Goal: Information Seeking & Learning: Learn about a topic

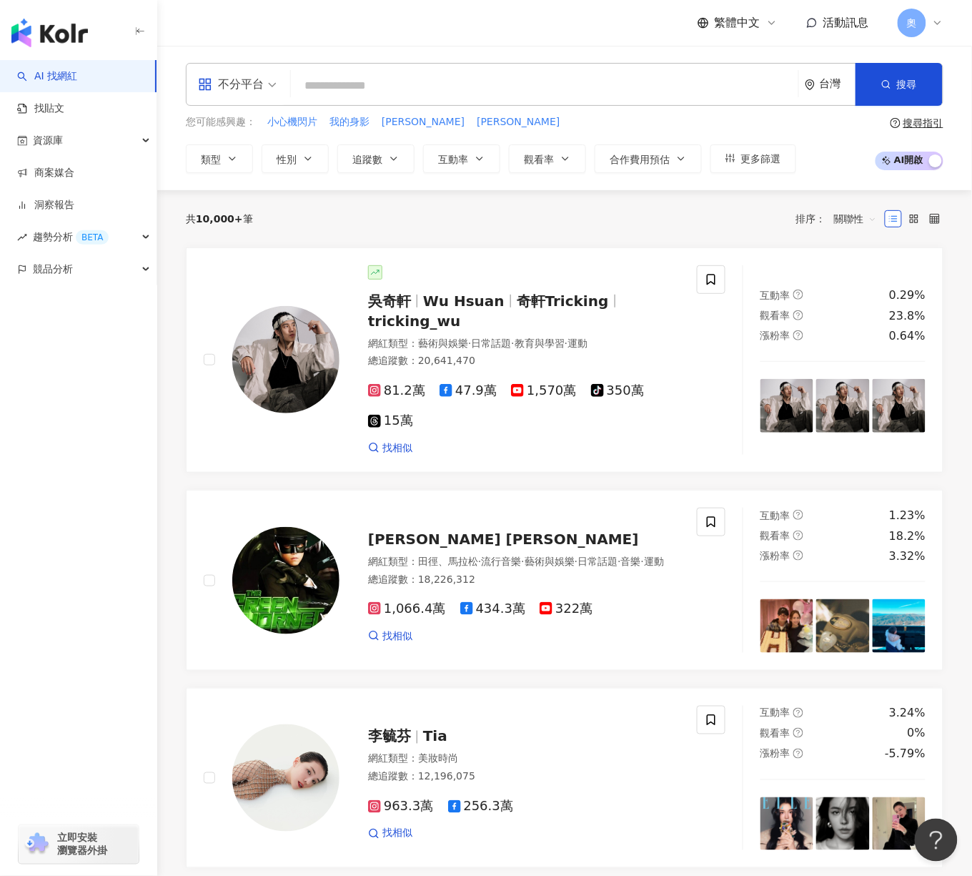
click at [520, 87] on input "search" at bounding box center [545, 85] width 496 height 27
paste input "***"
type input "***"
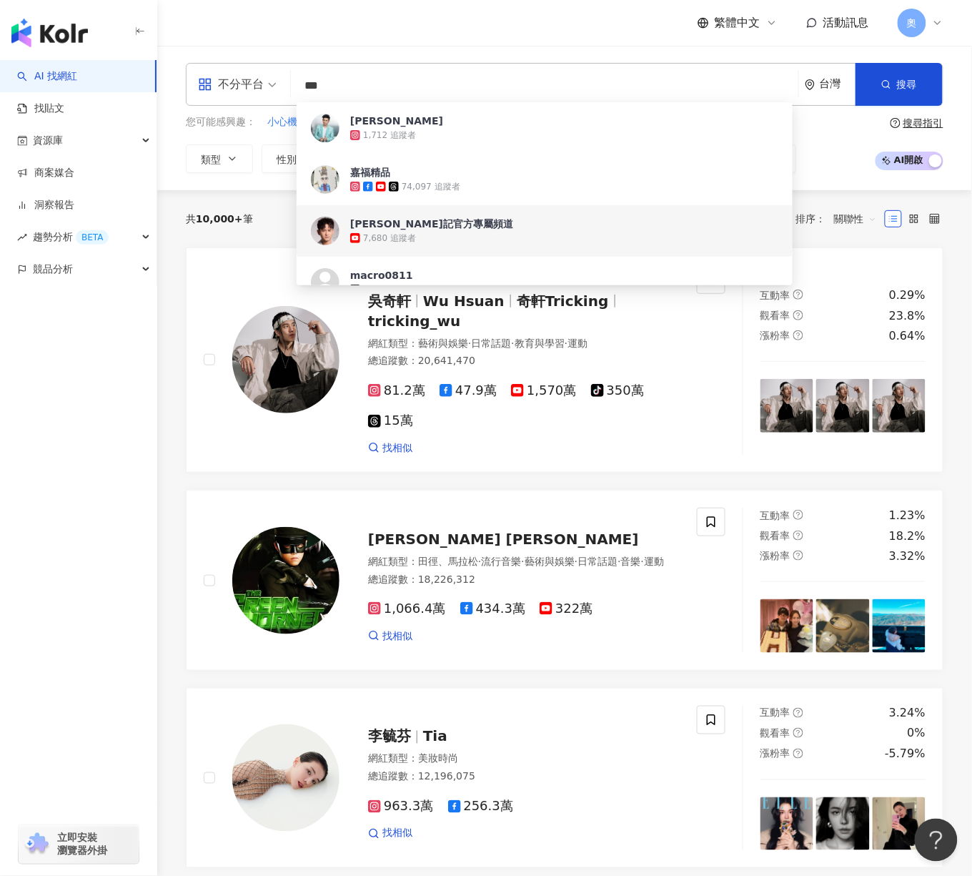
click at [456, 222] on div "吳俊宏 豪記官方專屬頻道" at bounding box center [431, 224] width 163 height 14
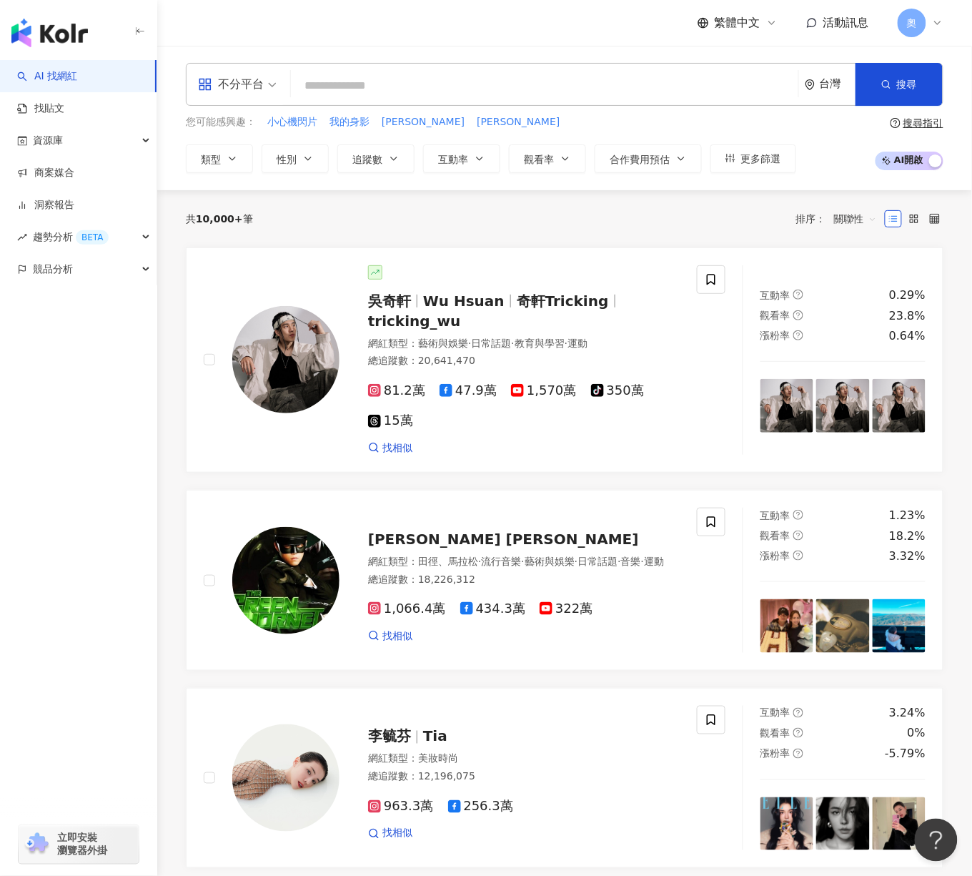
click at [784, 124] on div "您可能感興趣： 小心機閃片 我的身影 Melissa Rebecca" at bounding box center [491, 122] width 611 height 16
click at [437, 93] on input "search" at bounding box center [545, 85] width 496 height 27
paste input "***"
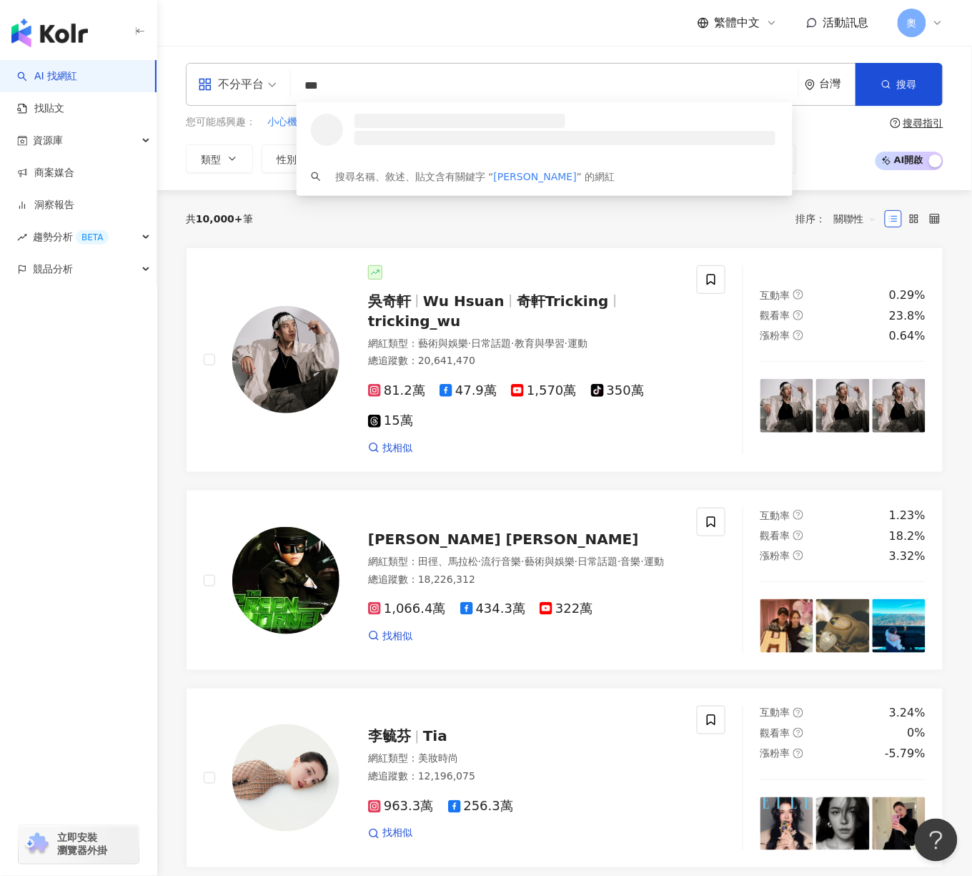
click at [261, 89] on div "不分平台" at bounding box center [231, 84] width 66 height 23
type input "***"
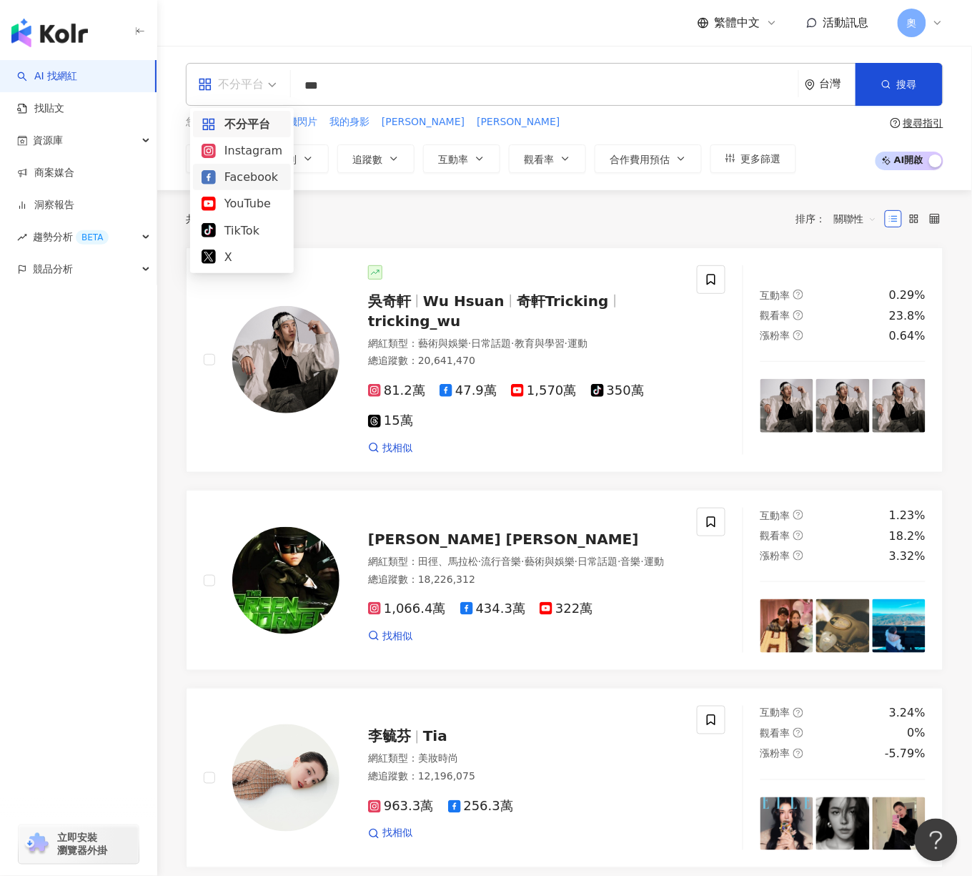
click at [252, 175] on div "Facebook" at bounding box center [242, 177] width 81 height 18
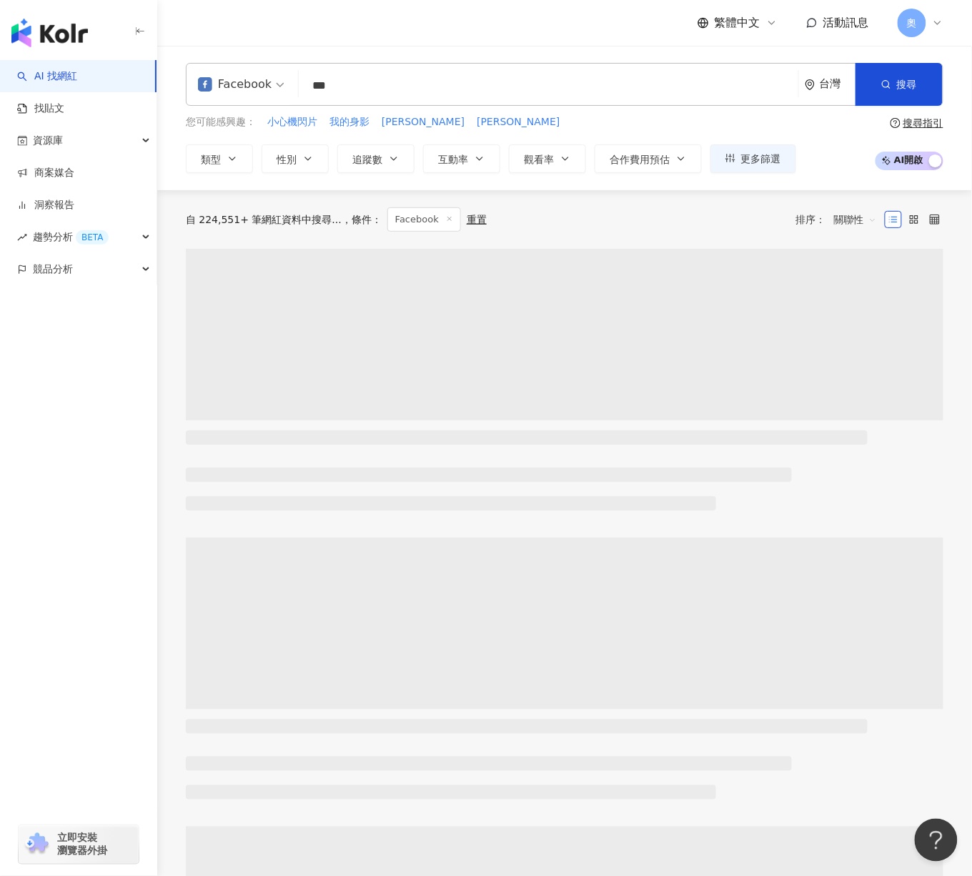
click at [426, 89] on input "***" at bounding box center [549, 85] width 488 height 27
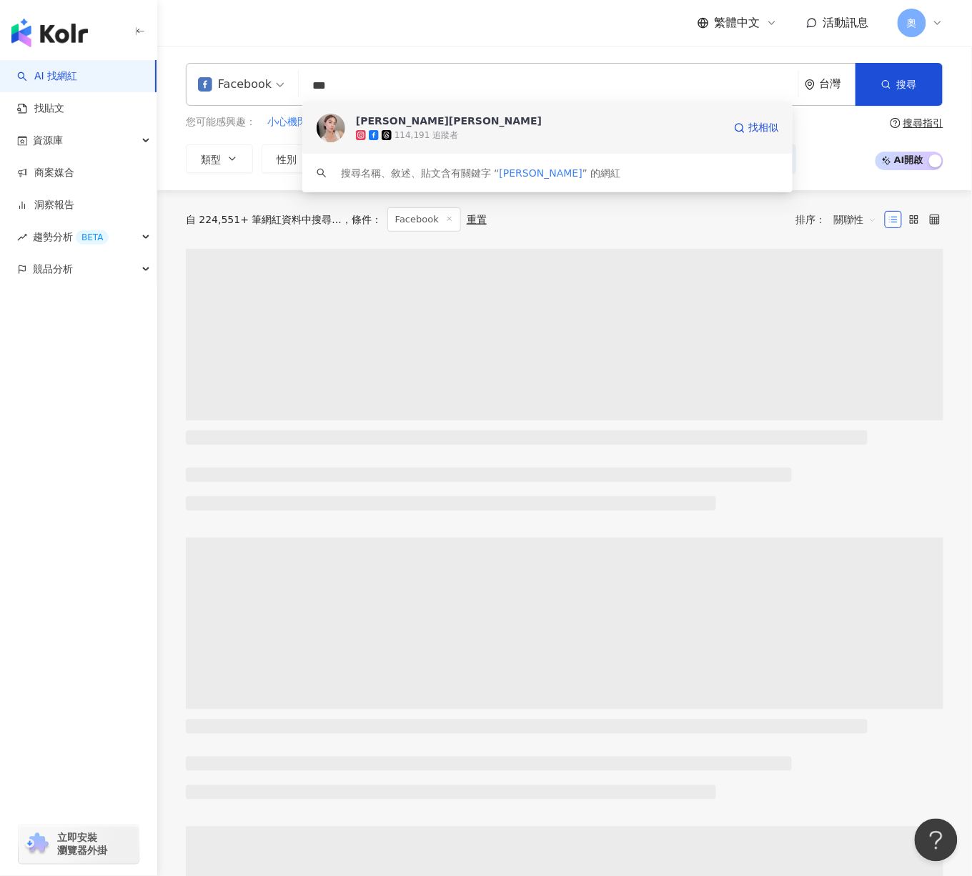
click at [520, 135] on div "114,191 追蹤者" at bounding box center [539, 135] width 367 height 14
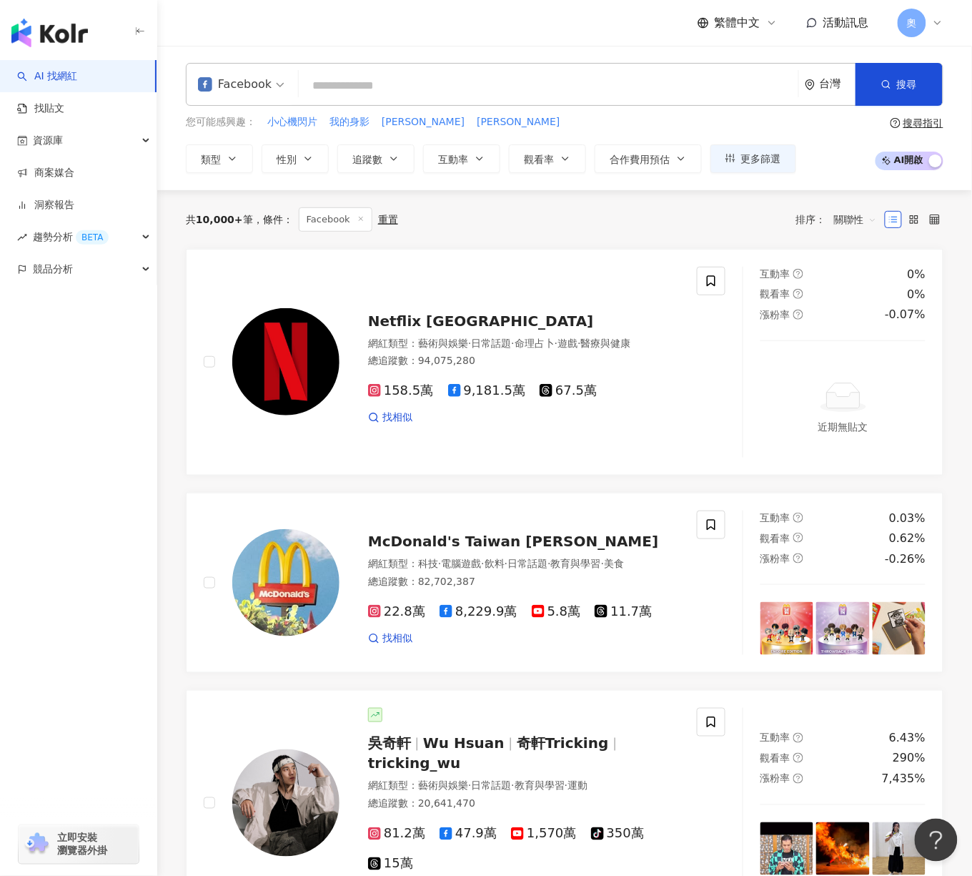
click at [377, 84] on input "search" at bounding box center [549, 85] width 488 height 27
paste input "***"
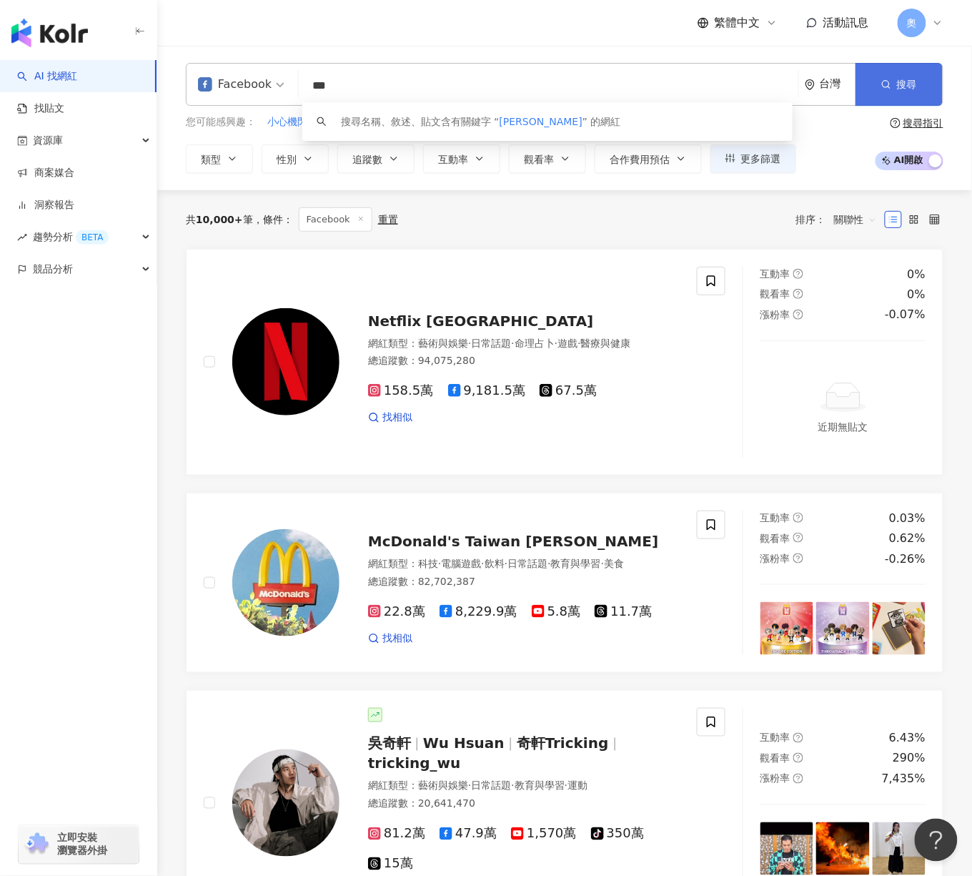
click at [867, 100] on button "搜尋" at bounding box center [899, 84] width 87 height 43
click at [911, 79] on span "搜尋" at bounding box center [907, 84] width 20 height 11
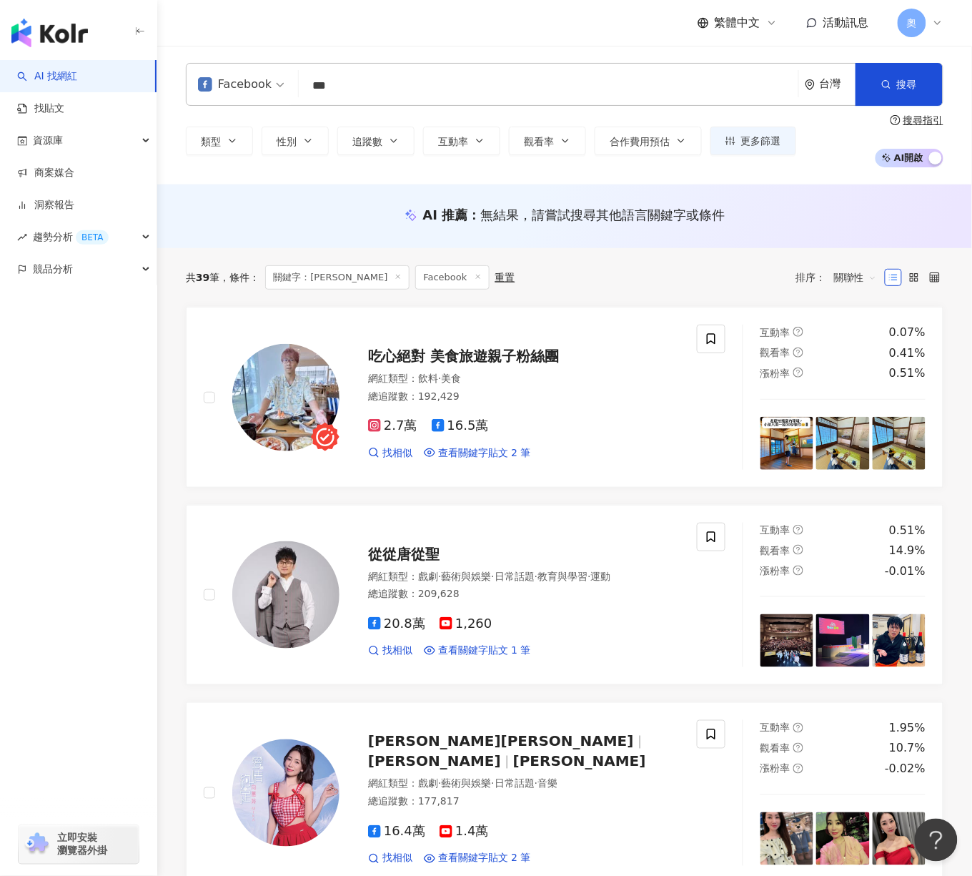
drag, startPoint x: 403, startPoint y: 75, endPoint x: 235, endPoint y: 71, distance: 168.0
click at [235, 71] on div "Facebook *** 台灣 搜尋 keyword 搜尋名稱、敘述、貼文含有關鍵字 “ 吳俊宏 ” 的網紅" at bounding box center [565, 84] width 758 height 43
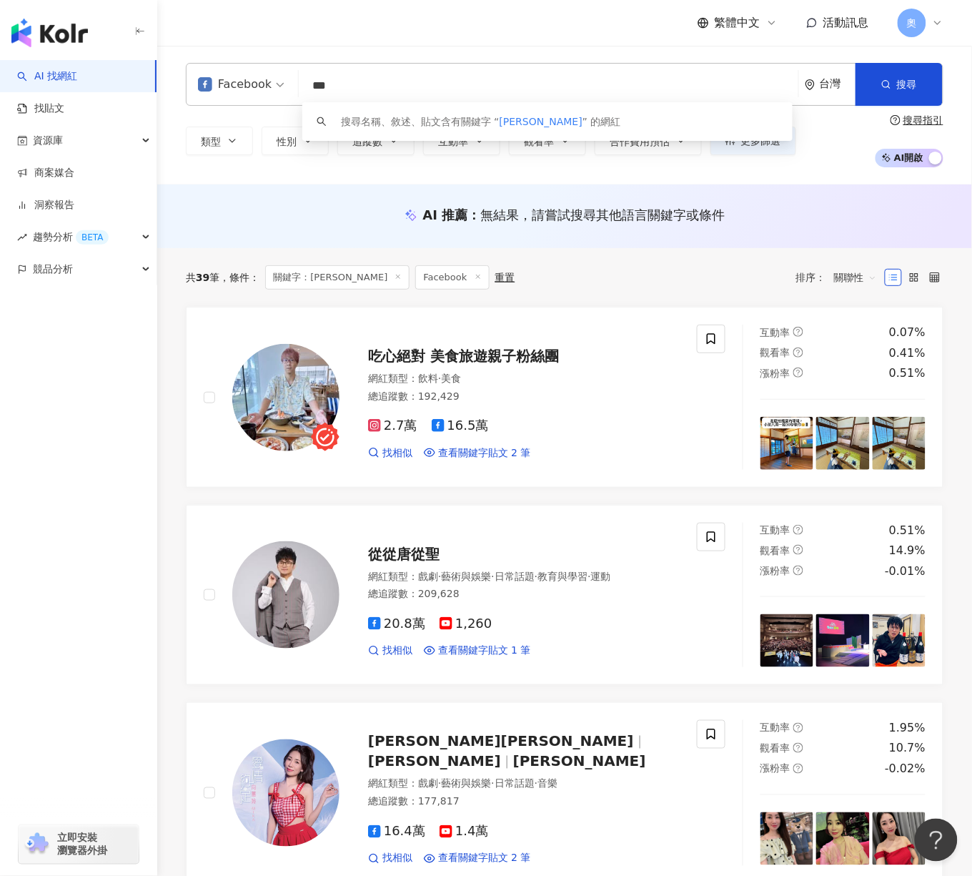
paste input "search"
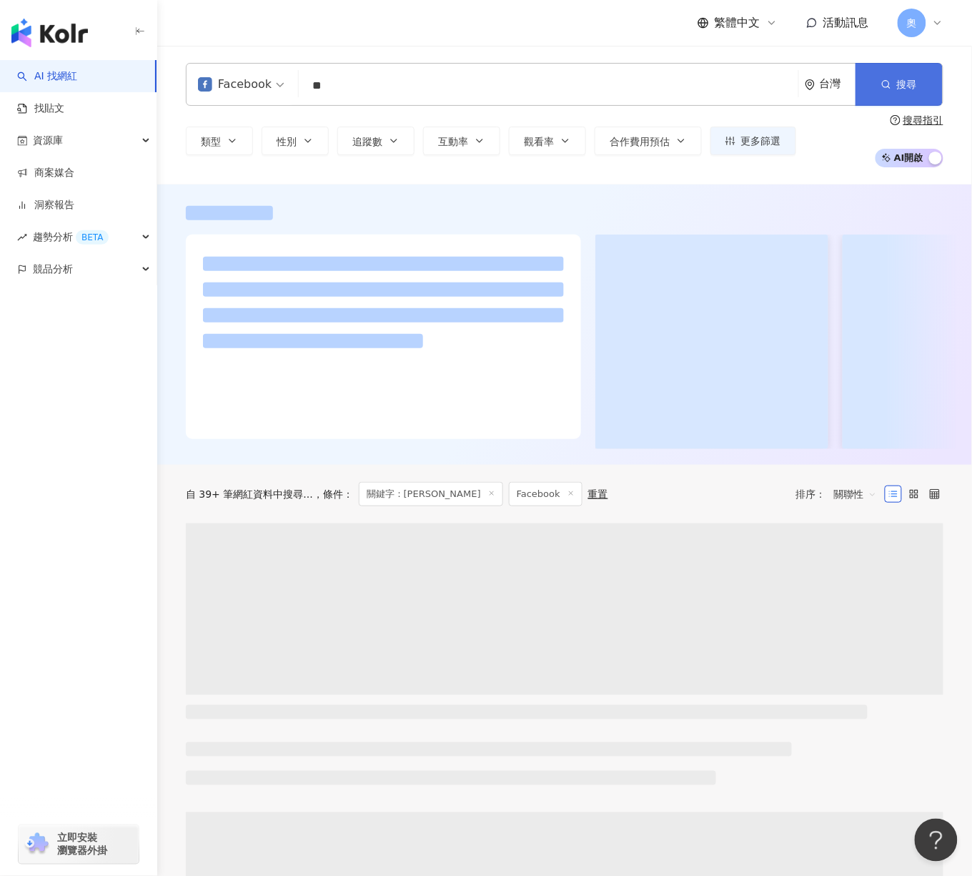
click at [918, 87] on button "搜尋" at bounding box center [899, 84] width 87 height 43
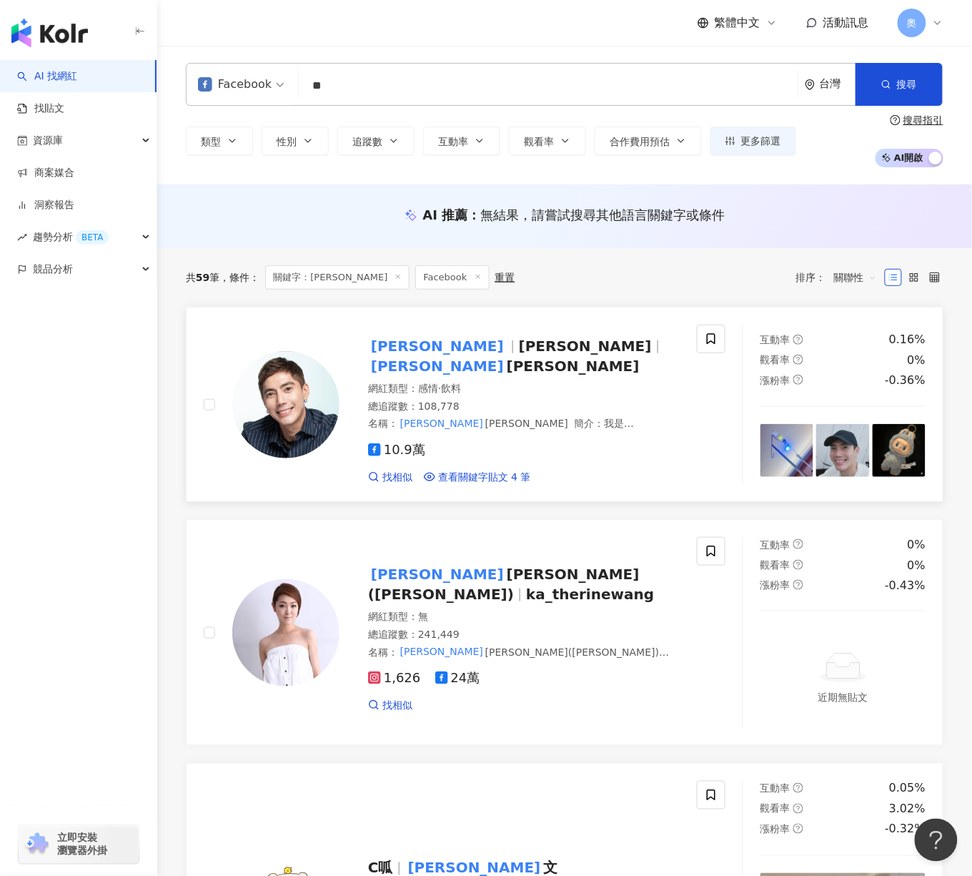
click at [391, 349] on mark "[PERSON_NAME]" at bounding box center [437, 346] width 139 height 23
click at [582, 38] on div "繁體中文 活動訊息 奧" at bounding box center [565, 23] width 758 height 46
drag, startPoint x: 353, startPoint y: 81, endPoint x: 286, endPoint y: 126, distance: 80.9
click at [240, 81] on div "Facebook ** 台灣 搜尋 loading 搜尋名稱、敘述、貼文含有關鍵字 “ 王凱 ” 的網紅" at bounding box center [565, 84] width 758 height 43
paste input "search"
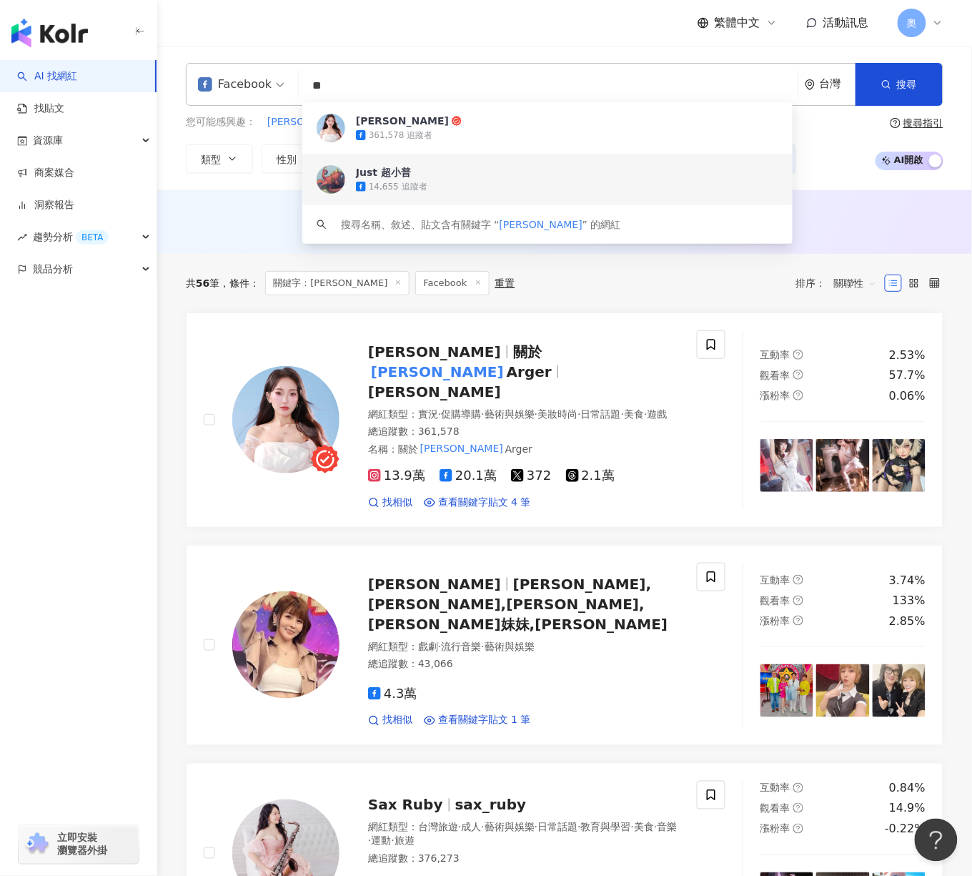
click at [560, 98] on input "**" at bounding box center [549, 85] width 488 height 27
drag, startPoint x: 431, startPoint y: 71, endPoint x: 295, endPoint y: 79, distance: 136.0
click at [295, 79] on div "Facebook 楊哲 ** 台灣 搜尋 6e5daf2a-a29b-4c7e-8d8b-c8abfa200cab 2c4cb1be-99e5-4bb2-b6…" at bounding box center [565, 84] width 758 height 43
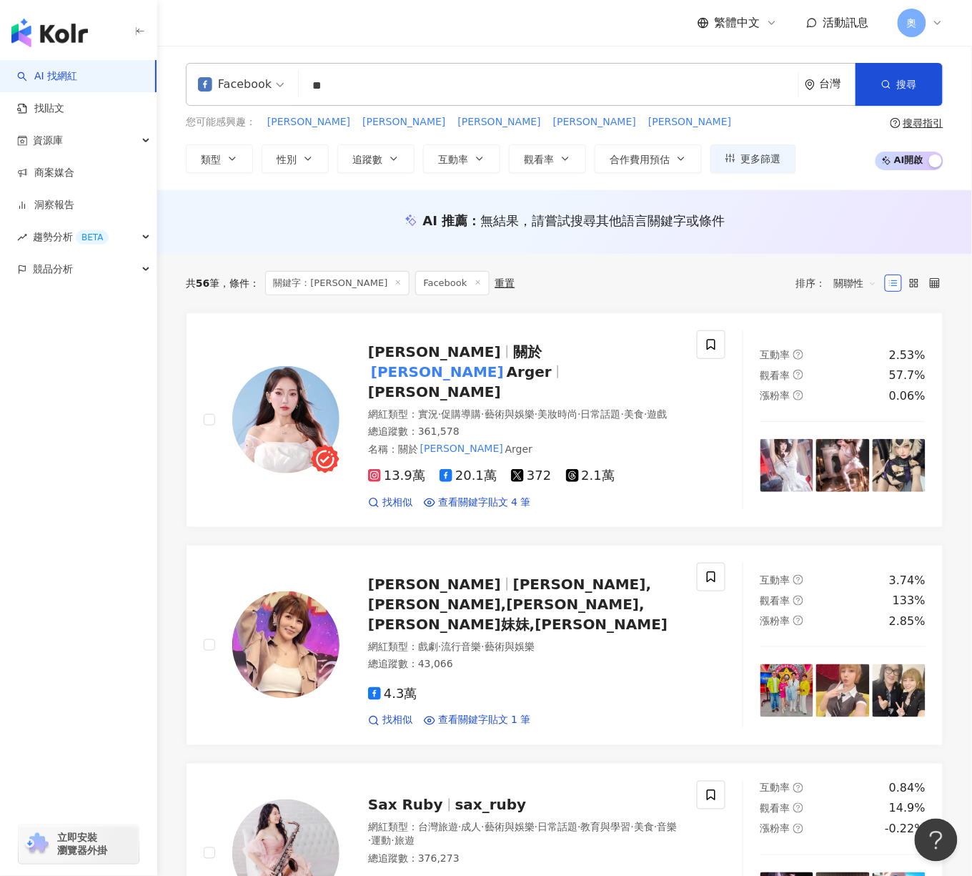
drag, startPoint x: 340, startPoint y: 83, endPoint x: 236, endPoint y: 75, distance: 104.7
click at [234, 80] on div "Facebook ** 台灣 搜尋 6e5daf2a-a29b-4c7e-8d8b-c8abfa200cab 2c4cb1be-99e5-4bb2-b666-…" at bounding box center [565, 84] width 758 height 43
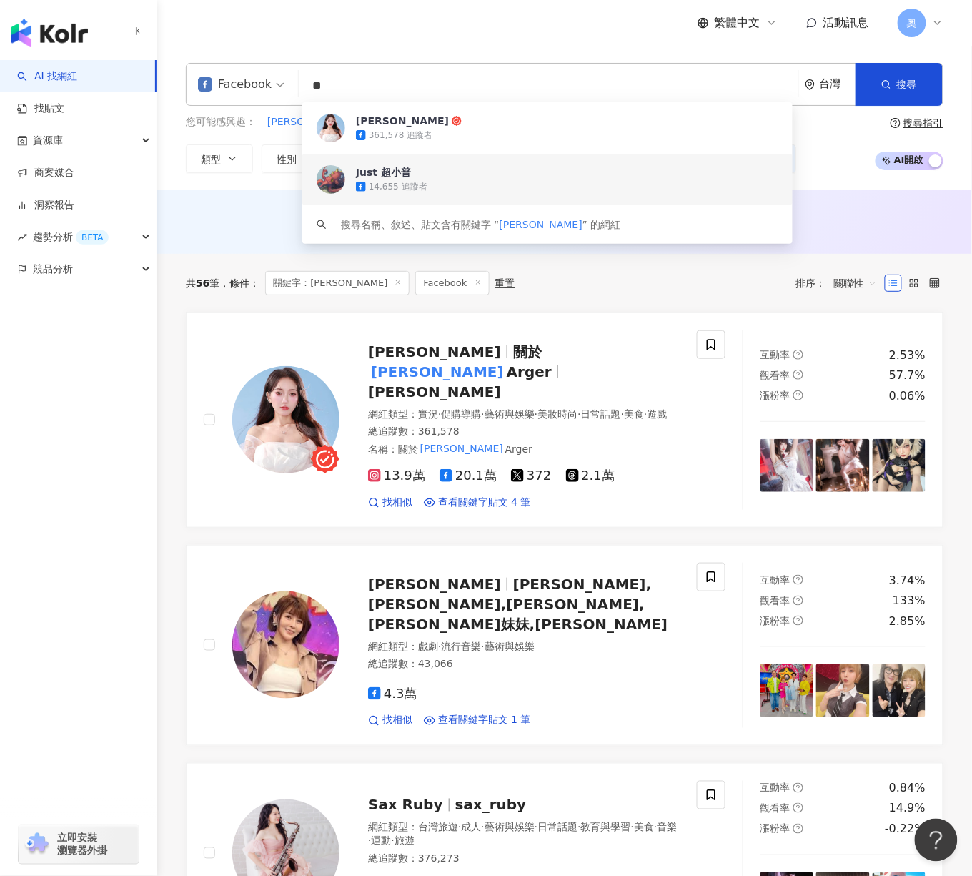
paste input "**********"
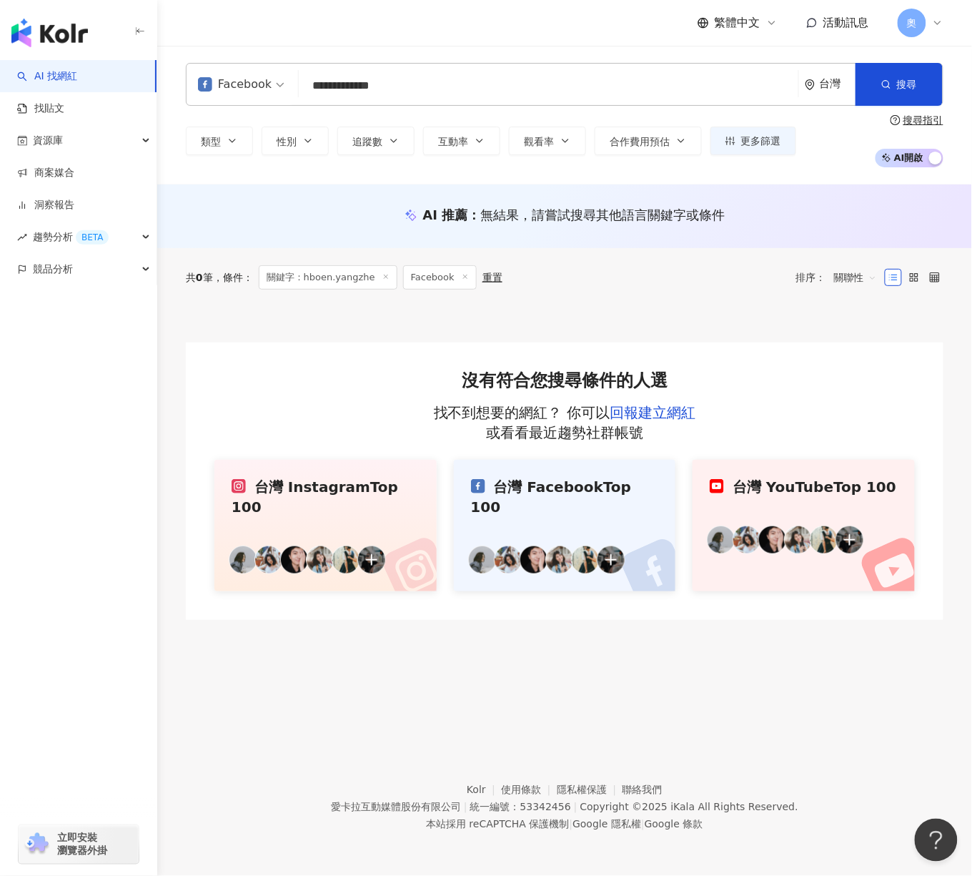
click at [581, 93] on input "**********" at bounding box center [549, 85] width 488 height 27
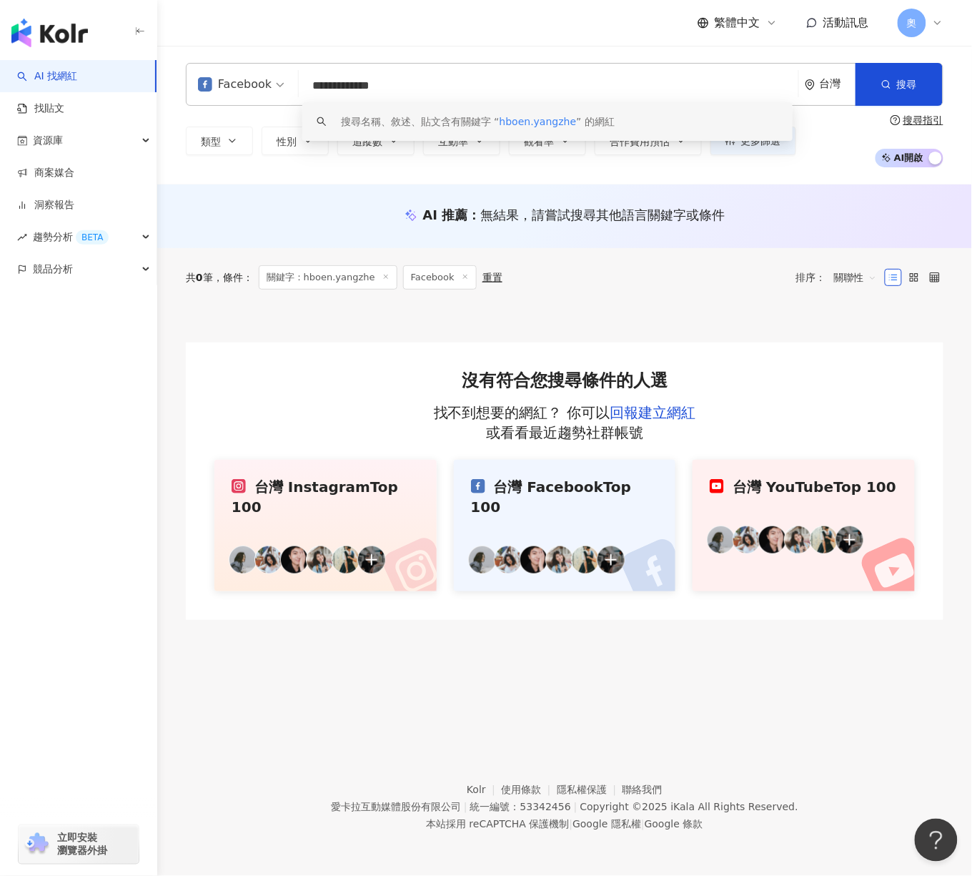
drag, startPoint x: 520, startPoint y: 81, endPoint x: 267, endPoint y: 70, distance: 253.3
click at [267, 70] on div "**********" at bounding box center [565, 84] width 758 height 43
paste input "search"
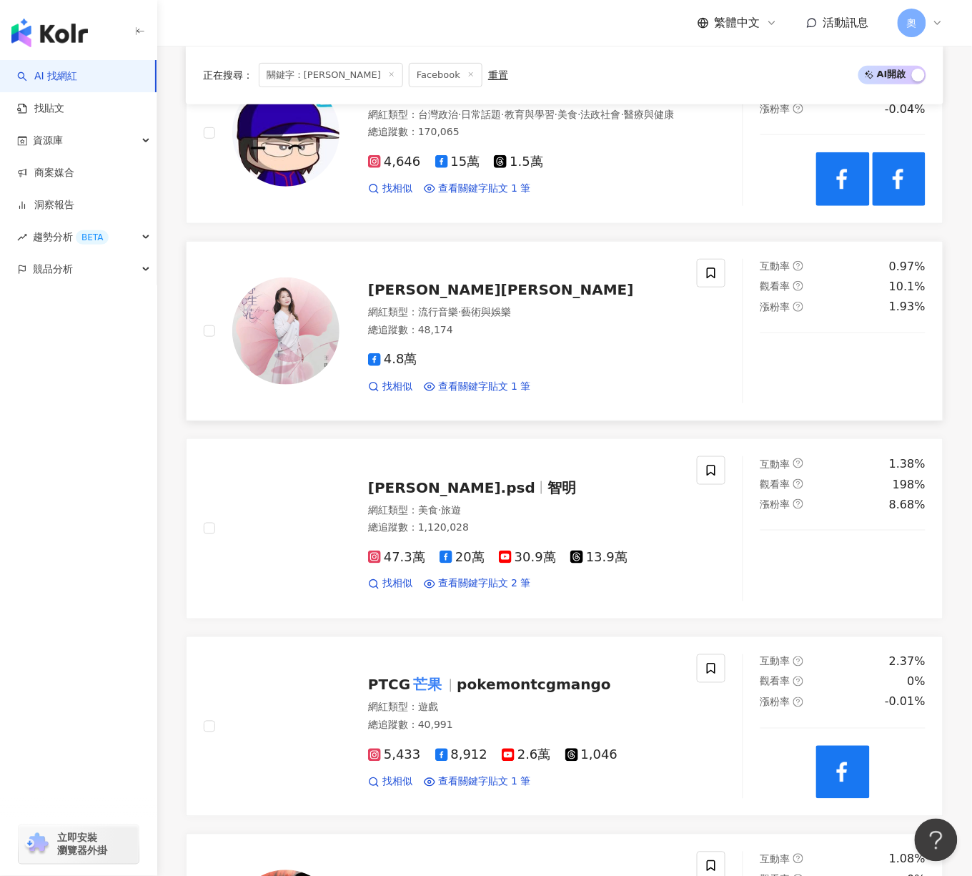
scroll to position [1335, 0]
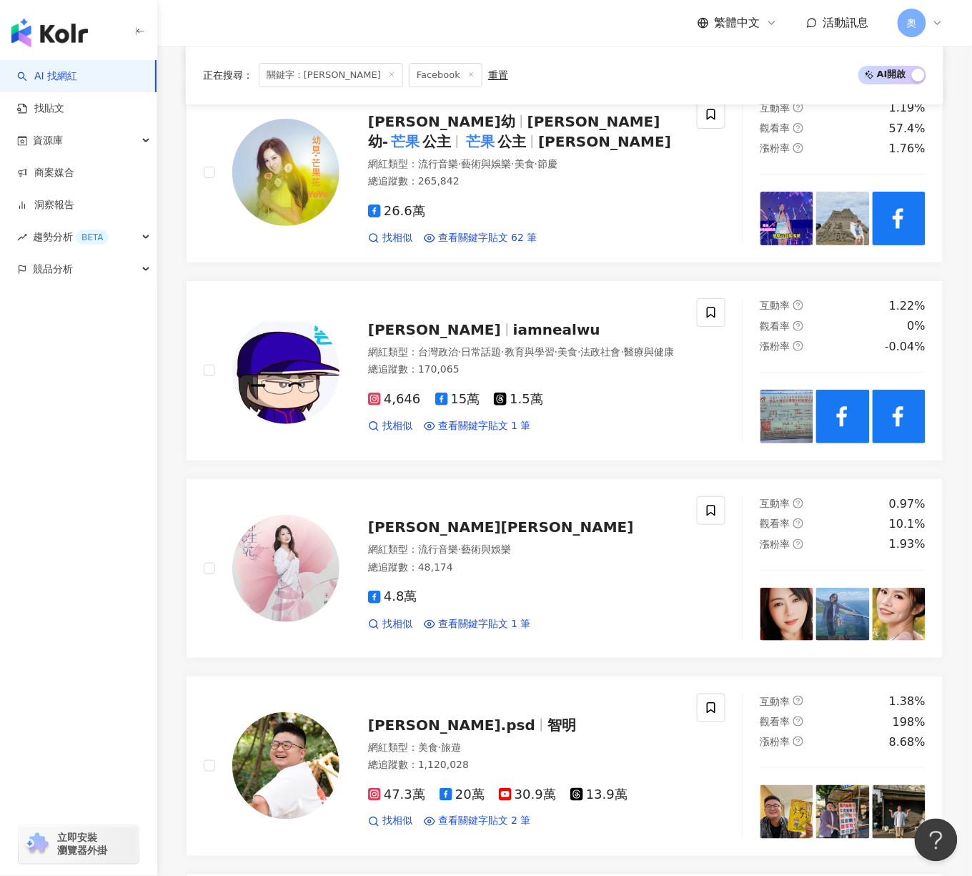
click at [556, 23] on div "繁體中文 活動訊息 奧" at bounding box center [565, 23] width 758 height 46
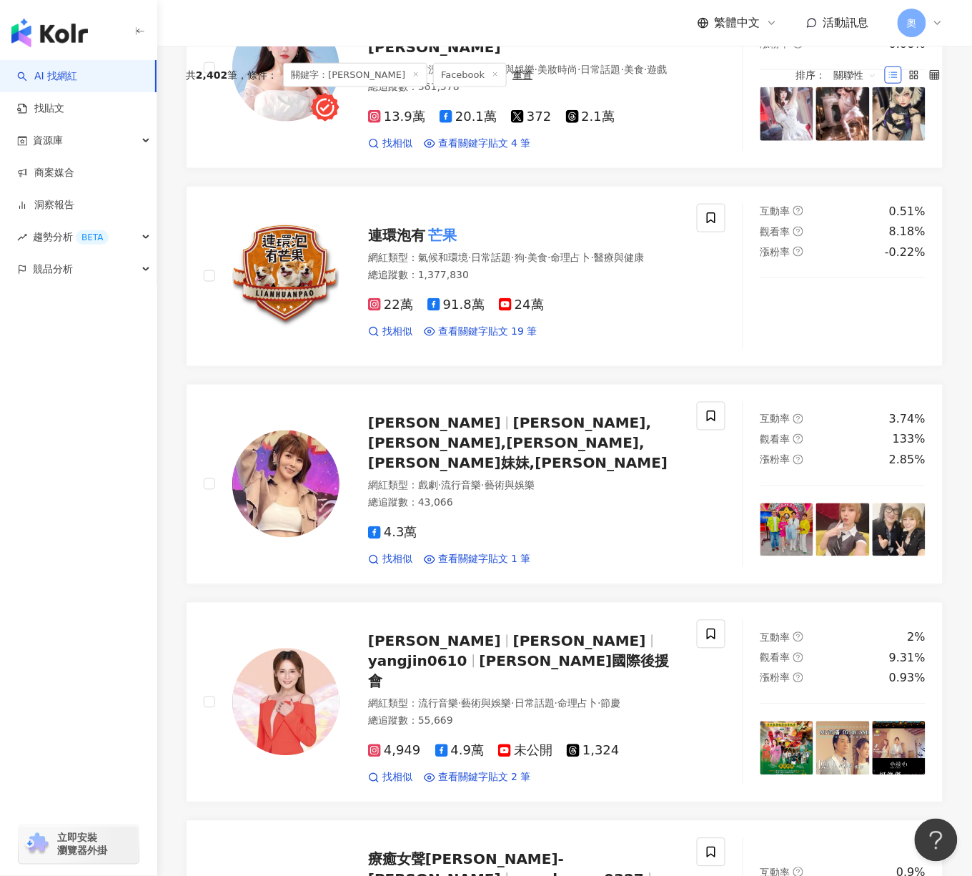
scroll to position [0, 0]
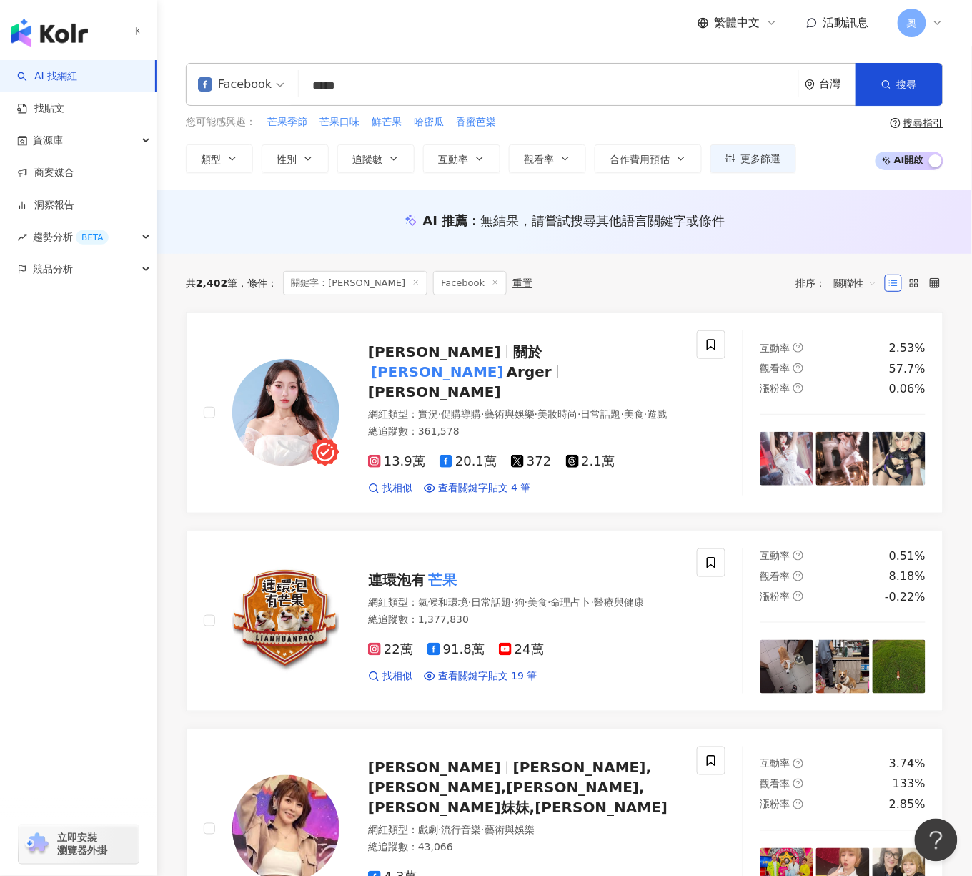
drag, startPoint x: 382, startPoint y: 79, endPoint x: 241, endPoint y: 80, distance: 141.6
click at [241, 80] on div "Facebook ***** 台灣 搜尋 keyword 搜尋名稱、敘述、貼文含有關鍵字 “ 楊哲 芒果 ” 的網紅" at bounding box center [565, 84] width 758 height 43
paste input "**"
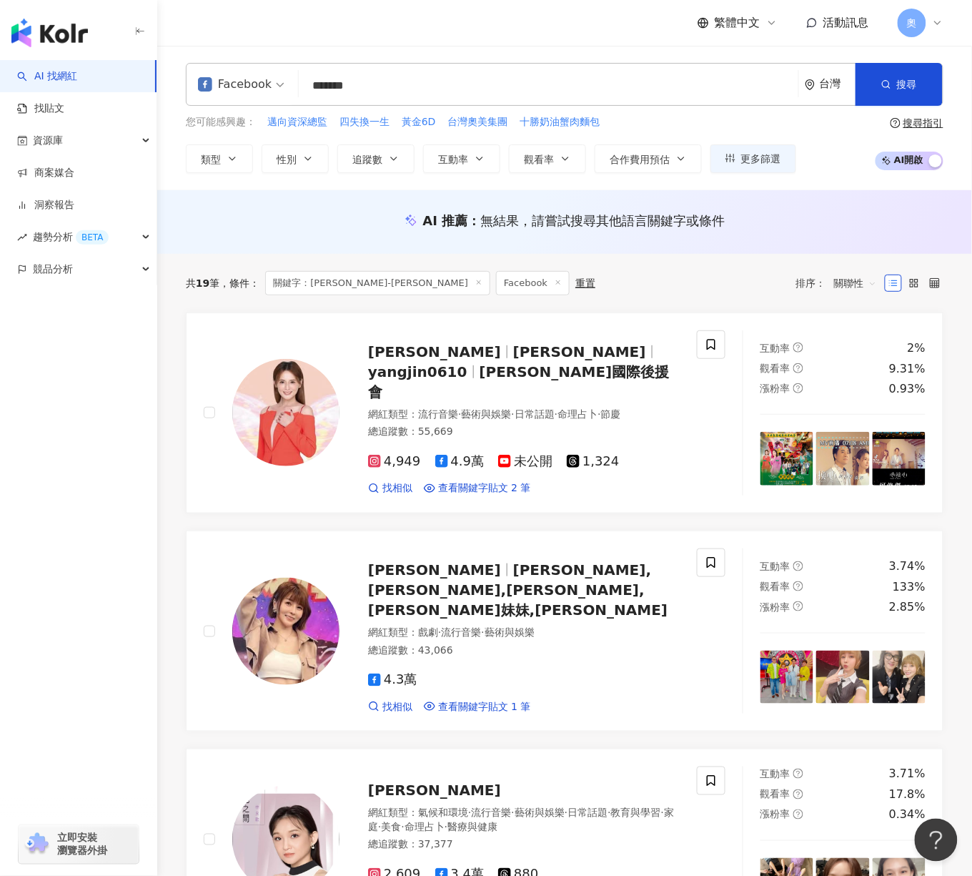
drag, startPoint x: 583, startPoint y: 105, endPoint x: 563, endPoint y: 89, distance: 25.5
click at [0, 0] on div "搜尋名稱、敘述、貼文含有關鍵字 “ 楊哲-芒果王子 ” 的網紅" at bounding box center [0, 0] width 0 height 0
drag, startPoint x: 463, startPoint y: 87, endPoint x: 247, endPoint y: 86, distance: 215.9
click at [247, 86] on div "Facebook ******* 台灣 搜尋 keyword 搜尋名稱、敘述、貼文含有關鍵字 “ 楊哲-芒果王子 ” 的網紅" at bounding box center [565, 84] width 758 height 43
paste input "**"
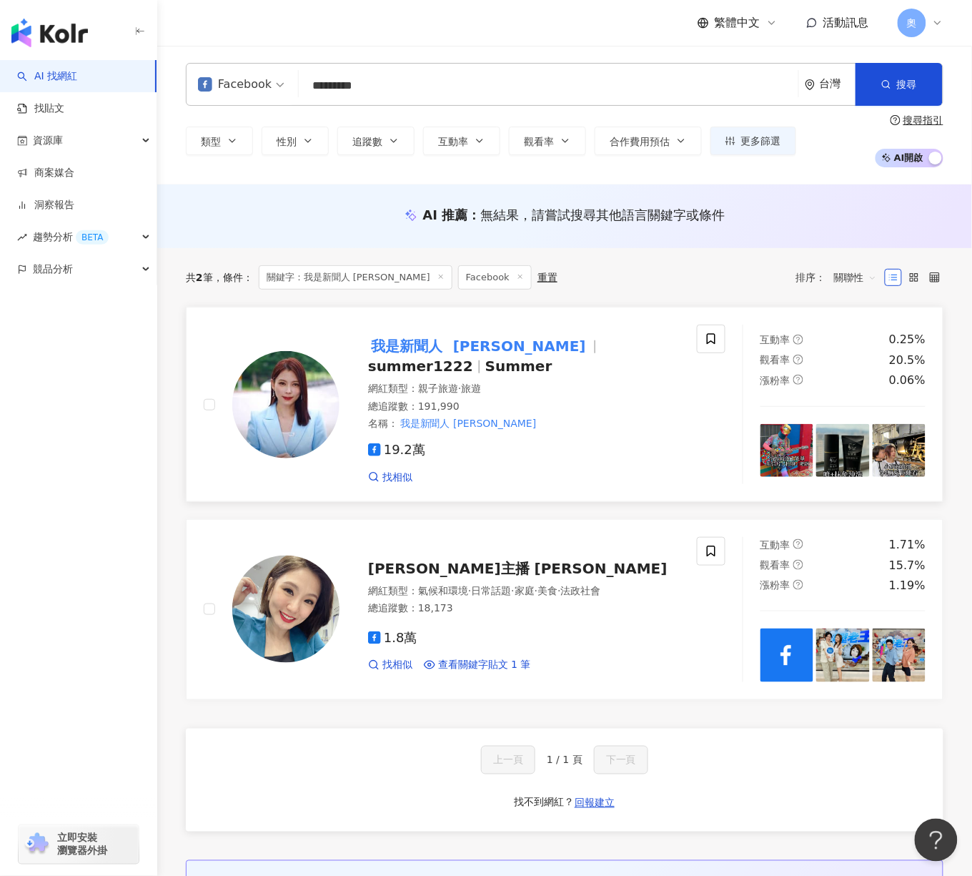
click at [475, 382] on span "旅遊" at bounding box center [471, 387] width 20 height 11
drag, startPoint x: 543, startPoint y: 105, endPoint x: 487, endPoint y: 83, distance: 60.7
click at [487, 83] on div "Facebook ********* 台灣 搜尋 b36d72c4-8ae2-42eb-9601-1e568d4e160f 我是新聞人 葉映彤 191,990…" at bounding box center [565, 84] width 758 height 43
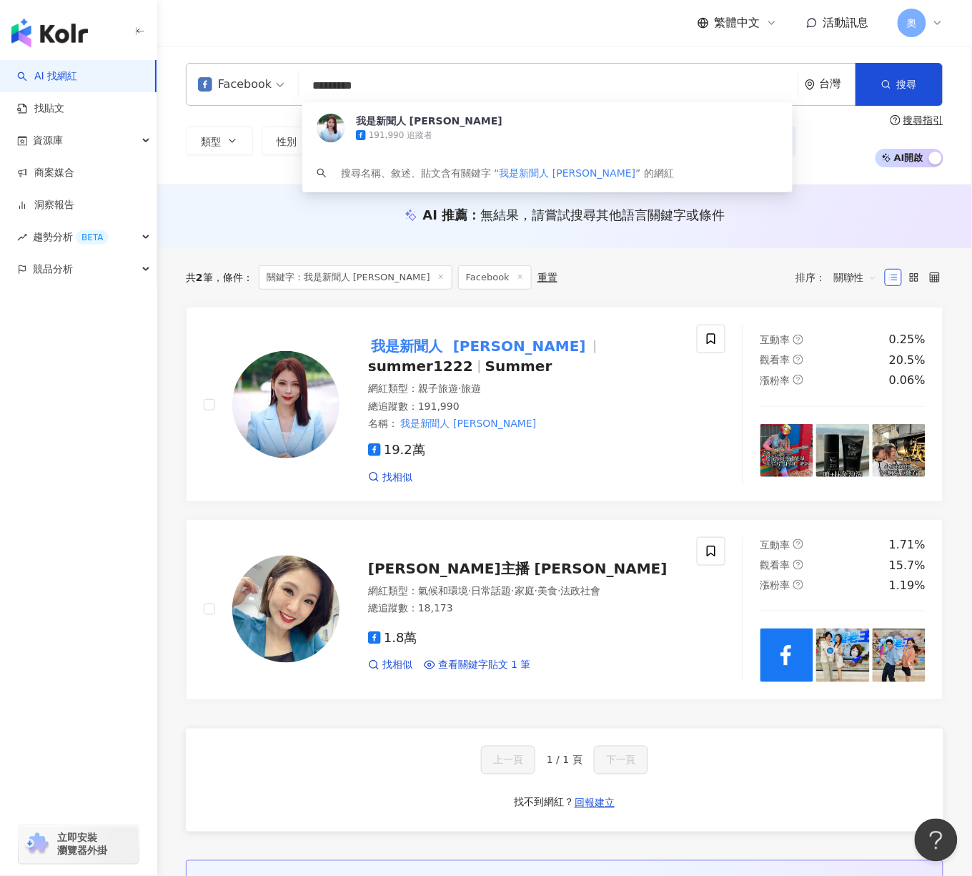
drag, startPoint x: 475, startPoint y: 82, endPoint x: 262, endPoint y: 73, distance: 213.2
click at [257, 76] on div "Facebook ********* 台灣 搜尋 b36d72c4-8ae2-42eb-9601-1e568d4e160f 我是新聞人 葉映彤 191,990…" at bounding box center [565, 84] width 758 height 43
paste input "search"
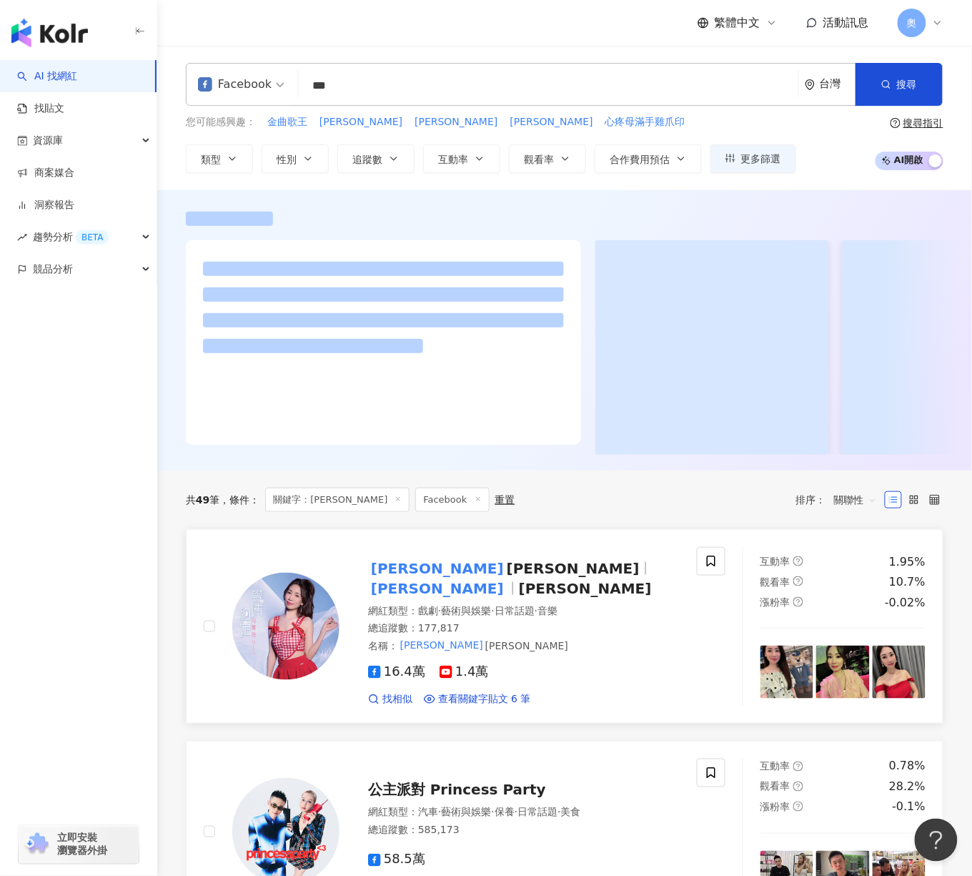
click at [495, 577] on span "向蕙玲 Mika Xiang" at bounding box center [510, 568] width 284 height 17
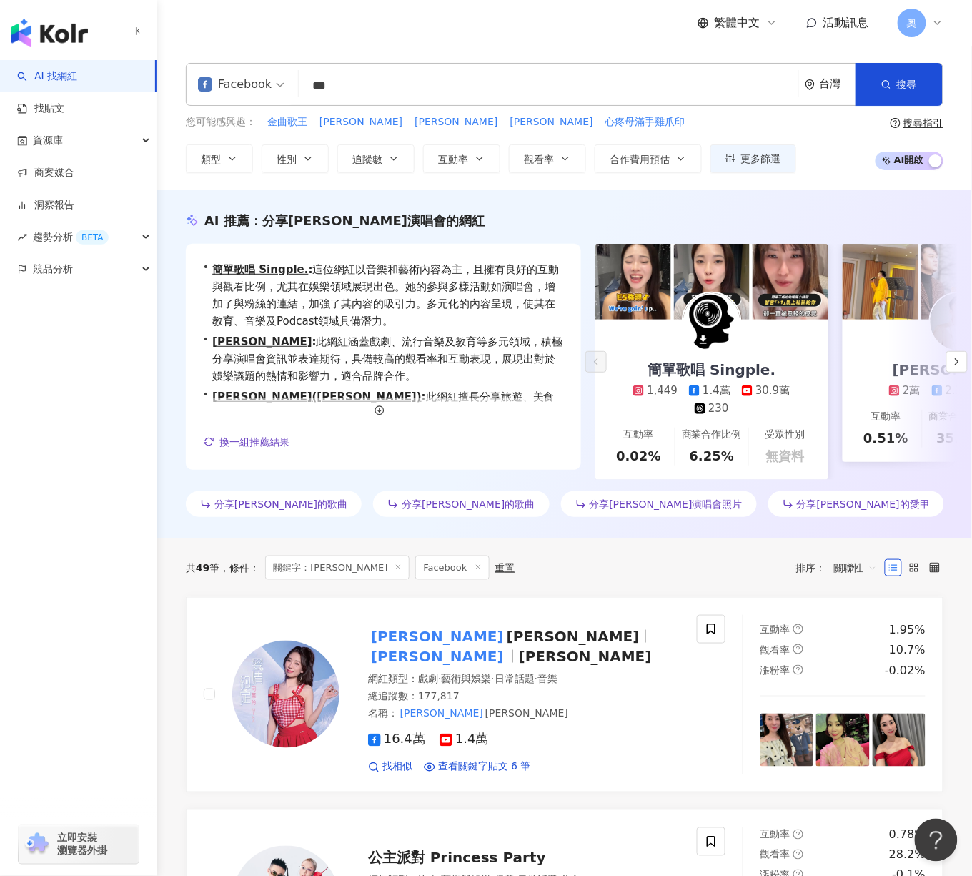
click at [596, 84] on input "***" at bounding box center [549, 85] width 488 height 27
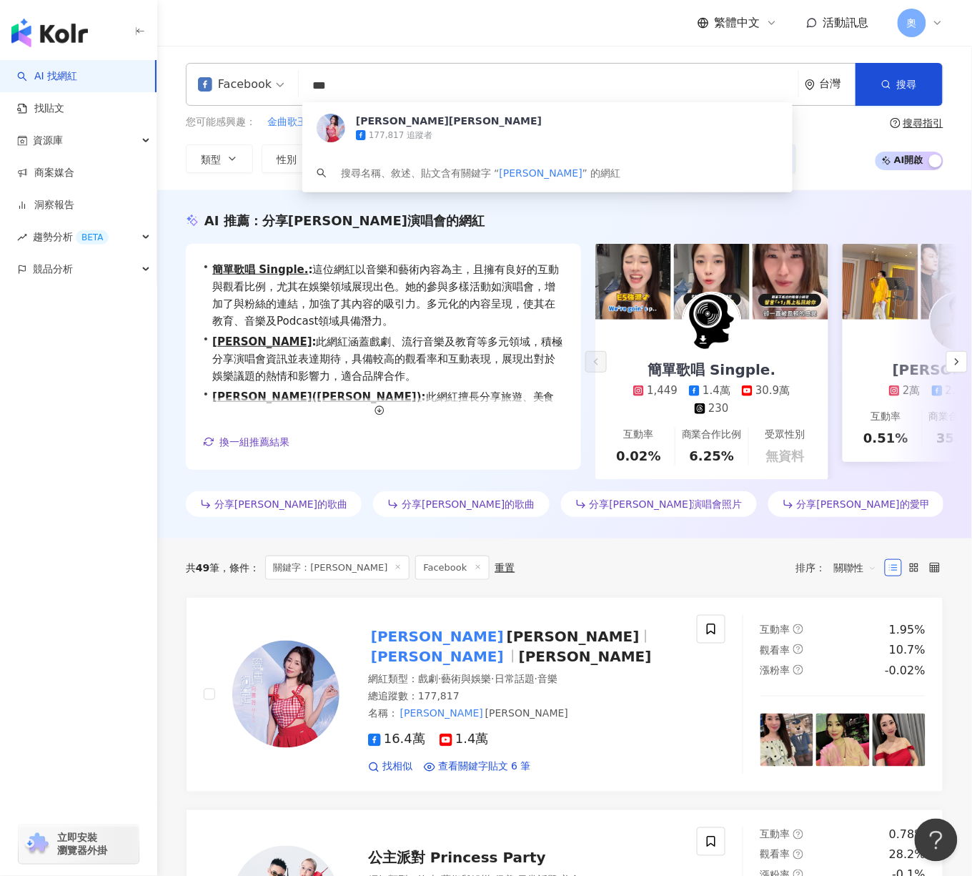
drag, startPoint x: 457, startPoint y: 88, endPoint x: 273, endPoint y: 75, distance: 184.2
click at [273, 75] on div "Facebook *** 台灣 搜尋 eee4697b-46eb-4afc-bf52-085c4e23b2d6 向蕙玲Mika Xiang 177,817 追…" at bounding box center [565, 84] width 758 height 43
paste input "search"
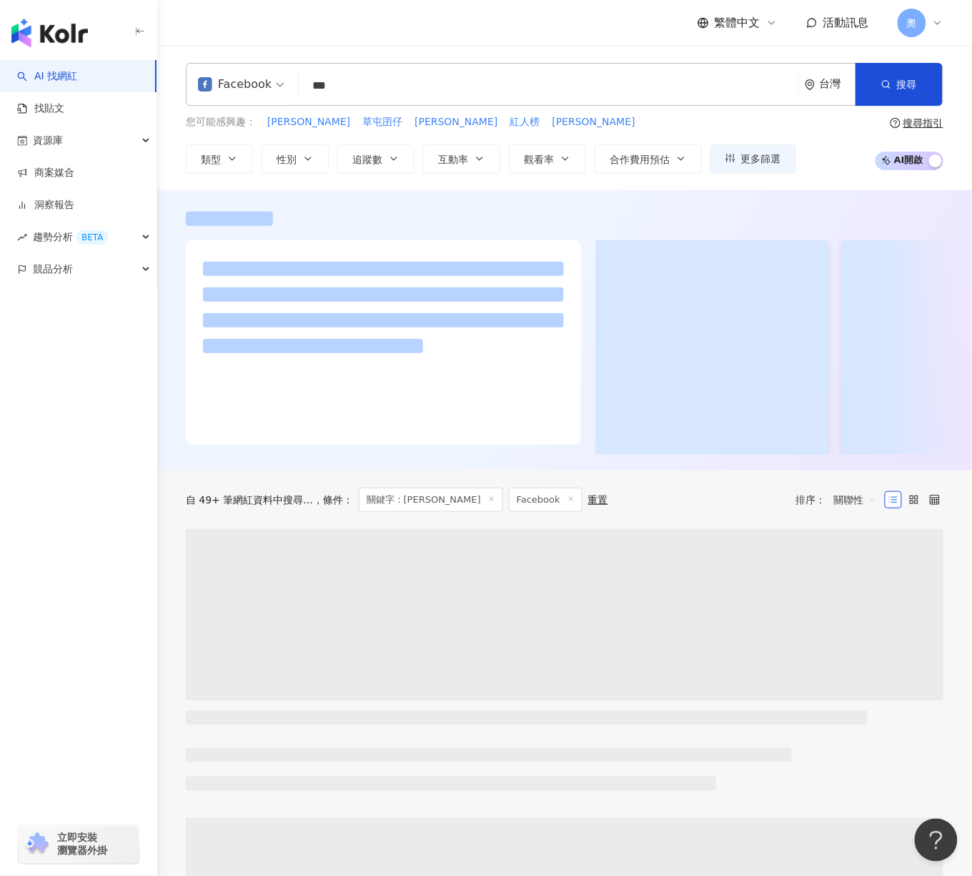
click at [650, 87] on input "***" at bounding box center [549, 85] width 488 height 27
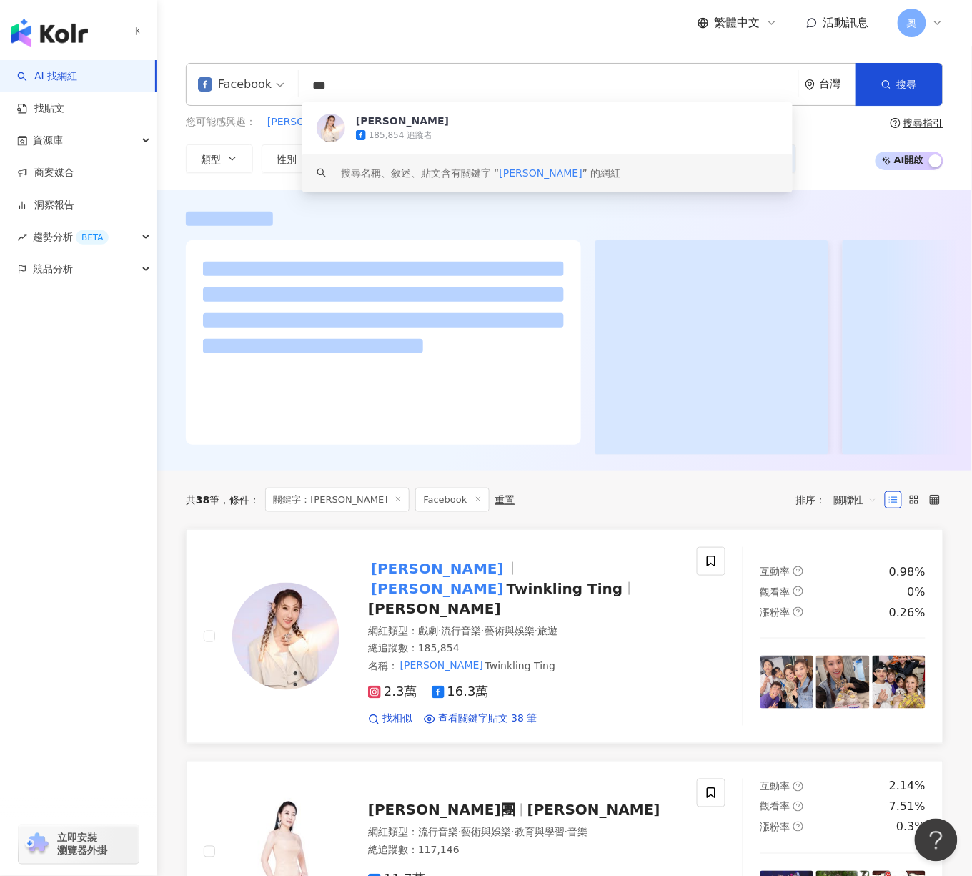
click at [455, 596] on mark "[PERSON_NAME]" at bounding box center [437, 588] width 139 height 23
drag, startPoint x: 403, startPoint y: 82, endPoint x: 279, endPoint y: 82, distance: 124.4
click at [279, 82] on div "Facebook *** 台灣 搜尋 2f3a55f3-d301-48f4-9f47-481f7426ff76 keyword 謝金晶 185,854 追蹤者…" at bounding box center [565, 84] width 758 height 43
paste input "search"
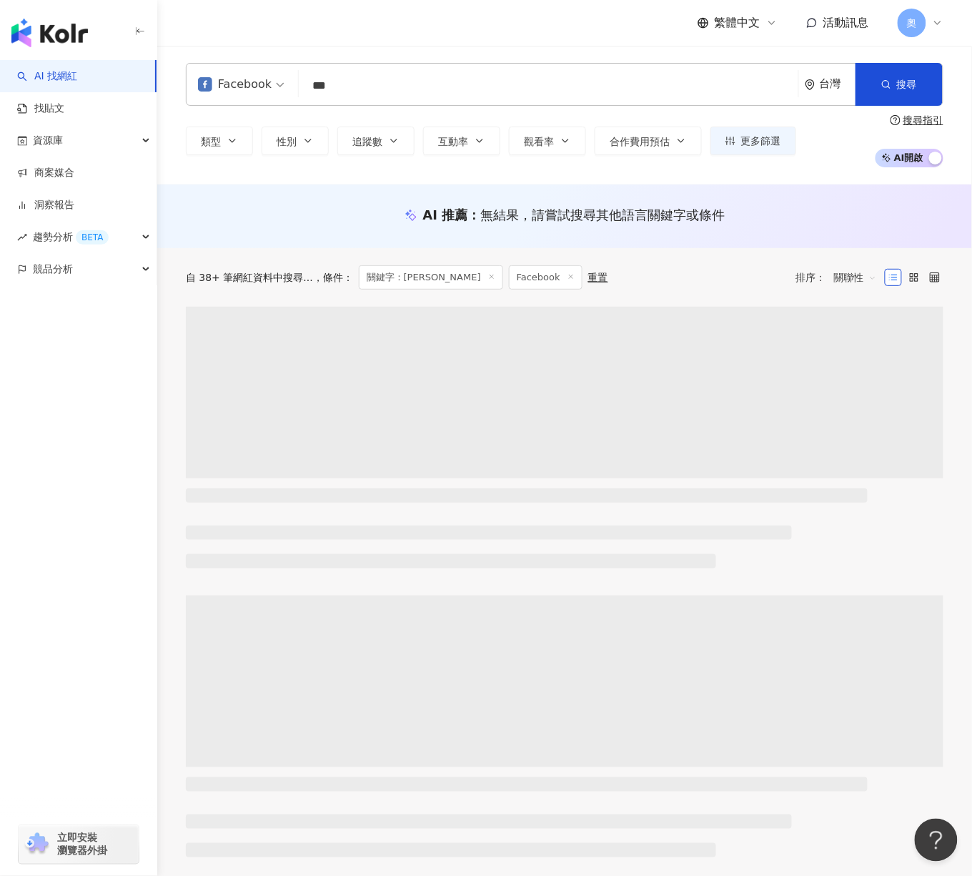
click at [644, 93] on input "***" at bounding box center [549, 85] width 488 height 27
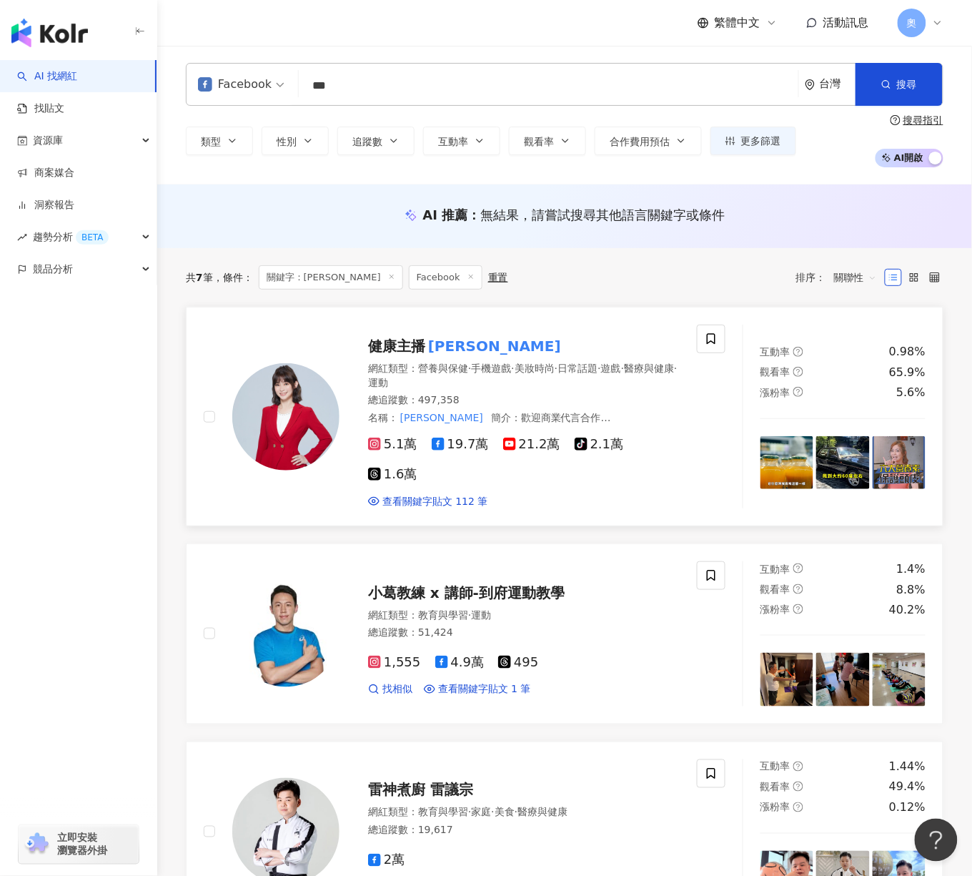
click at [428, 343] on mark "鄭凱云" at bounding box center [494, 346] width 139 height 23
drag, startPoint x: 354, startPoint y: 82, endPoint x: 260, endPoint y: 79, distance: 94.4
click at [260, 79] on div "Facebook *** 台灣 搜尋 1764d607-7161-4c43-baed-ee675c90f33b keyword 健康主播鄭凱云 497,358…" at bounding box center [565, 84] width 758 height 43
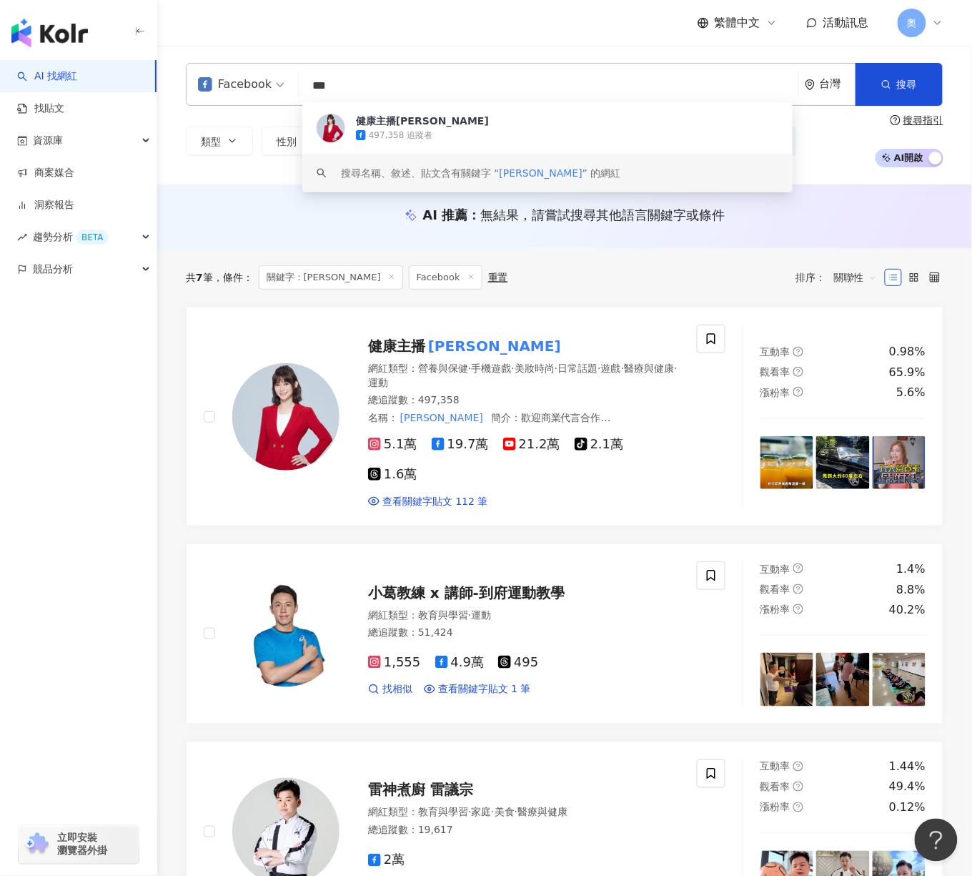
paste input "search"
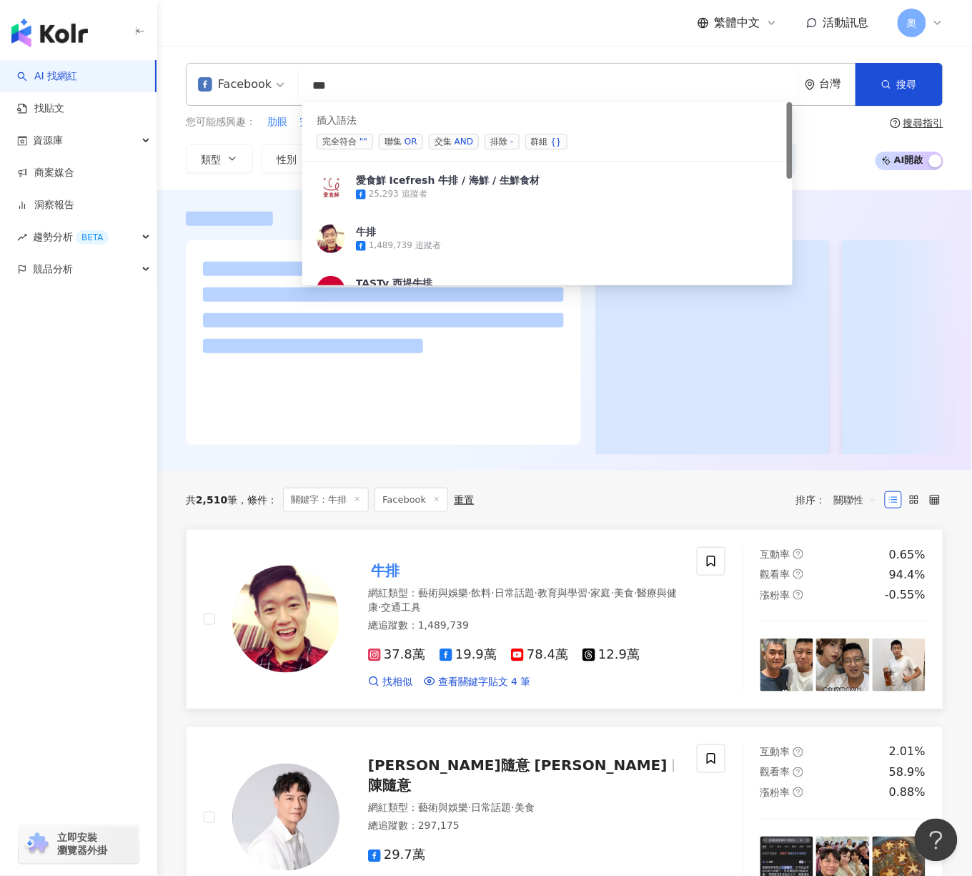
click at [396, 582] on mark "牛排" at bounding box center [385, 570] width 34 height 23
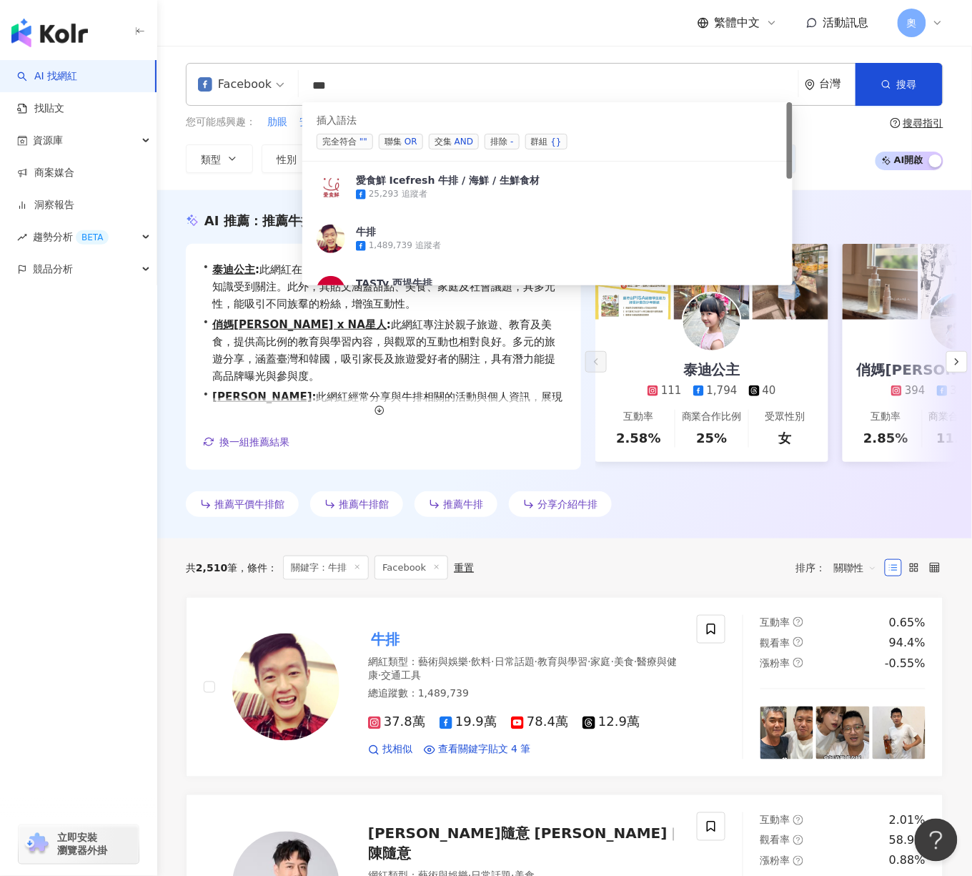
drag, startPoint x: 521, startPoint y: 84, endPoint x: 290, endPoint y: 80, distance: 231.7
click at [290, 80] on div "Facebook ** 台灣 搜尋 searchOperator 插入語法 完全符合 "" 聯集 OR 交集 AND 排除 - 群組 {} 愛食鮮 Icefr…" at bounding box center [565, 84] width 758 height 43
paste input "*"
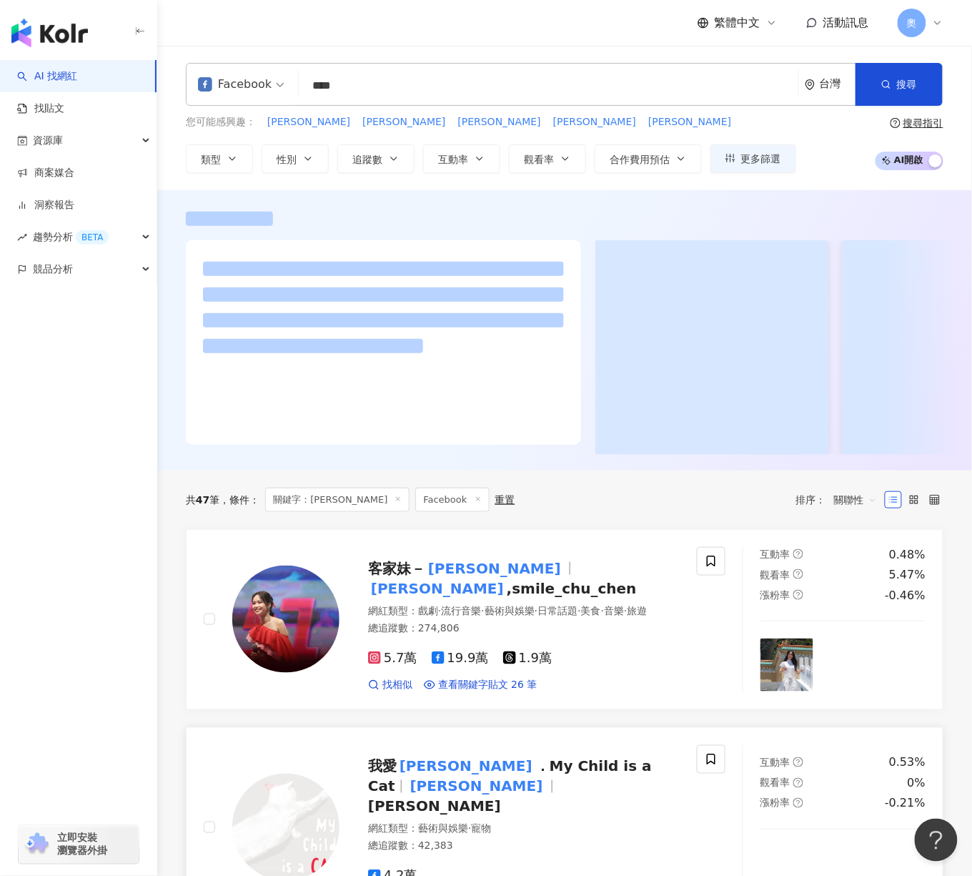
scroll to position [142, 0]
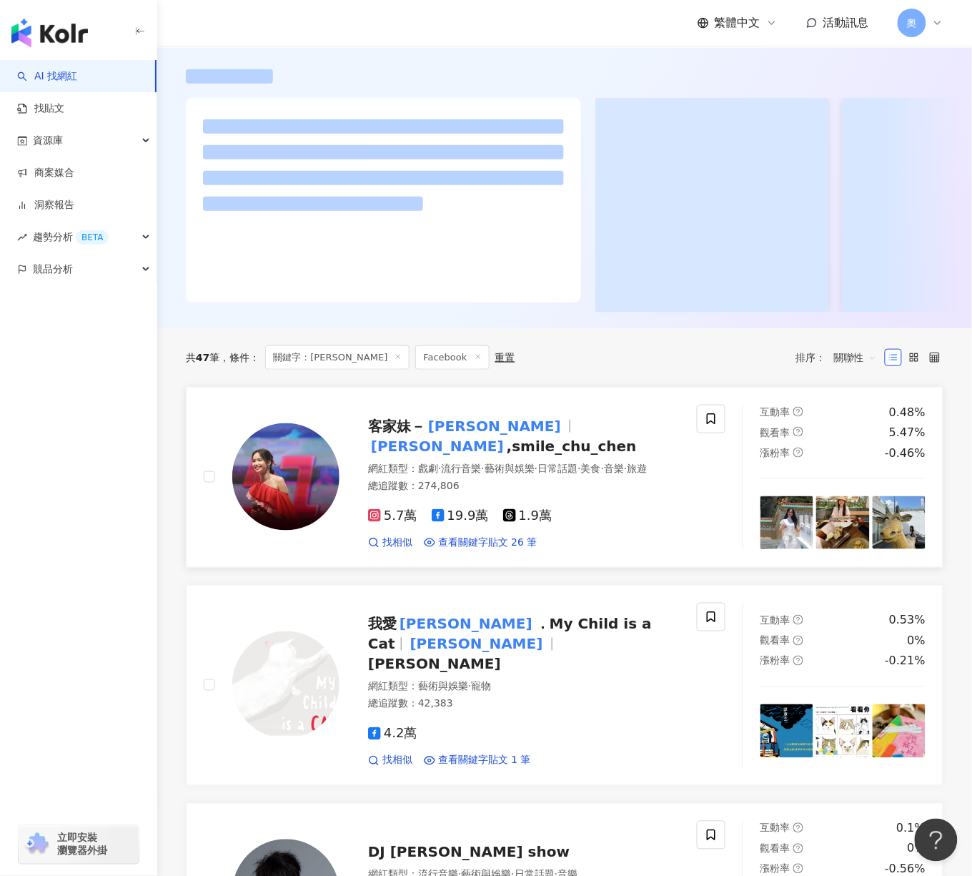
click at [476, 435] on span "客家妹－ 陳明珠" at bounding box center [472, 426] width 208 height 17
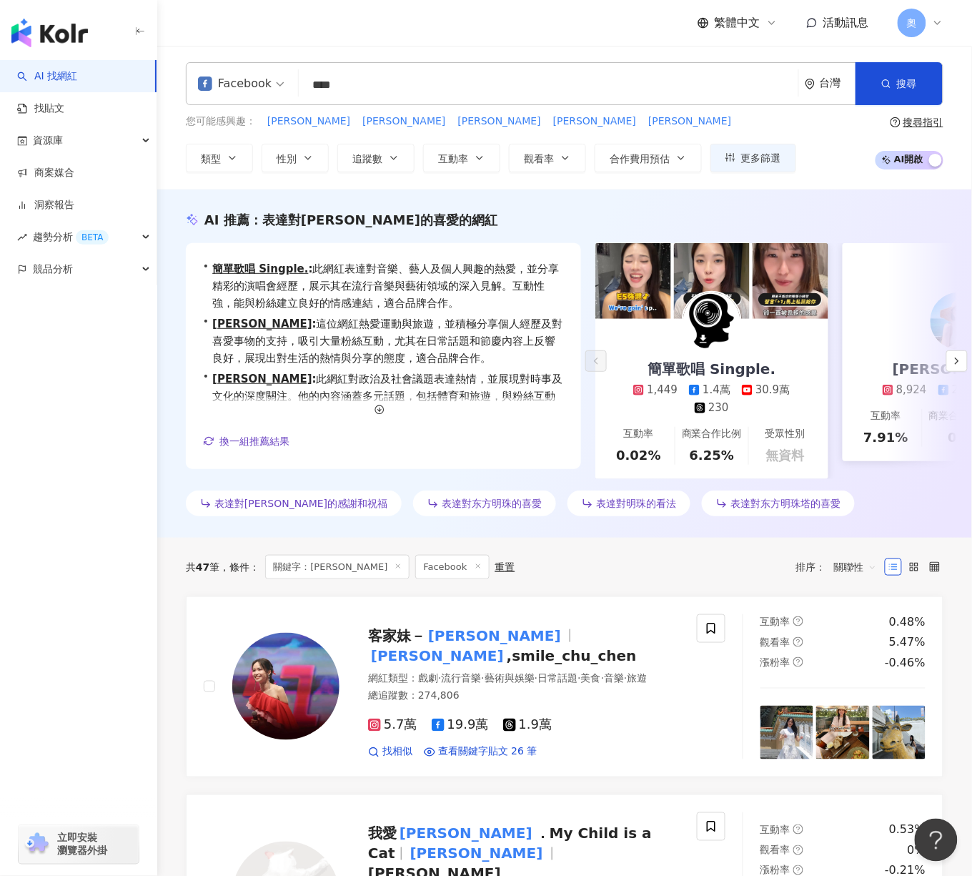
scroll to position [0, 0]
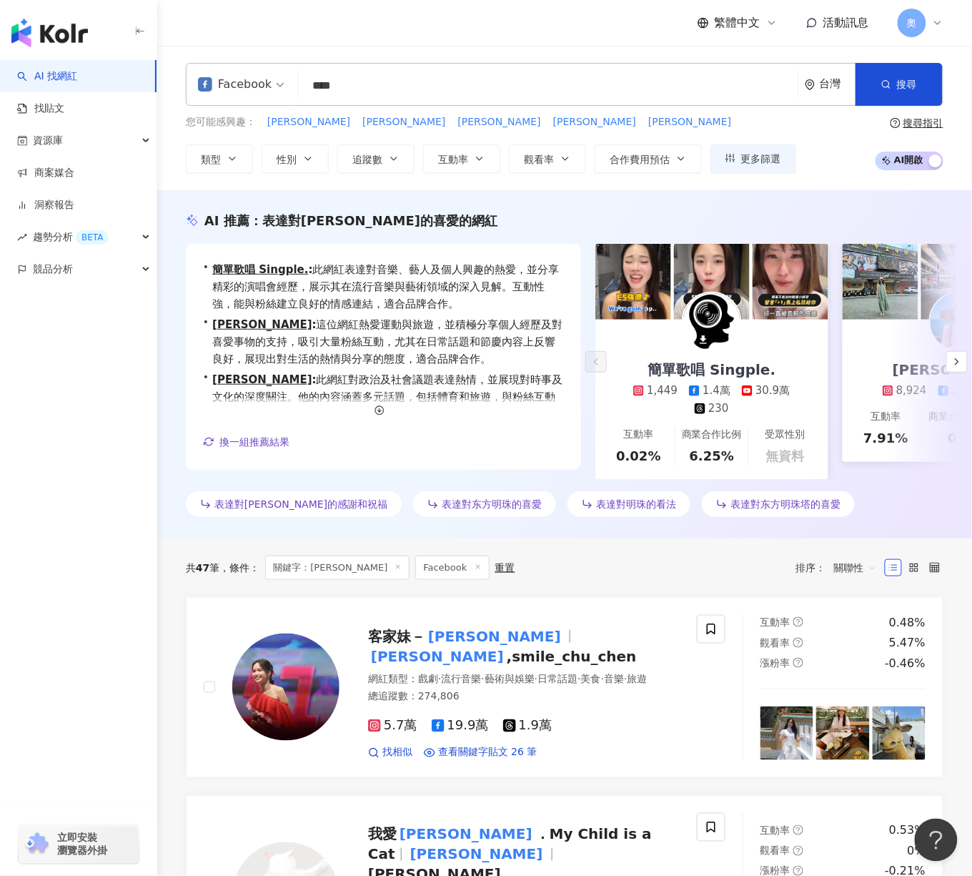
click at [610, 82] on input "***" at bounding box center [549, 85] width 488 height 27
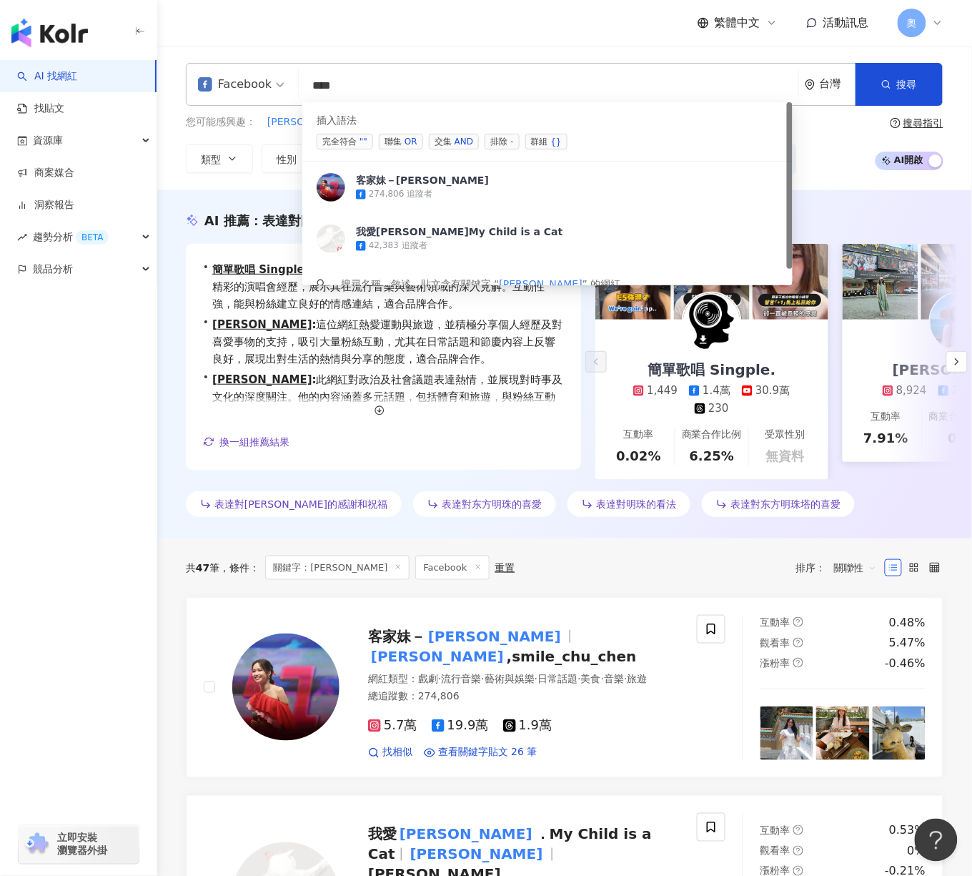
drag, startPoint x: 466, startPoint y: 86, endPoint x: 296, endPoint y: 66, distance: 171.3
click at [264, 77] on div "Facebook *** 台灣 搜尋 searchOperator 插入語法 完全符合 "" 聯集 OR 交集 AND 排除 - 群組 {} 客家妹－陳明珠 …" at bounding box center [565, 84] width 758 height 43
paste input "search"
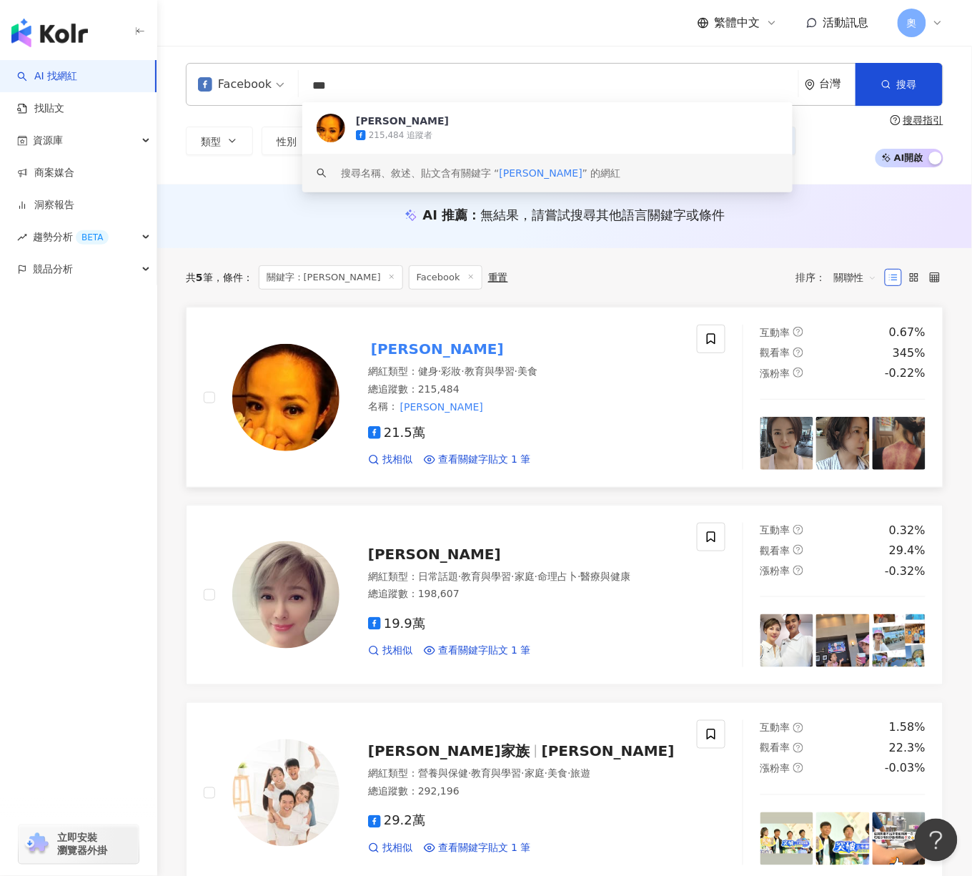
click at [405, 342] on mark "陳仙梅" at bounding box center [437, 348] width 139 height 23
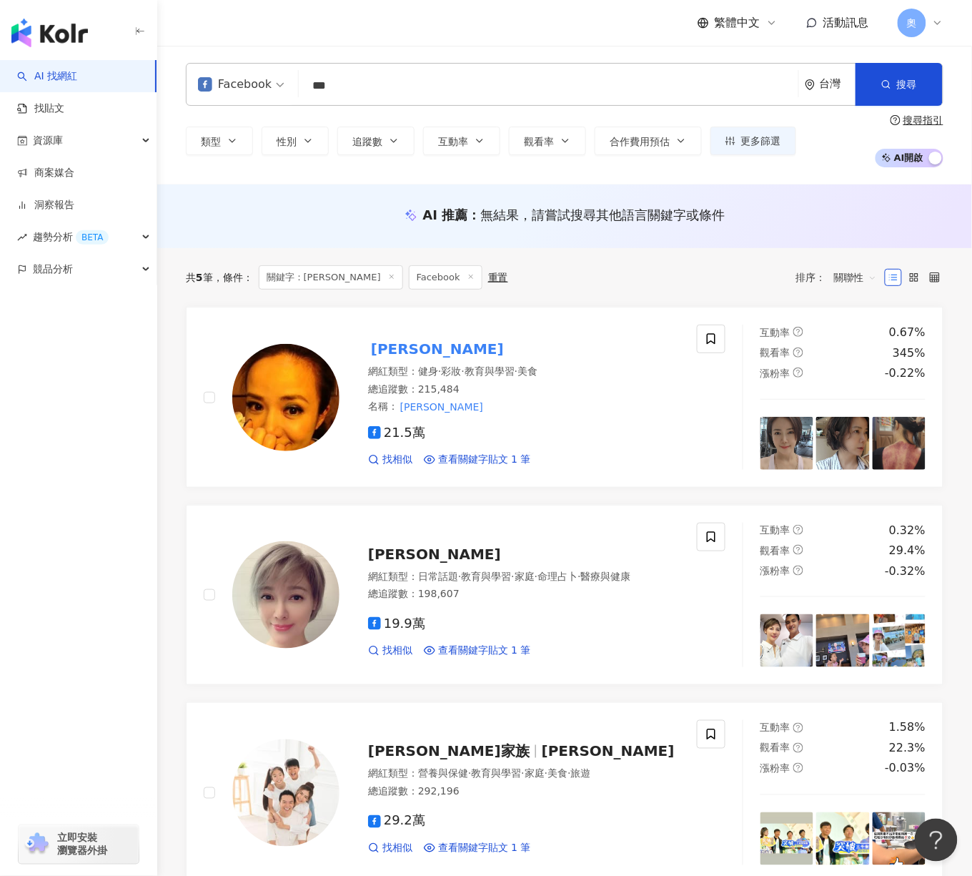
drag, startPoint x: 536, startPoint y: 99, endPoint x: 493, endPoint y: 86, distance: 45.0
click at [499, 89] on div "Facebook *** 台灣 搜尋 f34a1ab6-3f93-4b38-864a-50a25943cf78 keyword 陳仙梅 215,484 追蹤者…" at bounding box center [565, 84] width 758 height 43
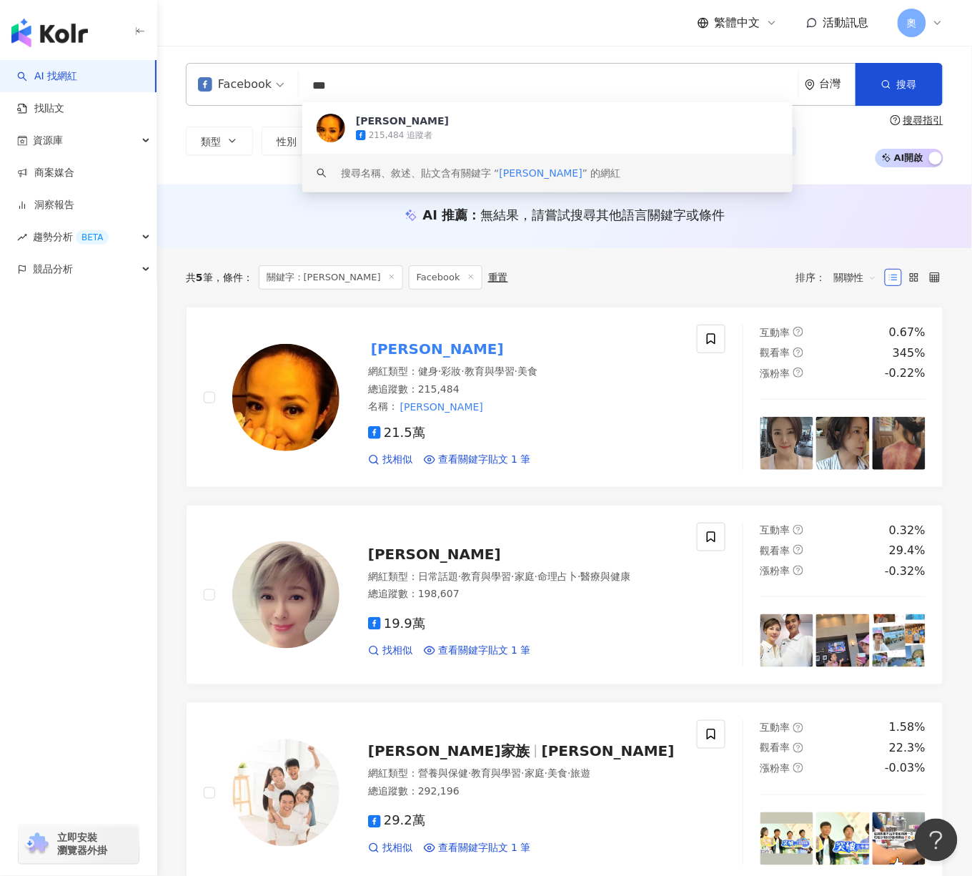
drag, startPoint x: 423, startPoint y: 84, endPoint x: 269, endPoint y: 76, distance: 154.6
click at [269, 76] on div "Facebook *** 台灣 搜尋 f34a1ab6-3f93-4b38-864a-50a25943cf78 keyword 陳仙梅 215,484 追蹤者…" at bounding box center [565, 84] width 758 height 43
paste input "search"
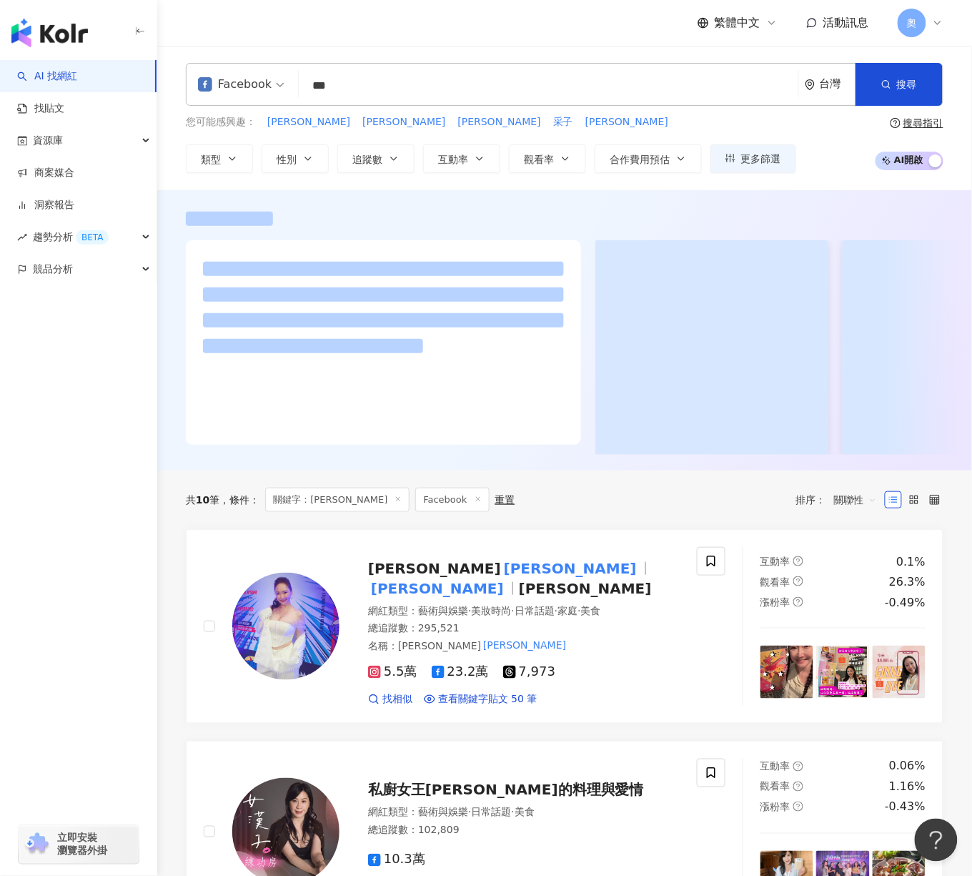
click at [643, 99] on div "Facebook *** 台灣 搜尋 loading 搜尋名稱、敘述、貼文含有關鍵字 “ 王俐人 ” 的網紅" at bounding box center [565, 84] width 758 height 43
click at [501, 580] on mark "王俐人" at bounding box center [570, 568] width 139 height 23
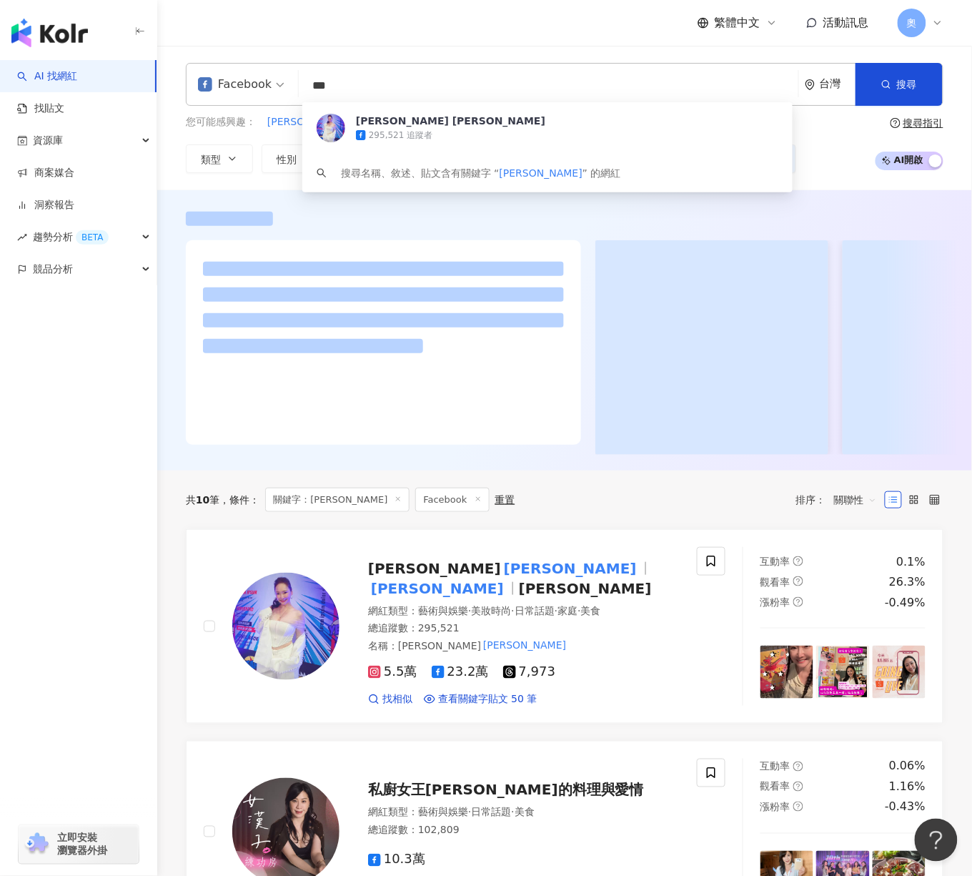
drag, startPoint x: 357, startPoint y: 83, endPoint x: 265, endPoint y: 90, distance: 92.5
click at [286, 90] on div "Facebook *** 台灣 搜尋 27a8cf85-7faf-46e3-89ac-d9fd3caf682c Lisa Wang 王俐人 295,521 追…" at bounding box center [565, 84] width 758 height 43
paste input "search"
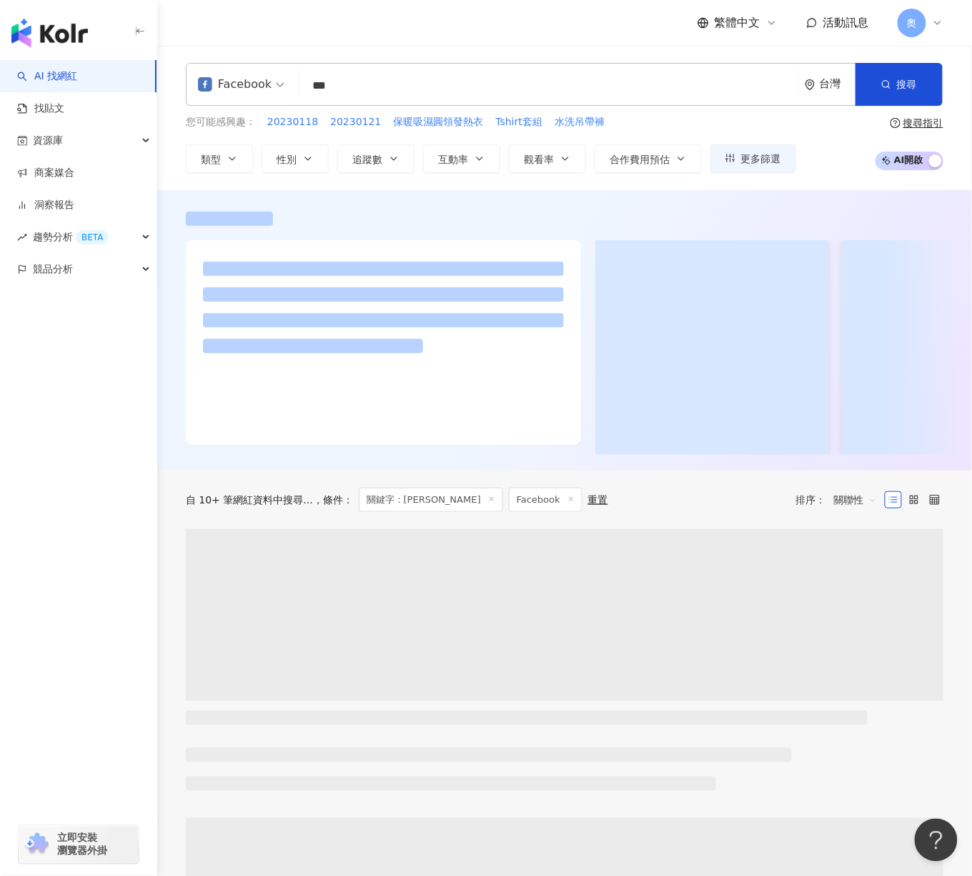
drag, startPoint x: 509, startPoint y: 82, endPoint x: 500, endPoint y: 84, distance: 9.5
click at [509, 82] on input "***" at bounding box center [549, 85] width 488 height 27
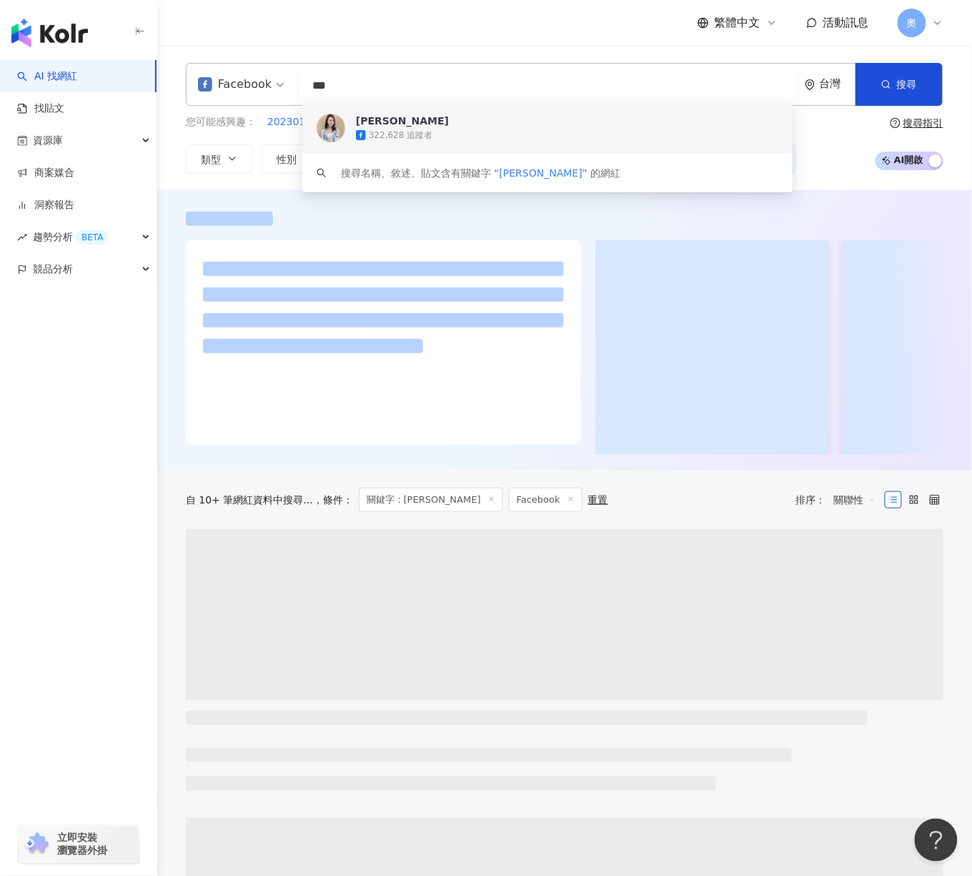
drag, startPoint x: 454, startPoint y: 84, endPoint x: 247, endPoint y: 76, distance: 207.5
click at [247, 76] on div "Facebook *** 台灣 搜尋 dec386bf-e19b-4302-af2a-6939d5630e1a keyword 李又汝 Yogurt 322,…" at bounding box center [565, 84] width 758 height 43
paste input "search"
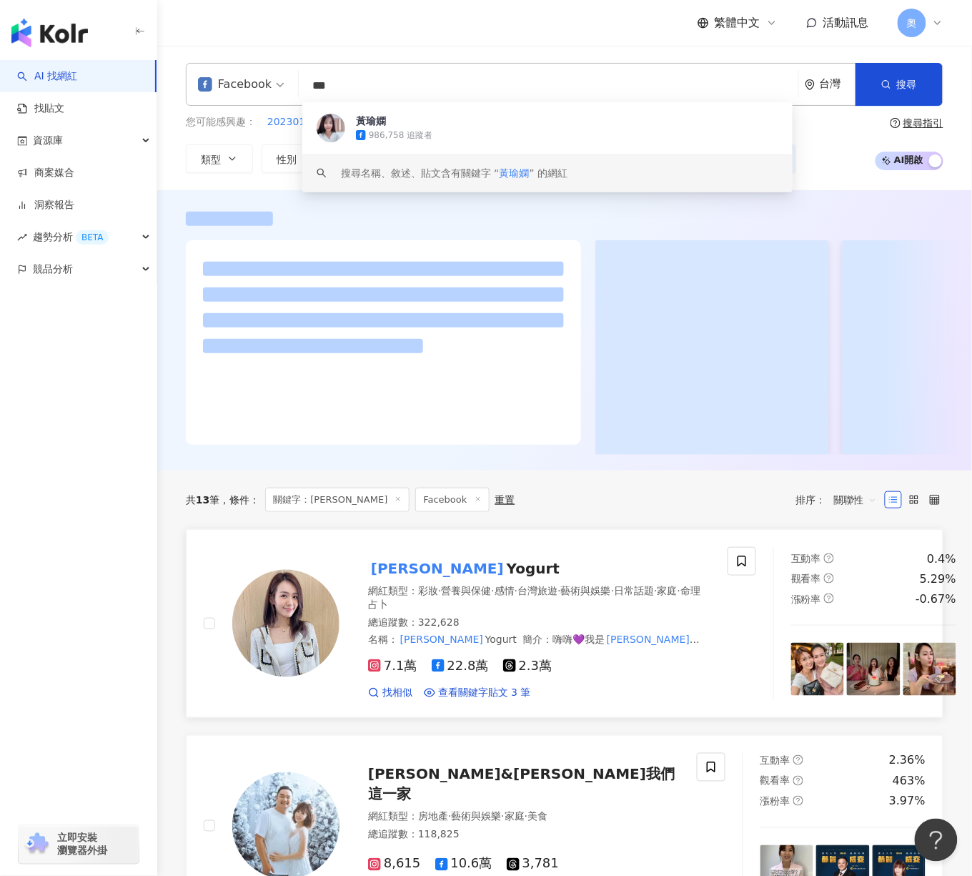
type input "***"
click at [398, 580] on mark "李又汝" at bounding box center [437, 568] width 139 height 23
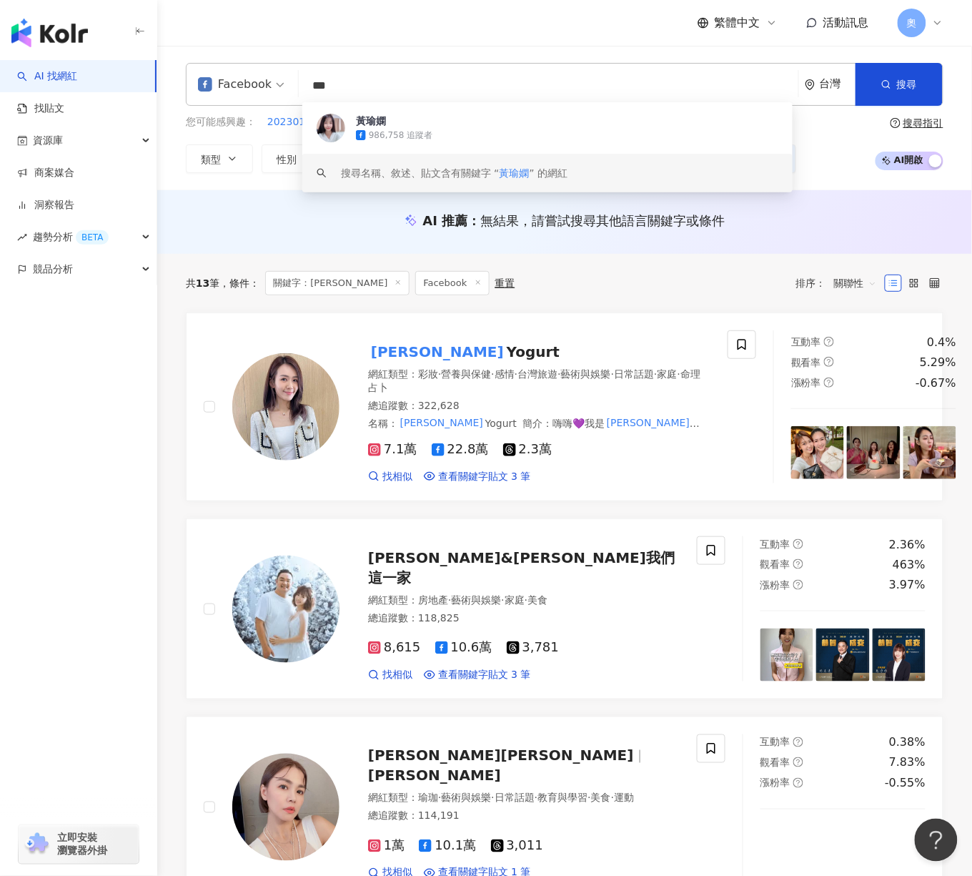
drag, startPoint x: 407, startPoint y: 83, endPoint x: 308, endPoint y: 79, distance: 98.8
click at [305, 81] on input "***" at bounding box center [549, 85] width 488 height 27
click at [496, 81] on input "***" at bounding box center [549, 85] width 488 height 27
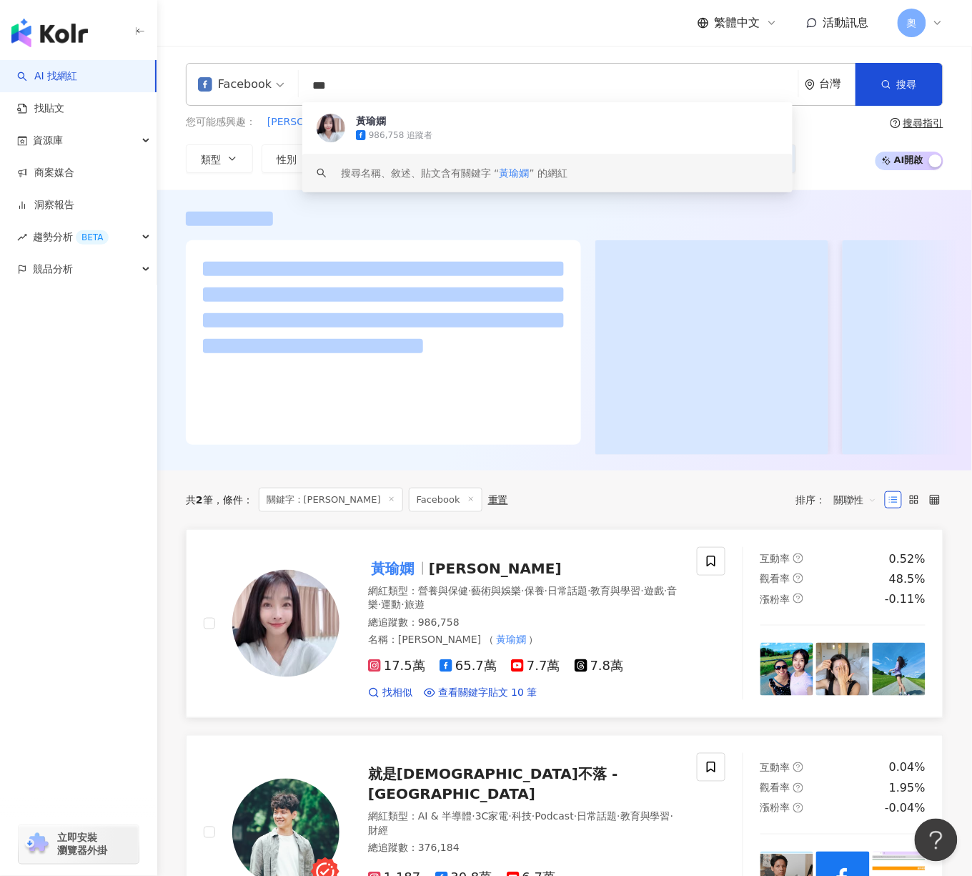
click at [439, 577] on span "小嫻" at bounding box center [495, 568] width 133 height 17
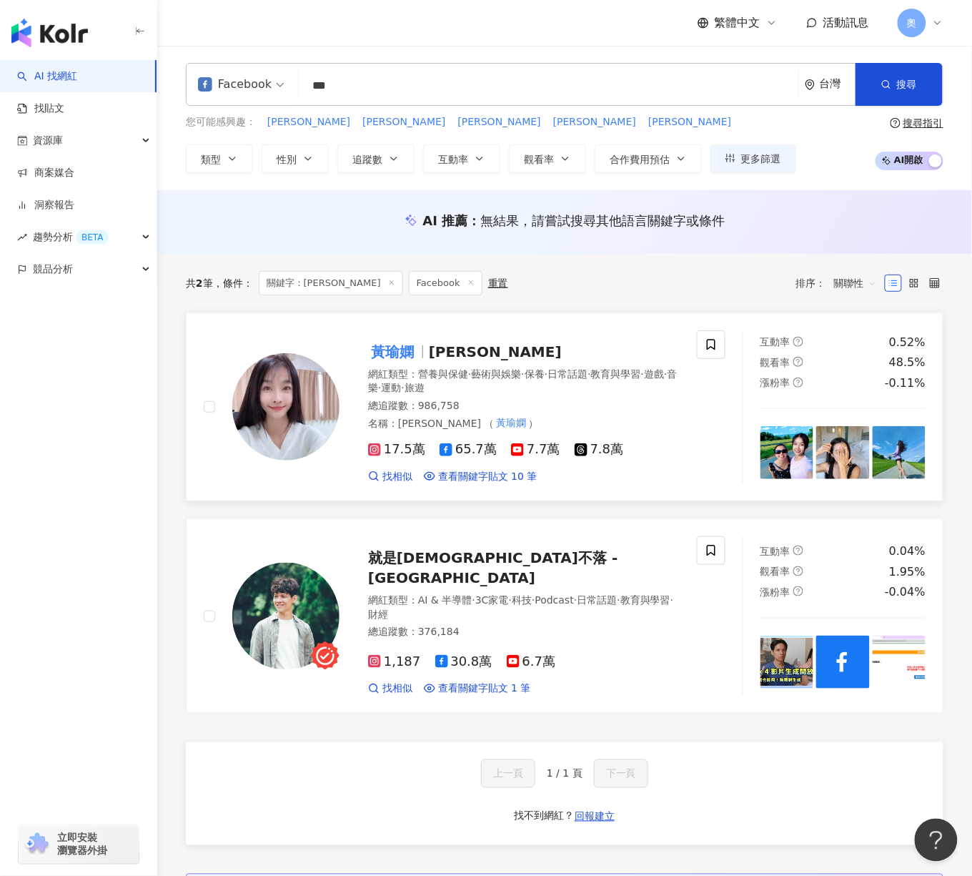
click at [402, 343] on mark "黃瑜嫻" at bounding box center [392, 351] width 49 height 23
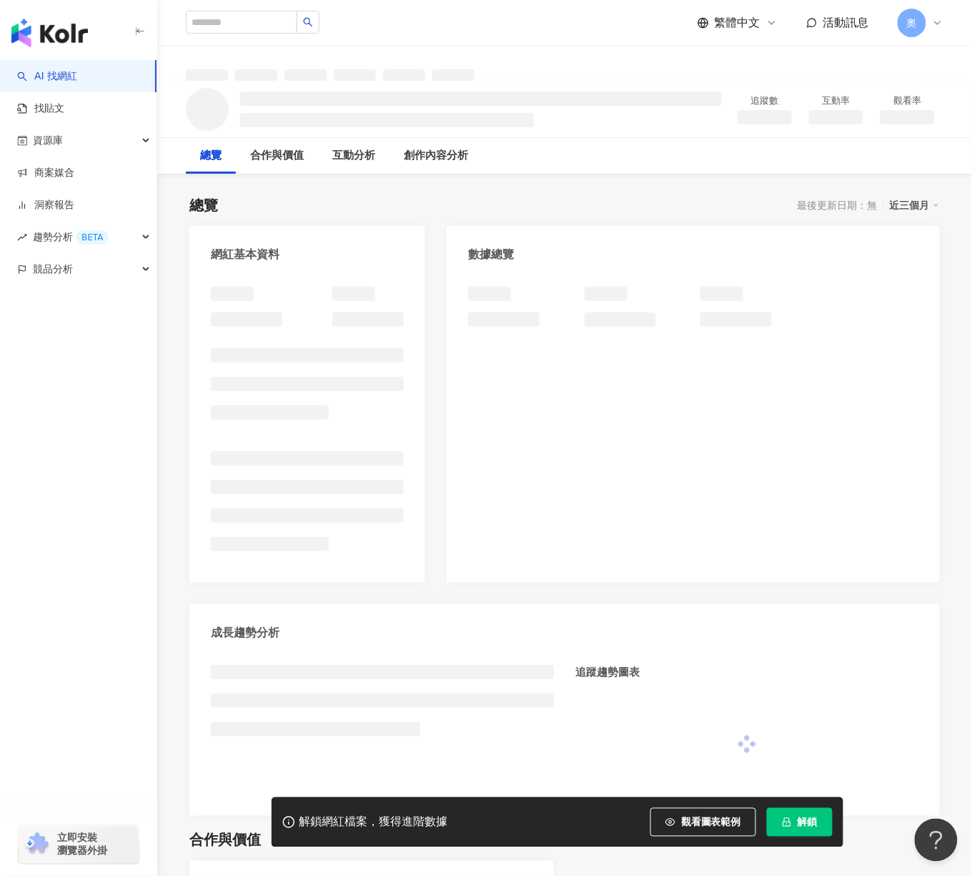
click at [789, 65] on div at bounding box center [564, 63] width 815 height 34
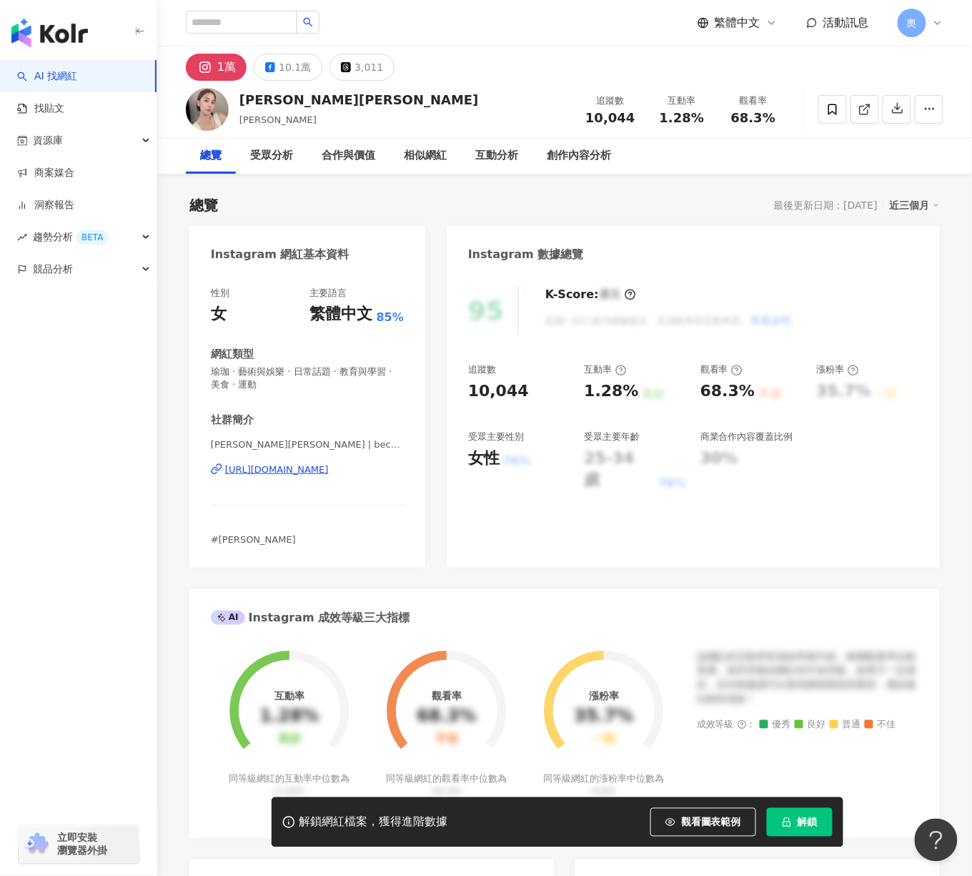
click at [284, 63] on div "10.1萬" at bounding box center [295, 67] width 32 height 20
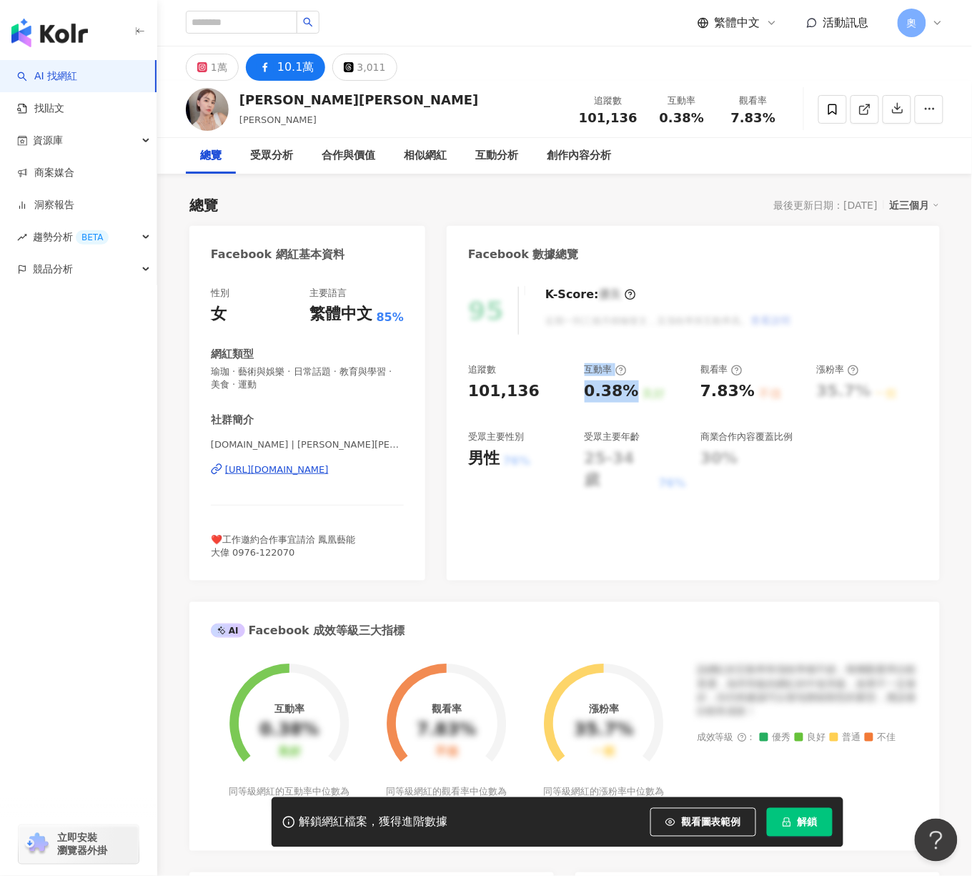
drag, startPoint x: 560, startPoint y: 387, endPoint x: 628, endPoint y: 398, distance: 68.8
click at [628, 398] on div "追蹤數 101,136 互動率 0.38% 良好 觀看率 7.83% 不佳 漲粉率 35.7% 一般 受眾主要性別 男性 76% 受眾主要年齡 25-34 歲…" at bounding box center [693, 427] width 450 height 128
click at [628, 397] on div "0.38%" at bounding box center [612, 391] width 54 height 22
drag, startPoint x: 636, startPoint y: 390, endPoint x: 584, endPoint y: 390, distance: 52.2
click at [585, 390] on div "0.38% 良好" at bounding box center [636, 391] width 102 height 22
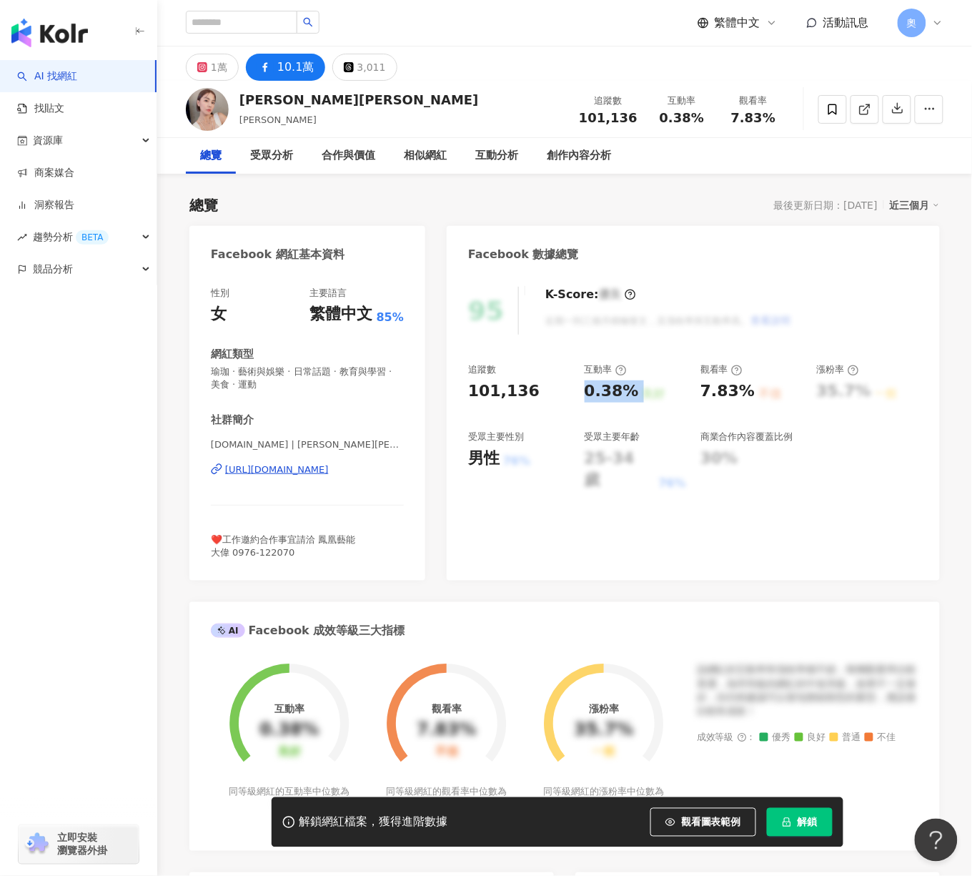
copy div "0.38% 良好"
drag, startPoint x: 695, startPoint y: 398, endPoint x: 747, endPoint y: 395, distance: 52.3
click at [747, 395] on div "追蹤數 101,136 互動率 0.38% 良好 觀看率 7.83% 不佳 漲粉率 35.7% 一般 受眾主要性別 男性 76% 受眾主要年齡 25-34 歲…" at bounding box center [693, 427] width 450 height 128
copy div "7.83%"
drag, startPoint x: 590, startPoint y: 390, endPoint x: 629, endPoint y: 392, distance: 39.4
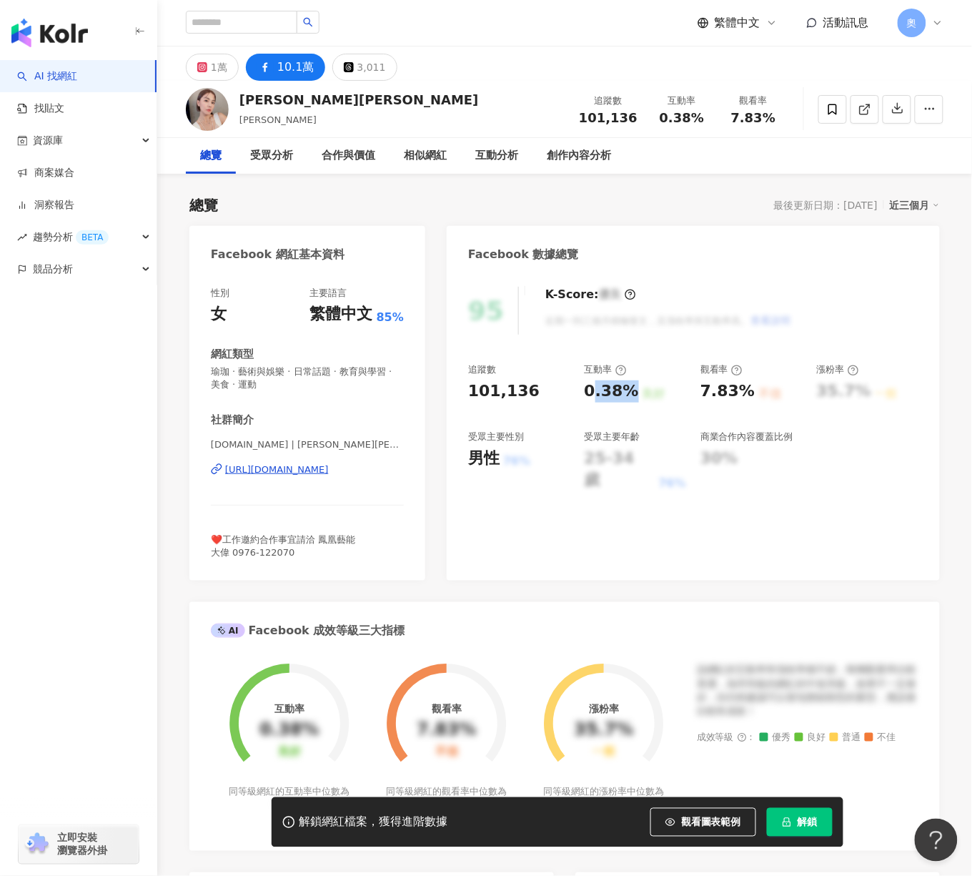
click at [629, 392] on div "0.38%" at bounding box center [612, 391] width 54 height 22
drag, startPoint x: 578, startPoint y: 385, endPoint x: 629, endPoint y: 394, distance: 51.5
click at [629, 394] on div "追蹤數 101,136 互動率 0.38% 良好 觀看率 7.83% 不佳 漲粉率 35.7% 一般 受眾主要性別 男性 76% 受眾主要年齡 25-34 歲…" at bounding box center [693, 427] width 450 height 128
copy div "0.38%"
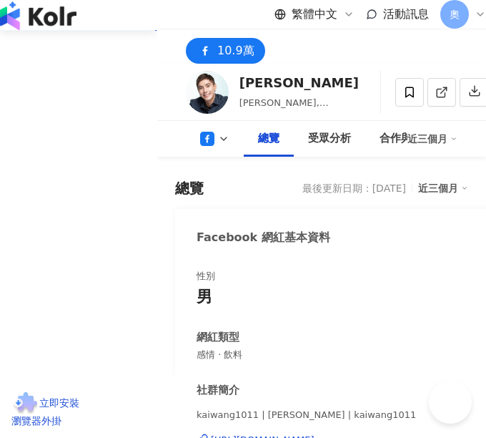
drag, startPoint x: 581, startPoint y: 397, endPoint x: 5, endPoint y: 98, distance: 649.1
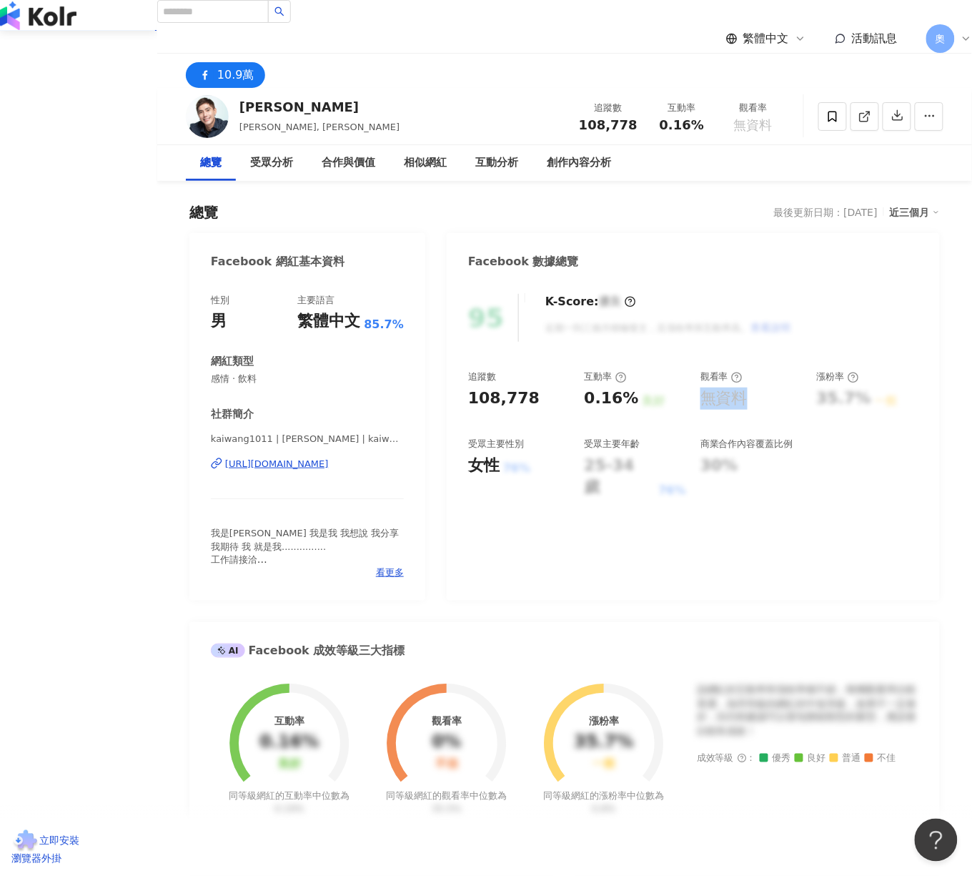
click at [485, 397] on div "無資料" at bounding box center [752, 398] width 102 height 22
drag, startPoint x: 698, startPoint y: 538, endPoint x: 522, endPoint y: 345, distance: 262.1
click at [485, 437] on div "95 K-Score : 優良 近期一到三個月積極發文，且漲粉率與互動率高。 查看說明 追蹤數 108,778 互動率 0.16% 良好 觀看率 無資料 漲粉…" at bounding box center [693, 440] width 493 height 321
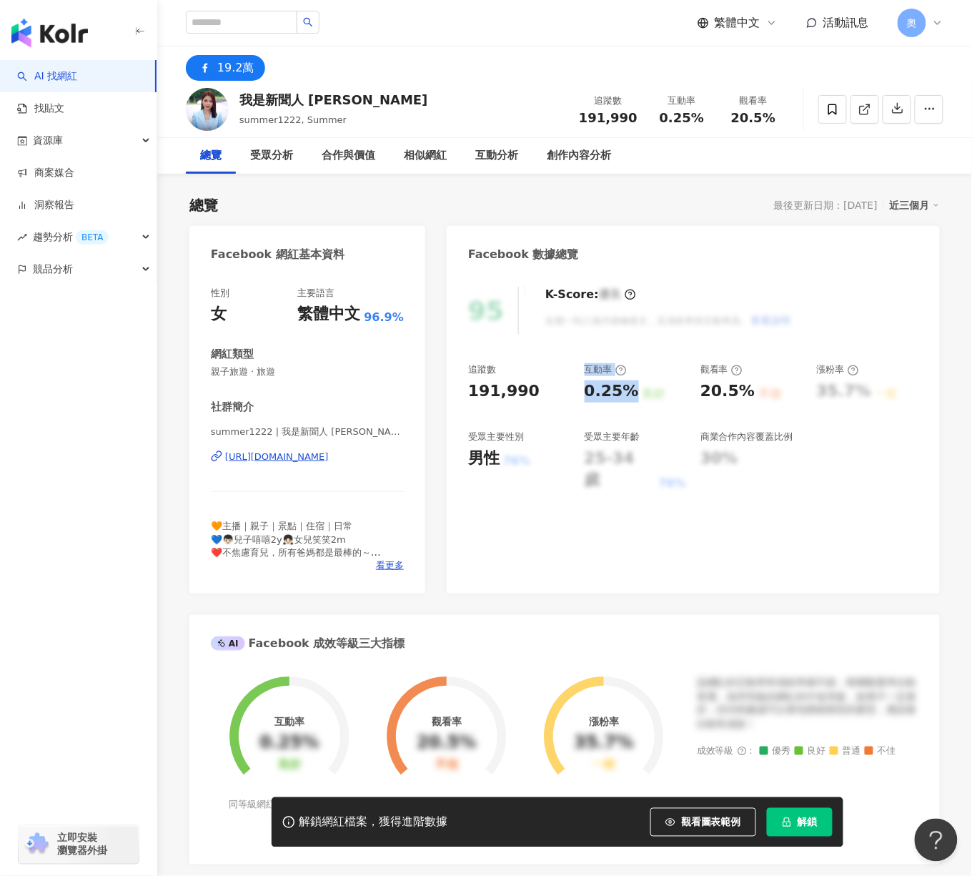
drag, startPoint x: 607, startPoint y: 394, endPoint x: 631, endPoint y: 394, distance: 24.3
click at [631, 394] on div "追蹤數 191,990 互動率 0.25% 良好 觀看率 20.5% 不佳 漲粉率 35.7% 一般 受眾主要性別 男性 76% 受眾主要年齡 25-34 歲…" at bounding box center [693, 427] width 450 height 128
click at [632, 394] on div "0.25%" at bounding box center [612, 391] width 54 height 22
click at [633, 391] on div "0.25% 良好" at bounding box center [636, 391] width 102 height 22
drag, startPoint x: 576, startPoint y: 393, endPoint x: 626, endPoint y: 396, distance: 50.1
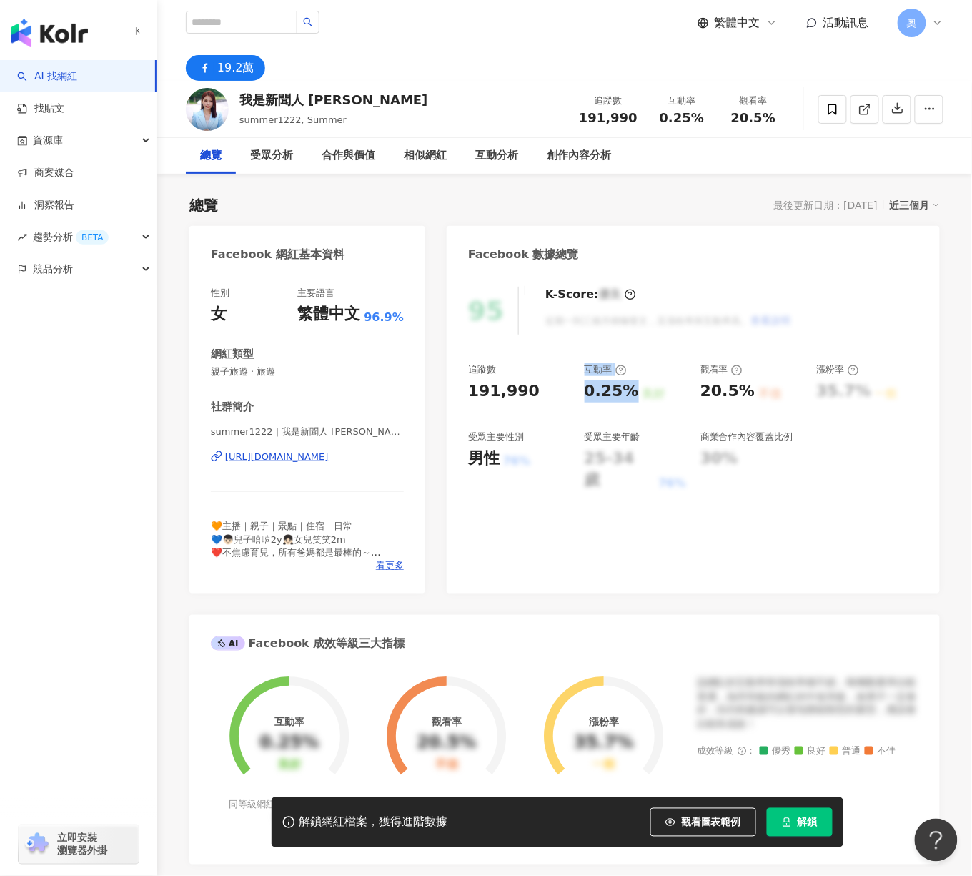
click at [626, 396] on div "追蹤數 191,990 互動率 0.25% 良好 觀看率 20.5% 不佳 漲粉率 35.7% 一般 受眾主要性別 男性 76% 受眾主要年齡 25-34 歲…" at bounding box center [693, 427] width 450 height 128
click at [629, 395] on div "0.25%" at bounding box center [612, 391] width 54 height 22
drag, startPoint x: 616, startPoint y: 392, endPoint x: 585, endPoint y: 395, distance: 30.9
click at [585, 395] on div "0.25% 良好" at bounding box center [636, 391] width 102 height 22
click at [749, 395] on div "追蹤數 191,990 互動率 0.25% 良好 觀看率 20.5% 不佳 漲粉率 35.7% 一般 受眾主要性別 男性 76% 受眾主要年齡 25-34 歲…" at bounding box center [693, 427] width 450 height 128
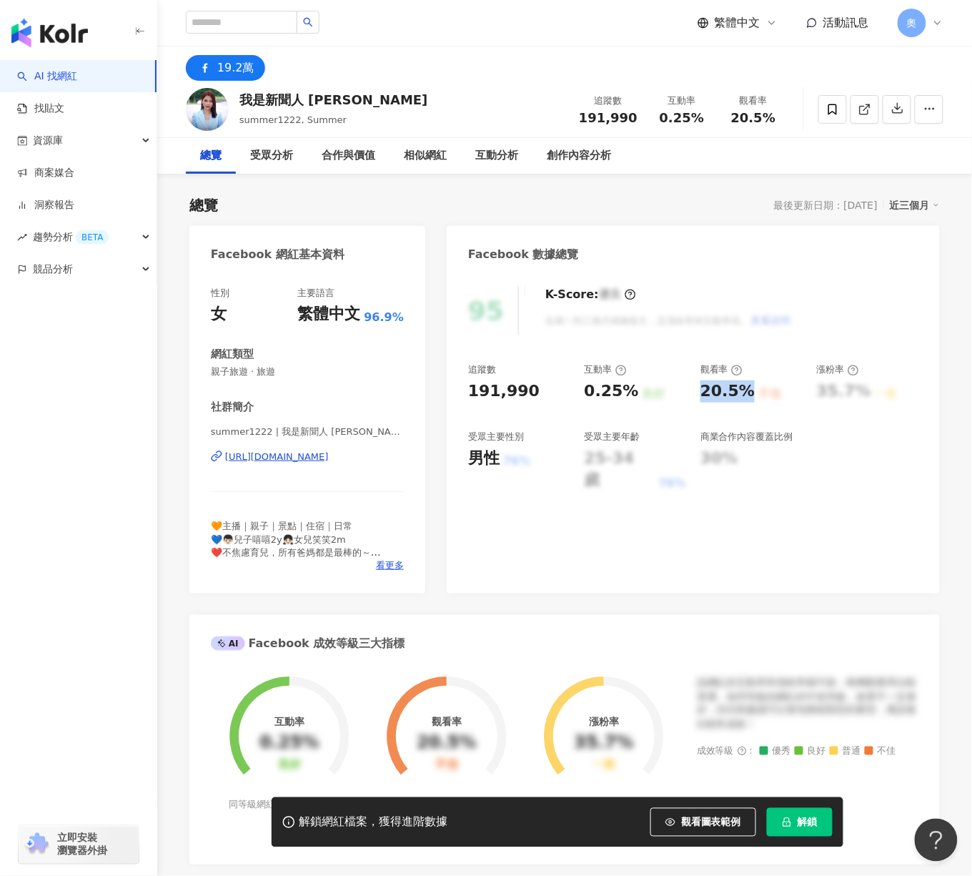
drag, startPoint x: 679, startPoint y: 557, endPoint x: 533, endPoint y: 94, distance: 485.9
click at [679, 557] on div "95 K-Score : 優良 近期一到三個月積極發文，且漲粉率與互動率高。 查看說明 追蹤數 191,990 互動率 0.25% 良好 觀看率 20.5% …" at bounding box center [693, 432] width 493 height 321
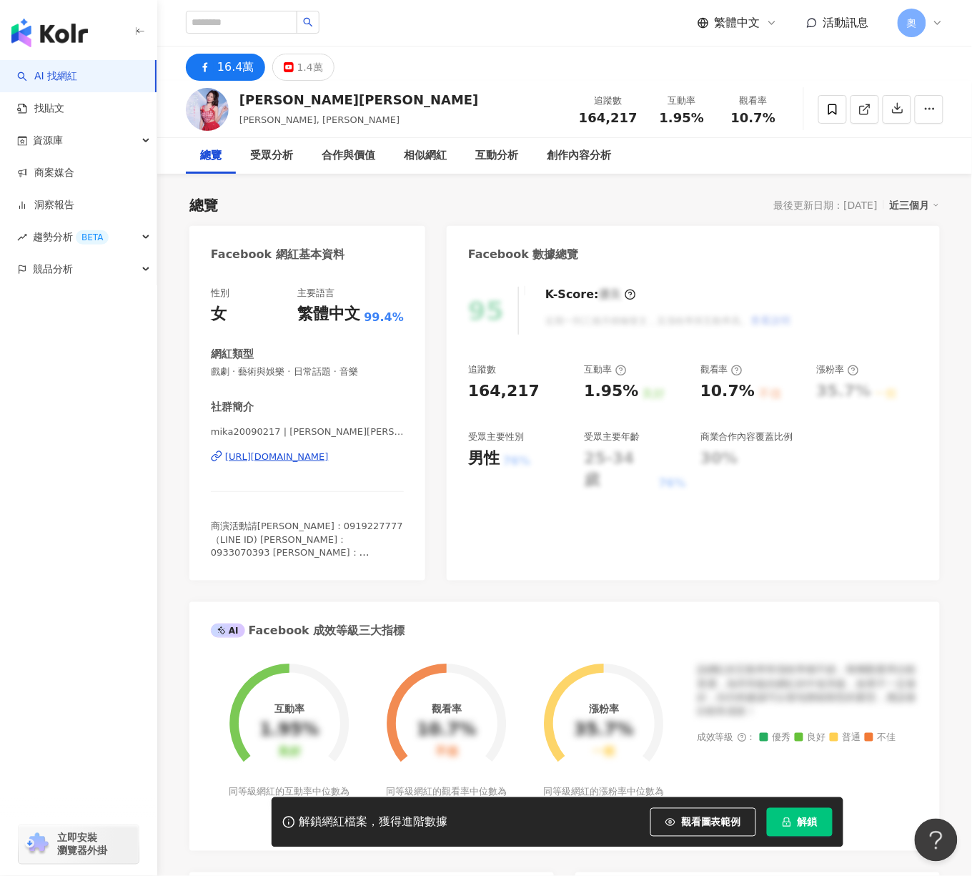
click at [611, 561] on div "95 K-Score : 優良 近期一到三個月積極發文，且漲粉率與互動率高。 查看說明 追蹤數 164,217 互動率 1.95% 良好 觀看率 10.7% …" at bounding box center [693, 426] width 493 height 308
drag, startPoint x: 575, startPoint y: 390, endPoint x: 639, endPoint y: 399, distance: 64.9
click at [639, 399] on div "追蹤數 164,217 互動率 1.95% 良好 觀看率 10.7% 不佳 漲粉率 35.7% 一般 受眾主要性別 男性 76% 受眾主要年齡 25-34 歲…" at bounding box center [693, 427] width 450 height 128
click at [643, 399] on div "良好" at bounding box center [654, 394] width 23 height 16
drag, startPoint x: 587, startPoint y: 390, endPoint x: 633, endPoint y: 396, distance: 46.1
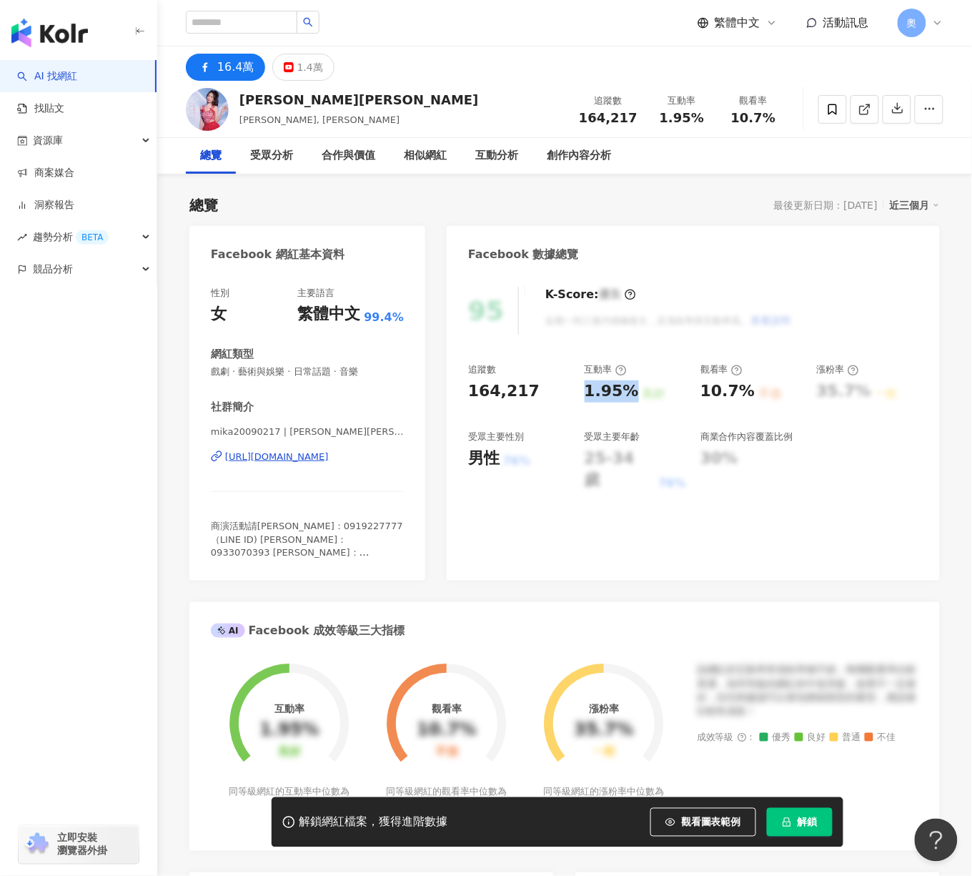
click at [633, 396] on div "1.95% 良好" at bounding box center [636, 391] width 102 height 22
copy div "1.95%"
drag, startPoint x: 716, startPoint y: 390, endPoint x: 743, endPoint y: 394, distance: 27.5
click at [743, 394] on div "10.7%" at bounding box center [728, 391] width 54 height 22
copy div "10.7%"
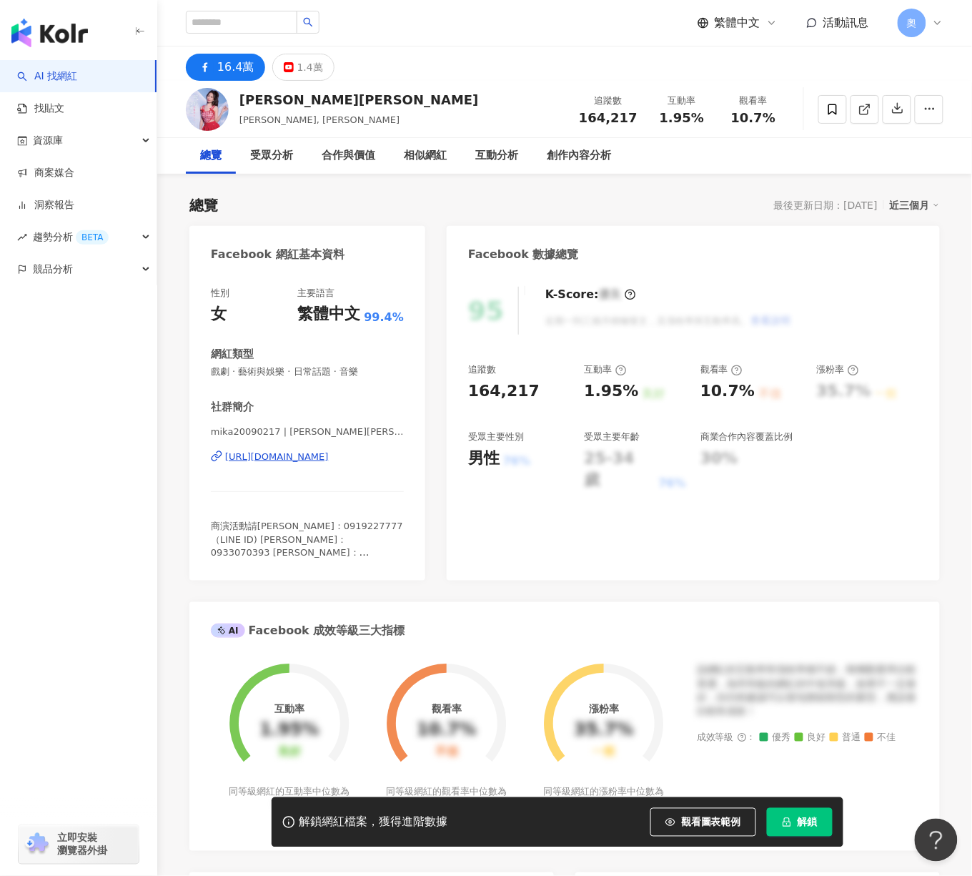
click at [500, 548] on div "95 K-Score : 優良 近期一到三個月積極發文，且漲粉率與互動率高。 查看說明 追蹤數 164,217 互動率 1.95% 良好 觀看率 10.7% …" at bounding box center [693, 426] width 493 height 308
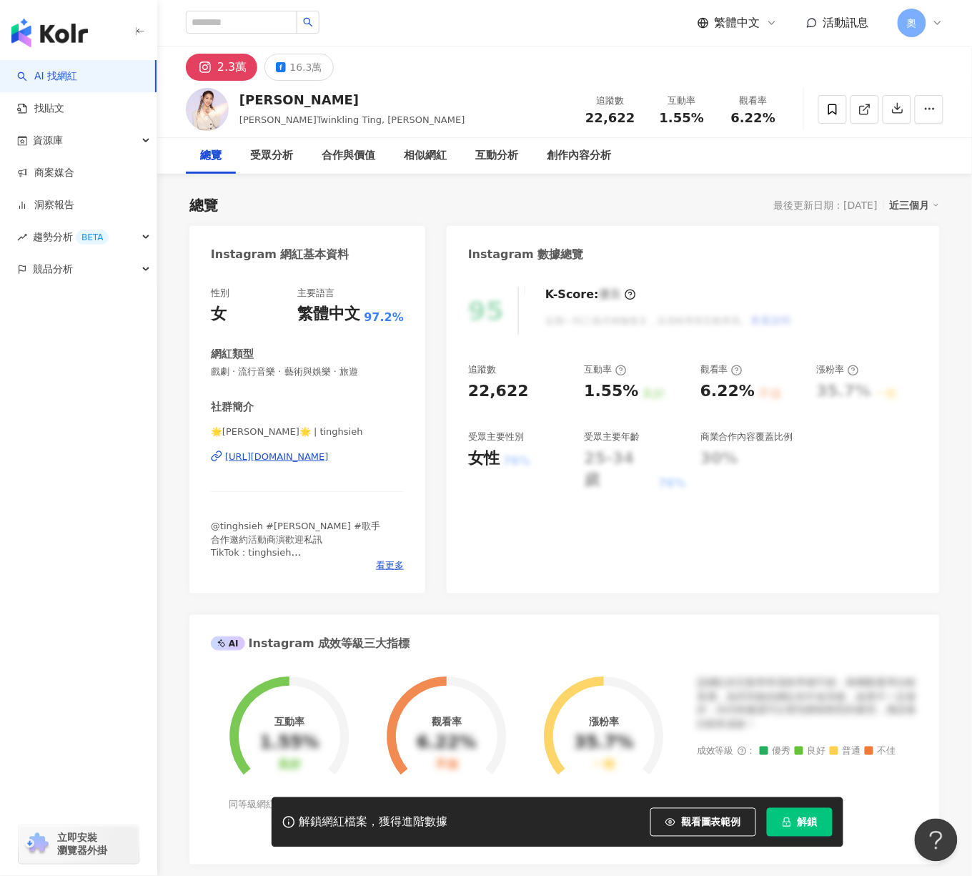
click at [619, 397] on div "1.55%" at bounding box center [612, 391] width 54 height 22
click at [629, 390] on div "追蹤數 22,622 互動率 1.55% 良好 觀看率 6.22% 不佳 漲粉率 35.7% 一般 受眾主要性別 女性 76% 受眾主要年齡 25-34 歲 …" at bounding box center [693, 427] width 450 height 128
click at [629, 390] on div "1.55%" at bounding box center [612, 391] width 54 height 22
drag, startPoint x: 631, startPoint y: 388, endPoint x: 581, endPoint y: 390, distance: 49.4
click at [581, 390] on div "追蹤數 22,622 互動率 1.55% 良好 觀看率 6.22% 不佳 漲粉率 35.7% 一般 受眾主要性別 女性 76% 受眾主要年齡 25-34 歲 …" at bounding box center [693, 427] width 450 height 128
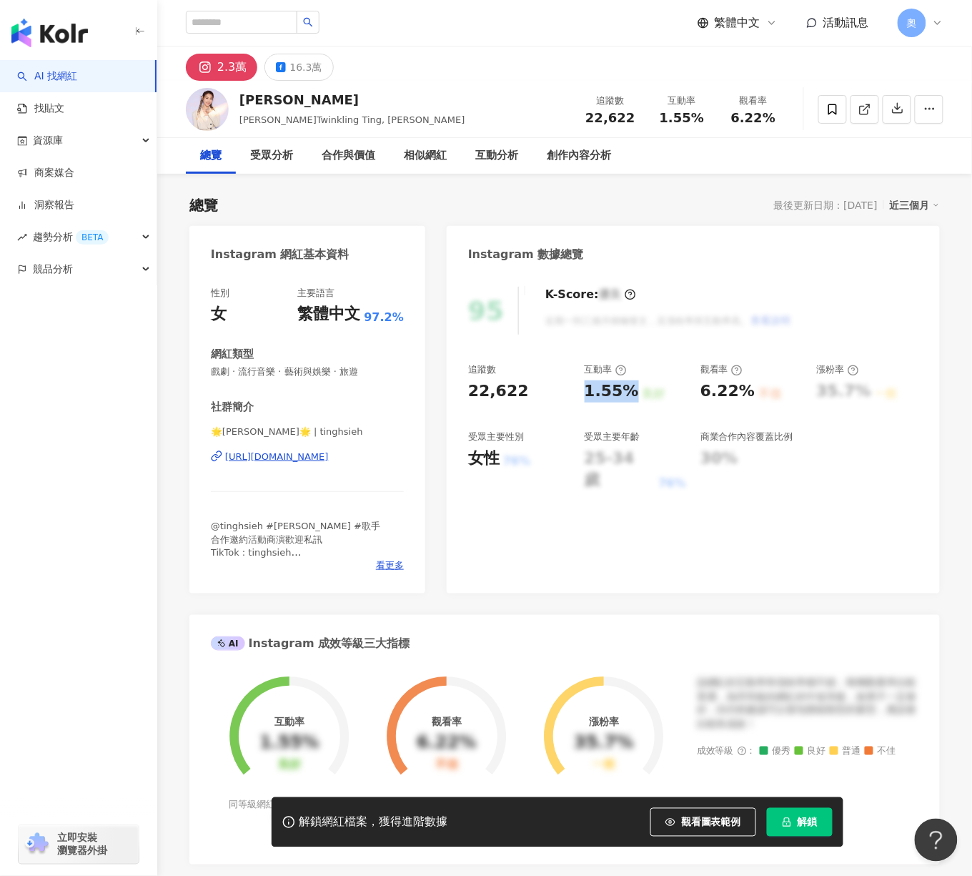
copy div "1.55%"
drag, startPoint x: 588, startPoint y: 573, endPoint x: 580, endPoint y: 574, distance: 8.6
click at [588, 573] on div "95 K-Score : 優良 近期一到三個月積極發文，且漲粉率與互動率高。 查看說明 追蹤數 22,622 互動率 1.55% 良好 觀看率 6.22% 不…" at bounding box center [693, 432] width 493 height 321
drag, startPoint x: 713, startPoint y: 388, endPoint x: 746, endPoint y: 401, distance: 34.6
click at [746, 401] on div "追蹤數 22,622 互動率 1.55% 良好 觀看率 6.22% 不佳 漲粉率 35.7% 一般 受眾主要性別 女性 76% 受眾主要年齡 25-34 歲 …" at bounding box center [693, 427] width 450 height 128
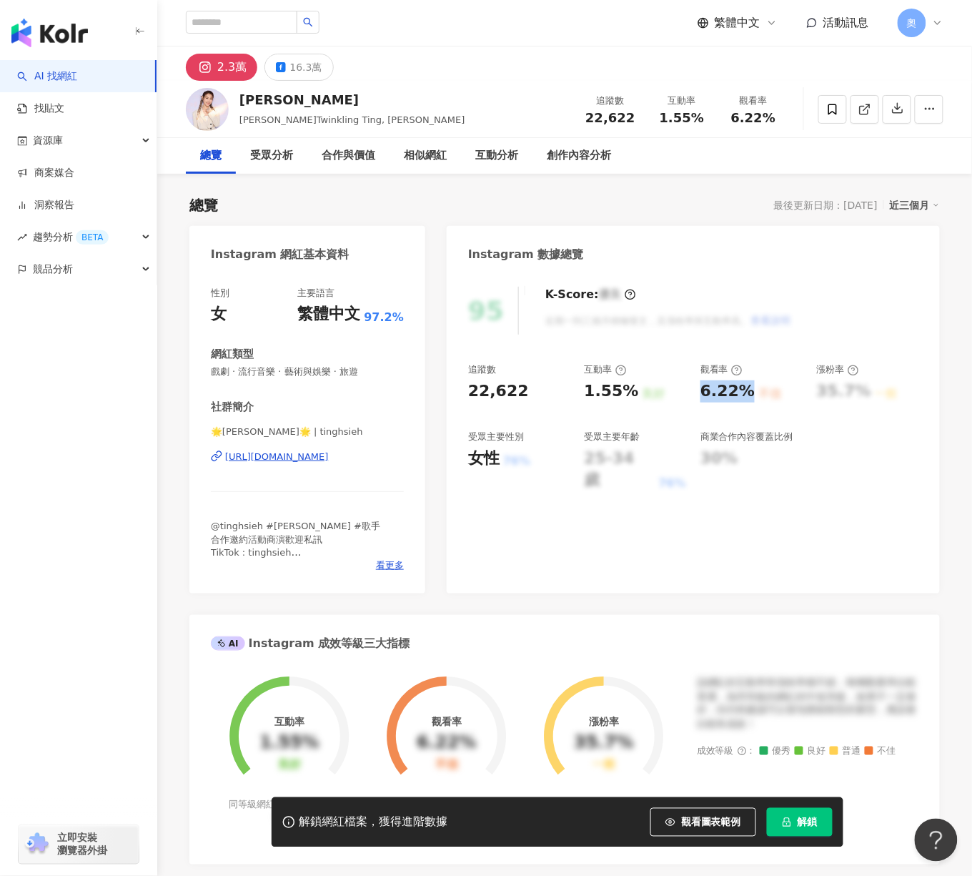
copy div "6.22%"
click at [571, 615] on div "AI Instagram 成效等級三大指標" at bounding box center [564, 638] width 751 height 46
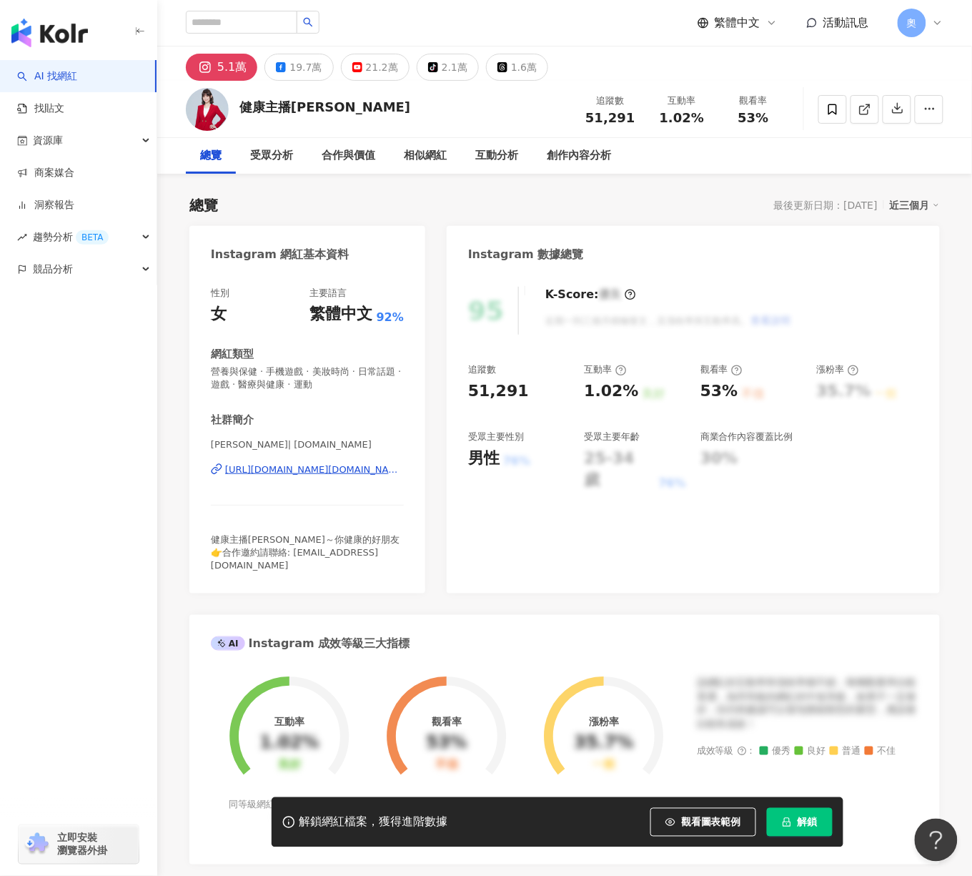
drag, startPoint x: 580, startPoint y: 392, endPoint x: 629, endPoint y: 393, distance: 49.3
click at [629, 392] on div "追蹤數 51,291 互動率 1.02% 良好 觀看率 53% 不佳 漲粉率 35.7% 一般 受眾主要性別 男性 76% 受眾主要年齡 25-34 歲 76…" at bounding box center [693, 427] width 450 height 128
click at [629, 393] on div "1.02%" at bounding box center [612, 391] width 54 height 22
drag, startPoint x: 703, startPoint y: 391, endPoint x: 739, endPoint y: 392, distance: 35.8
click at [739, 392] on div "追蹤數 51,291 互動率 1.02% 良好 觀看率 53% 不佳 漲粉率 35.7% 一般 受眾主要性別 男性 76% 受眾主要年齡 25-34 歲 76…" at bounding box center [693, 427] width 450 height 128
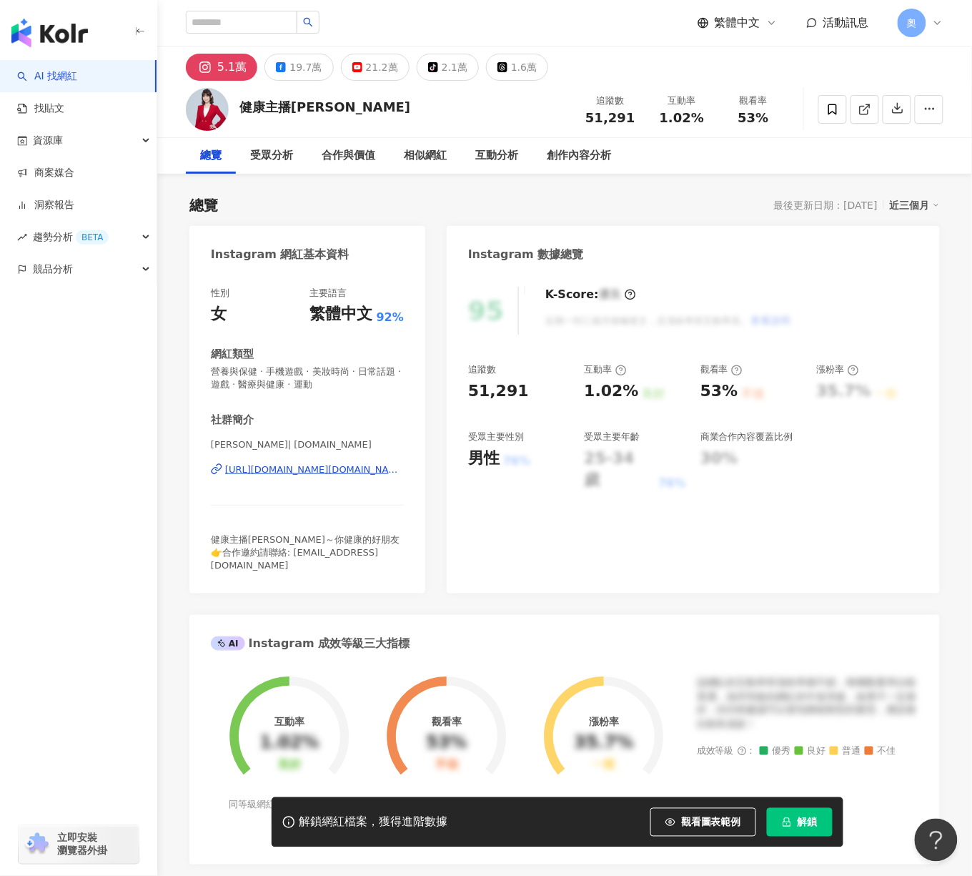
click at [521, 566] on div "95 K-Score : 優良 近期一到三個月積極發文，且漲粉率與互動率高。 查看說明 追蹤數 51,291 互動率 1.02% 良好 觀看率 53% 不佳 …" at bounding box center [693, 432] width 493 height 321
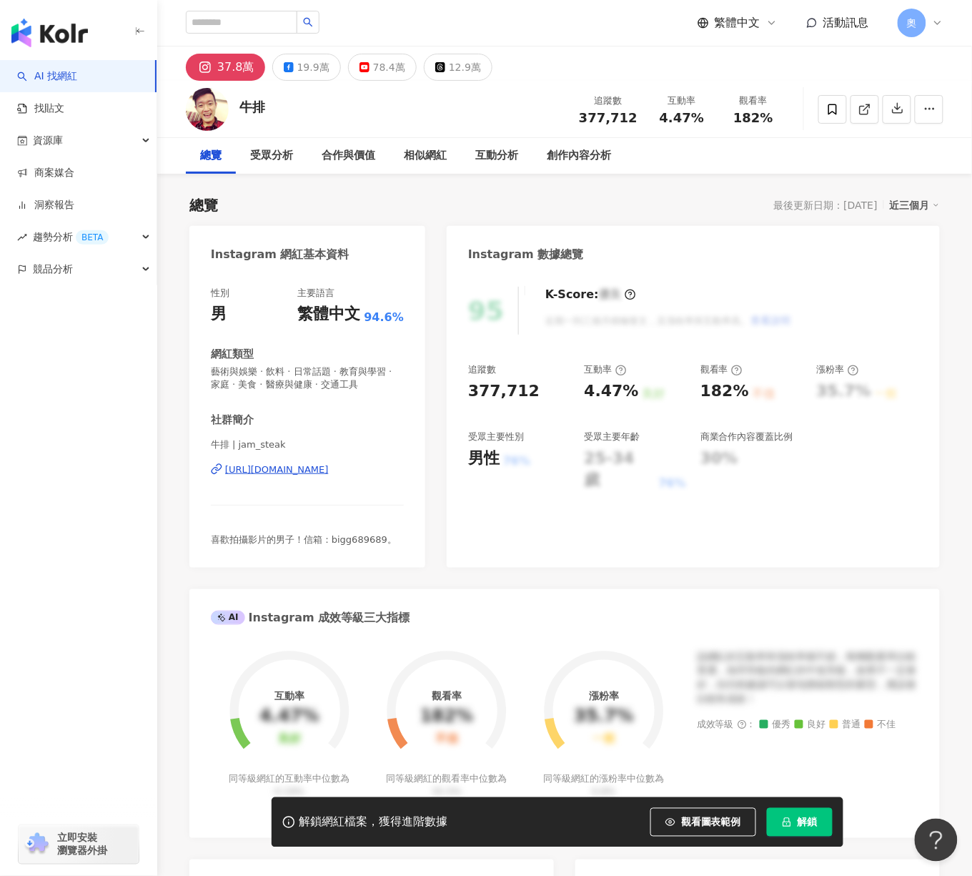
drag, startPoint x: 586, startPoint y: 391, endPoint x: 643, endPoint y: 399, distance: 57.7
click at [643, 399] on div "追蹤數 377,712 互動率 4.47% 良好 觀看率 182% 不佳 漲粉率 35.7% 一般 受眾主要性別 男性 76% 受眾主要年齡 25-34 歲 …" at bounding box center [693, 427] width 450 height 128
click at [603, 384] on div "4.47%" at bounding box center [612, 391] width 54 height 22
drag, startPoint x: 587, startPoint y: 390, endPoint x: 633, endPoint y: 391, distance: 45.8
click at [633, 391] on div "追蹤數 377,712 互動率 4.47% 良好 觀看率 182% 不佳 漲粉率 35.7% 一般 受眾主要性別 男性 76% 受眾主要年齡 25-34 歲 …" at bounding box center [693, 427] width 450 height 128
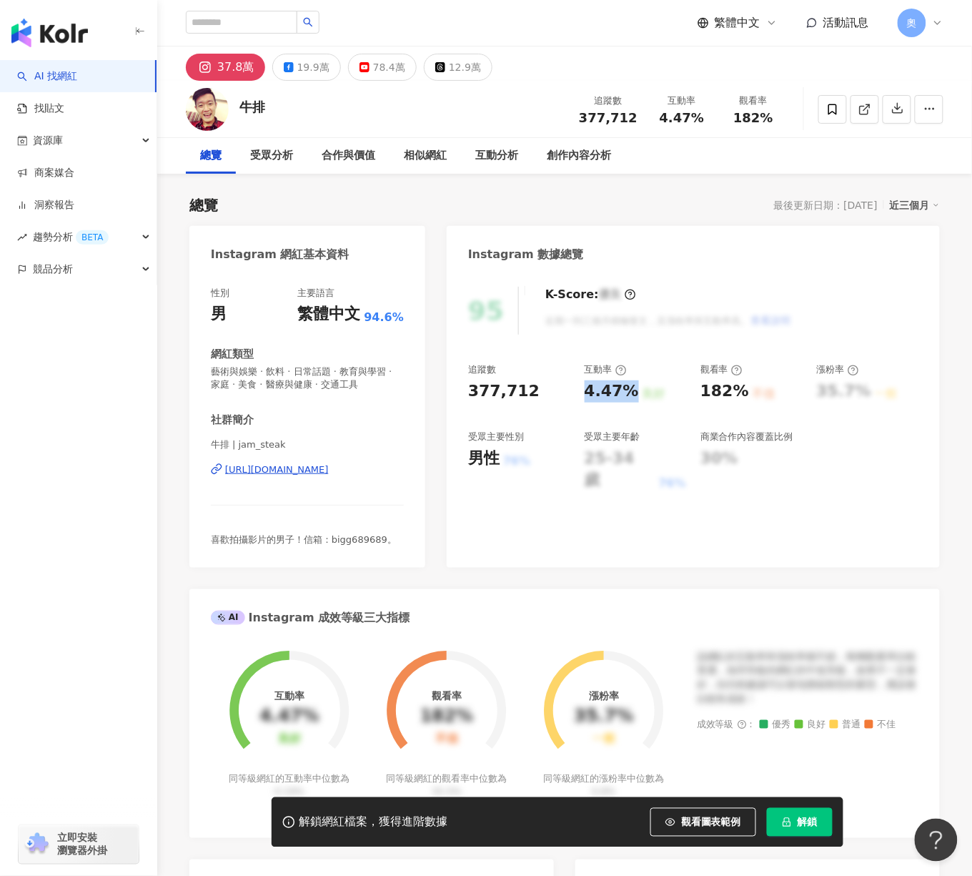
copy div "4.47%"
click at [681, 485] on div "95 K-Score : 優良 近期一到三個月積極發文，且漲粉率與互動率高。 查看說明 追蹤數 377,712 互動率 4.47% 良好 觀看率 182% 不…" at bounding box center [693, 419] width 493 height 295
drag, startPoint x: 701, startPoint y: 392, endPoint x: 741, endPoint y: 397, distance: 40.3
click at [741, 397] on div "182%" at bounding box center [725, 391] width 49 height 22
copy div "182%"
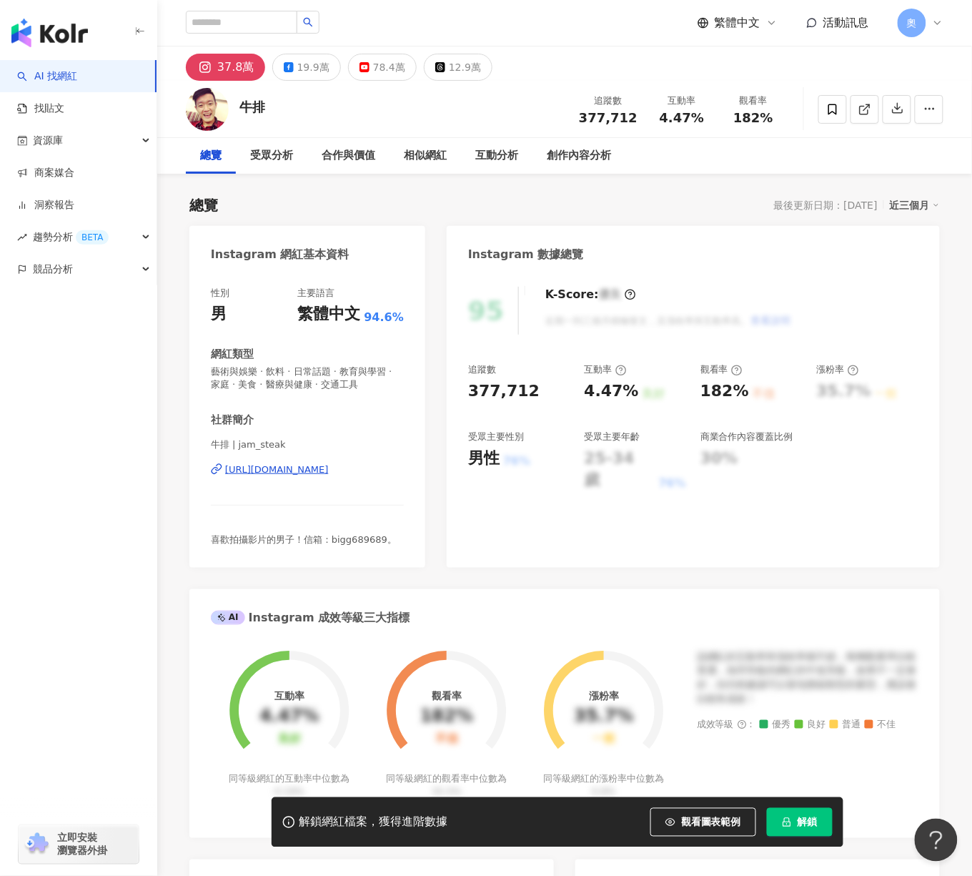
click at [666, 536] on div "95 K-Score : 優良 近期一到三個月積極發文，且漲粉率與互動率高。 查看說明 追蹤數 377,712 互動率 4.47% 良好 觀看率 182% 不…" at bounding box center [693, 419] width 493 height 295
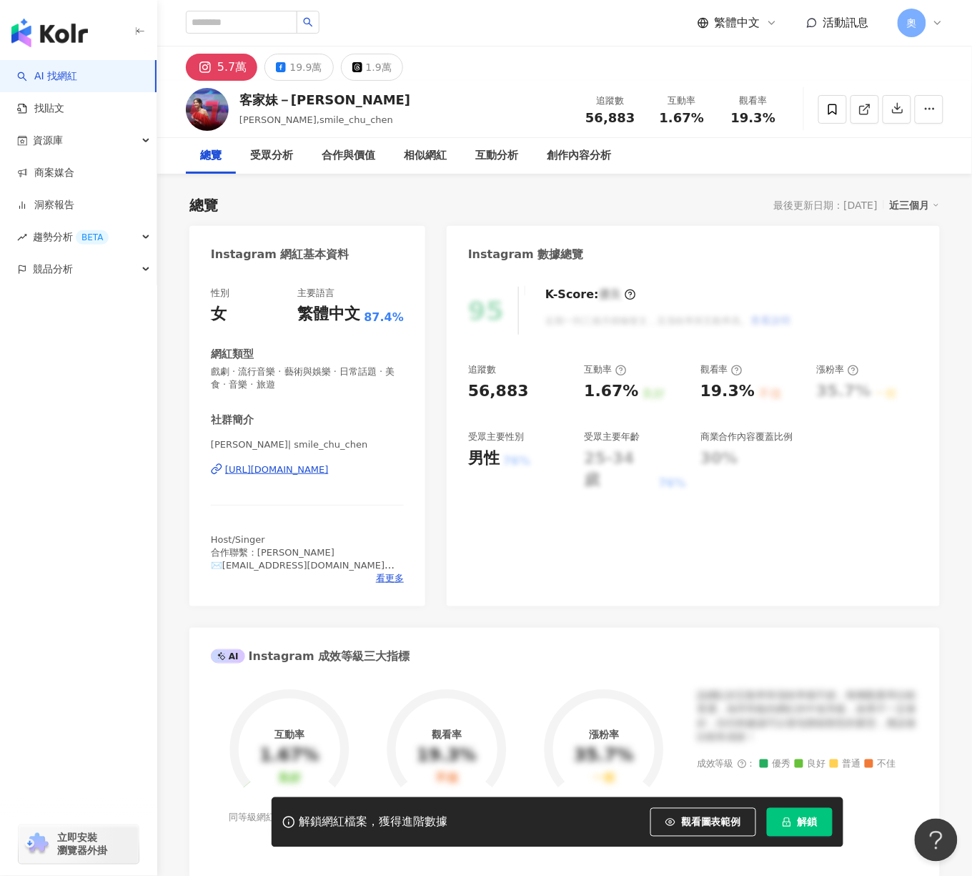
drag, startPoint x: 584, startPoint y: 391, endPoint x: 635, endPoint y: 388, distance: 50.8
click at [635, 388] on div "1.67% 良好" at bounding box center [636, 391] width 102 height 22
click at [750, 528] on div "95 K-Score : 優良 近期一到三個月積極發文，且漲粉率與互動率高。 查看說明 追蹤數 56,883 互動率 1.67% 良好 觀看率 19.3% 不…" at bounding box center [693, 439] width 493 height 334
drag, startPoint x: 697, startPoint y: 393, endPoint x: 749, endPoint y: 394, distance: 52.2
click at [749, 394] on div "追蹤數 56,883 互動率 1.67% 良好 觀看率 19.3% 不佳 漲粉率 35.7% 一般 受眾主要性別 男性 76% 受眾主要年齡 25-34 歲 …" at bounding box center [693, 427] width 450 height 128
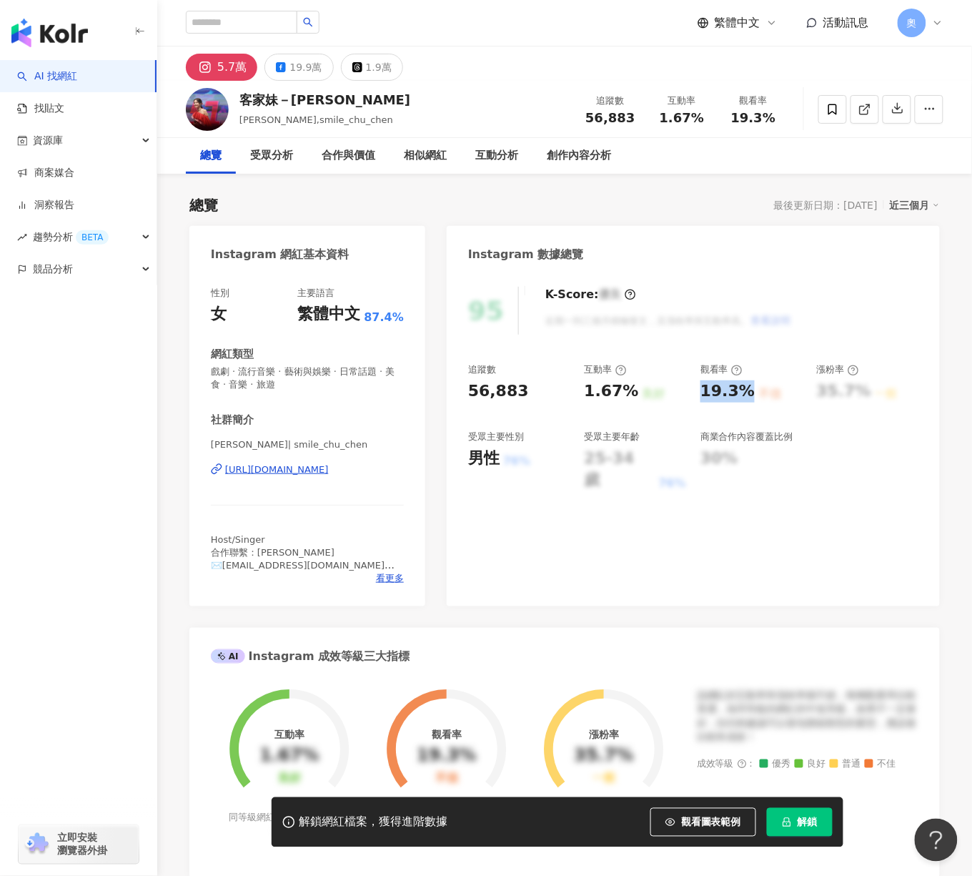
copy div "19.3%"
click at [651, 583] on div "95 K-Score : 優良 近期一到三個月積極發文，且漲粉率與互動率高。 查看說明 追蹤數 56,883 互動率 1.67% 良好 觀看率 19.3% 不…" at bounding box center [693, 439] width 493 height 334
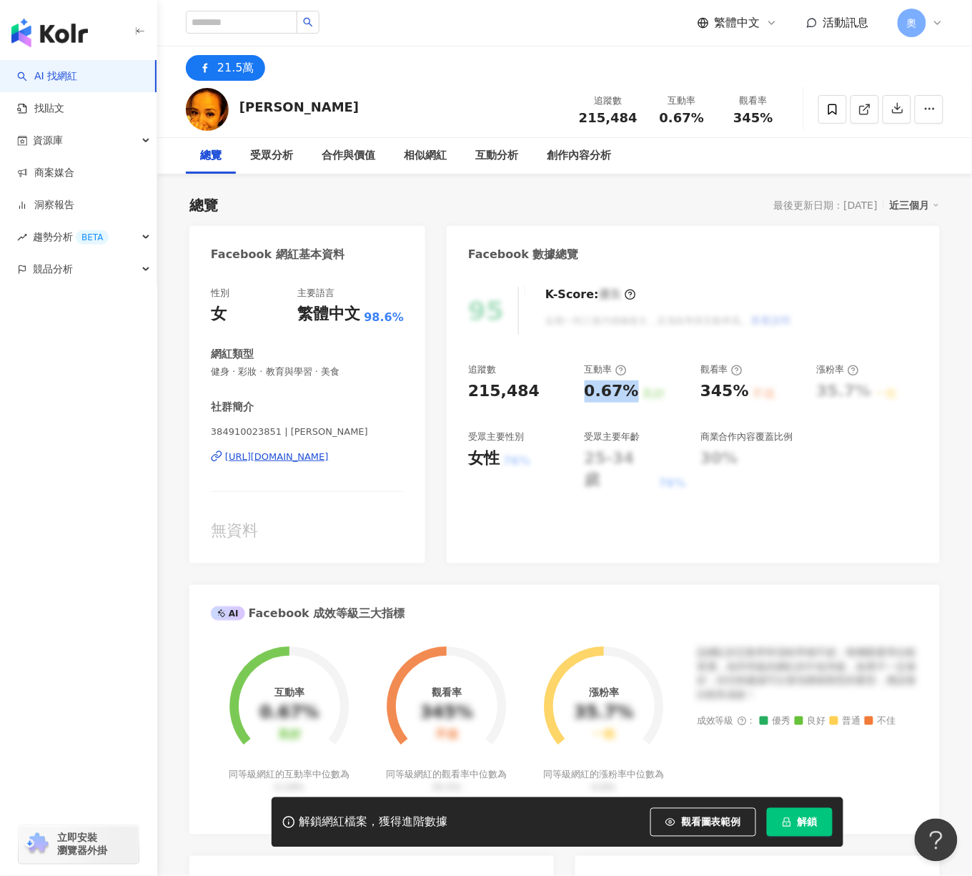
drag, startPoint x: 610, startPoint y: 390, endPoint x: 631, endPoint y: 385, distance: 22.0
click at [631, 385] on div "追蹤數 215,484 互動率 0.67% 良好 觀看率 345% 不佳 漲粉率 35.7% 一般 受眾主要性別 女性 76% 受眾主要年齡 25-34 歲 …" at bounding box center [693, 427] width 450 height 128
drag, startPoint x: 705, startPoint y: 385, endPoint x: 744, endPoint y: 392, distance: 39.1
click at [744, 392] on div "345%" at bounding box center [725, 391] width 49 height 22
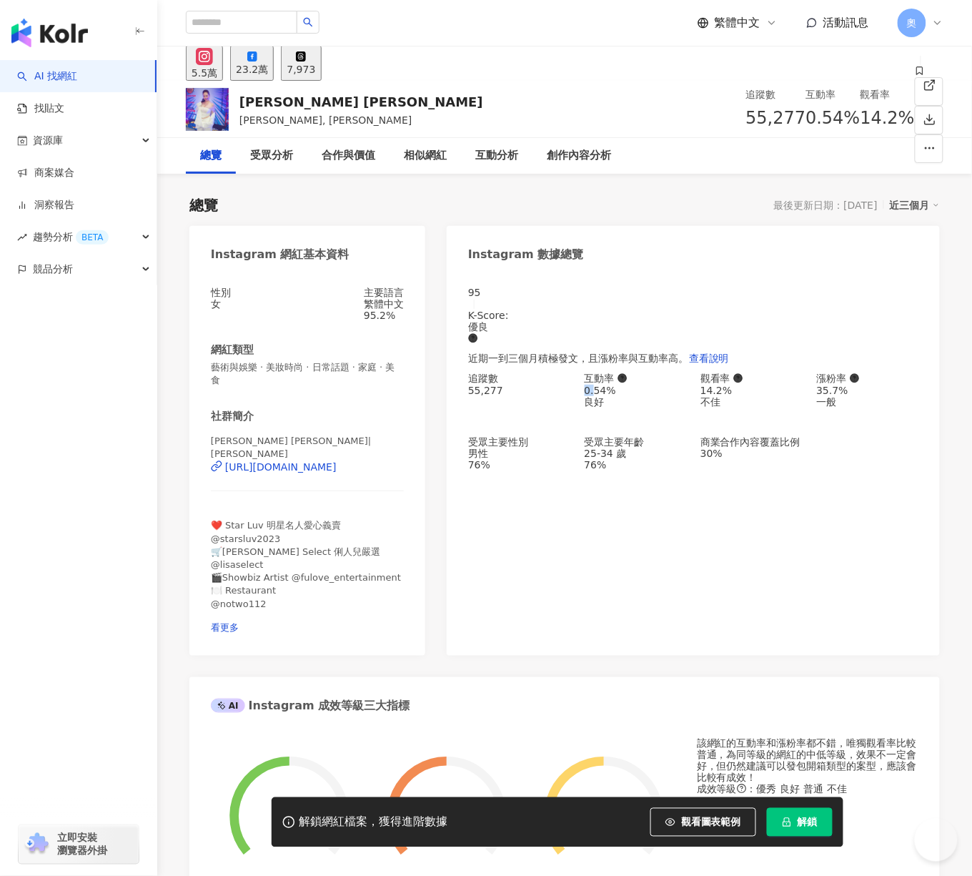
drag, startPoint x: 611, startPoint y: 391, endPoint x: 643, endPoint y: 393, distance: 32.2
click at [631, 390] on div "追蹤數 55,277 互動率 0.54% 良好 觀看率 14.2% 不佳 漲粉率 35.7% 一般 受眾主要性別 男性 76% 受眾主要年齡 25-34 歲 …" at bounding box center [693, 421] width 450 height 98
drag, startPoint x: 606, startPoint y: 392, endPoint x: 596, endPoint y: 392, distance: 10.0
click at [594, 391] on div "0.54% 良好" at bounding box center [636, 396] width 102 height 23
click at [586, 385] on div "0.54%" at bounding box center [636, 390] width 102 height 11
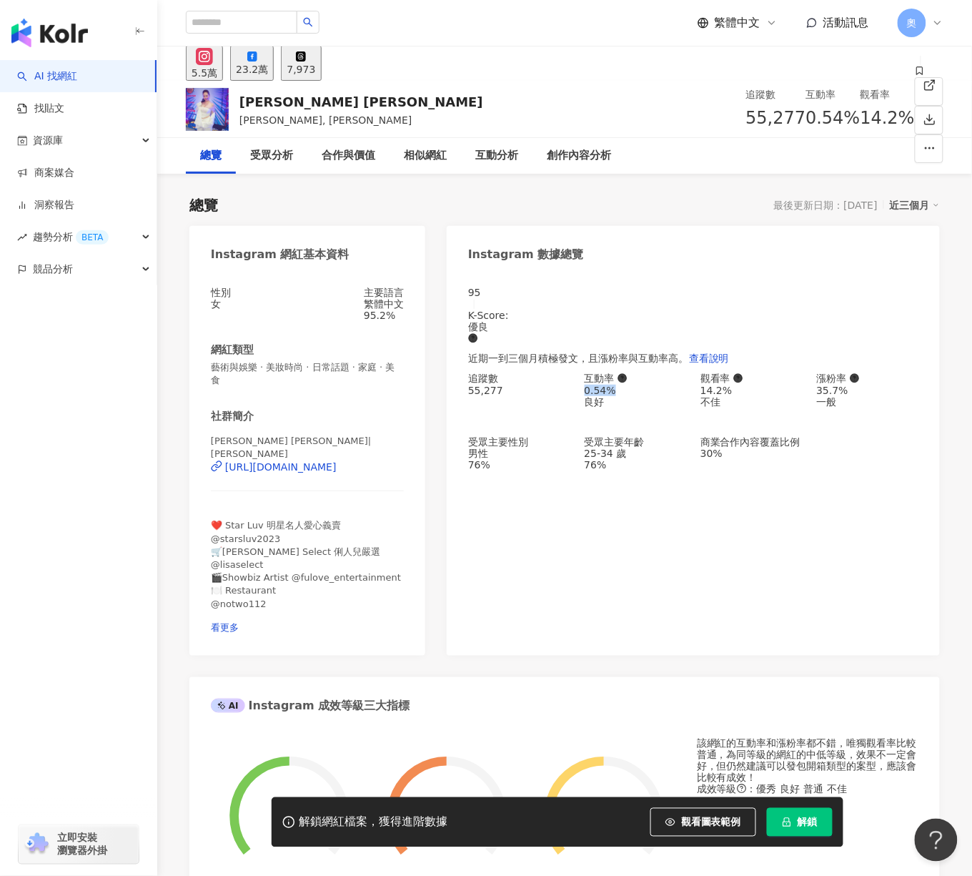
drag, startPoint x: 606, startPoint y: 386, endPoint x: 628, endPoint y: 392, distance: 23.6
click at [628, 392] on div "追蹤數 55,277 互動率 0.54% 良好 觀看率 14.2% 不佳 漲粉率 35.7% 一般 受眾主要性別 男性 76% 受眾主要年齡 25-34 歲 …" at bounding box center [693, 421] width 450 height 98
copy div "0.54%"
click at [751, 397] on div "追蹤數 55,277 互動率 0.54% 良好 觀看率 14.2% 不佳 漲粉率 35.7% 一般 受眾主要性別 男性 76% 受眾主要年齡 25-34 歲 …" at bounding box center [693, 421] width 450 height 98
copy div "14.2% 不佳"
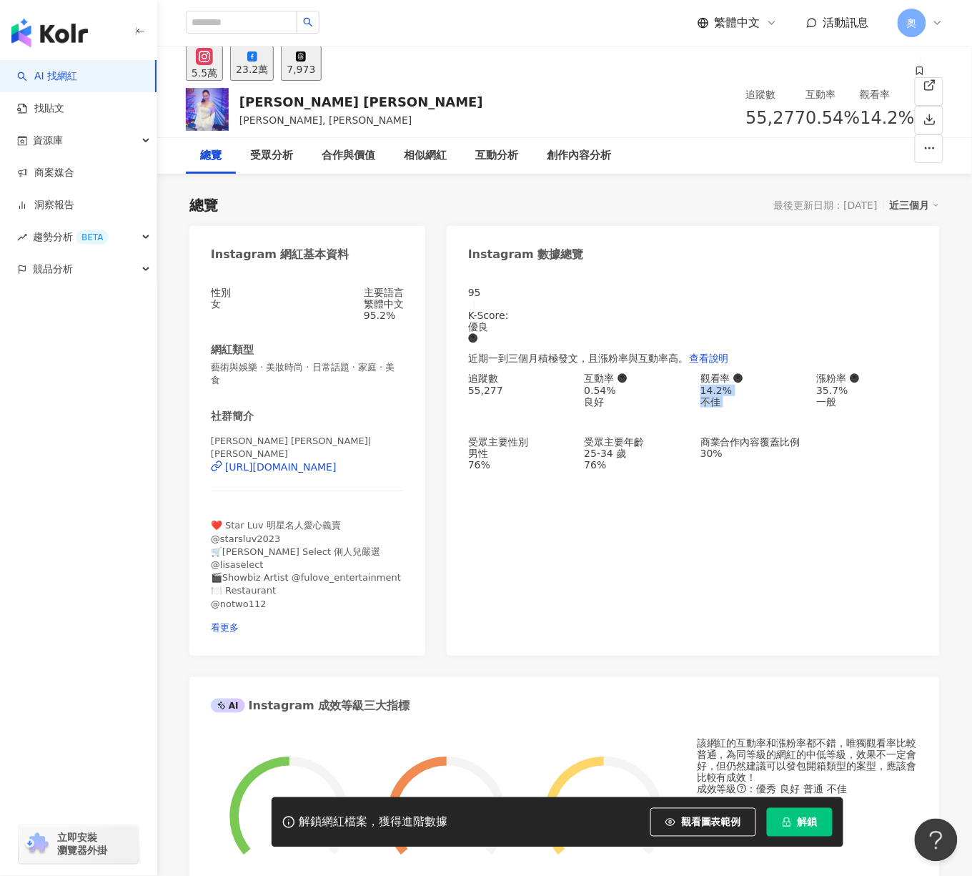
drag, startPoint x: 713, startPoint y: 562, endPoint x: 683, endPoint y: 472, distance: 94.7
click at [713, 563] on div "95 K-Score : 優良 近期一到三個月積極發文，且漲粉率與互動率高。 查看說明 追蹤數 55,277 互動率 0.54% 良好 觀看率 14.2% 不…" at bounding box center [693, 463] width 493 height 383
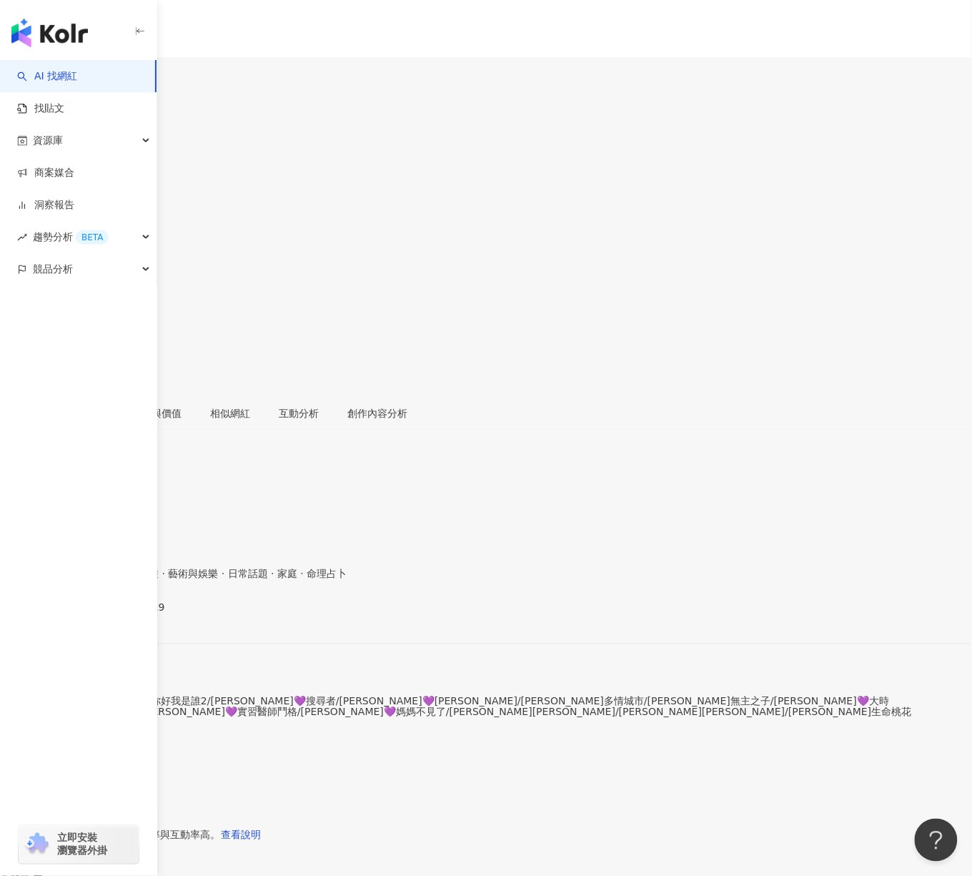
drag, startPoint x: 571, startPoint y: 379, endPoint x: 582, endPoint y: 394, distance: 18.9
drag, startPoint x: 583, startPoint y: 396, endPoint x: 625, endPoint y: 384, distance: 43.9
copy div "1.4%"
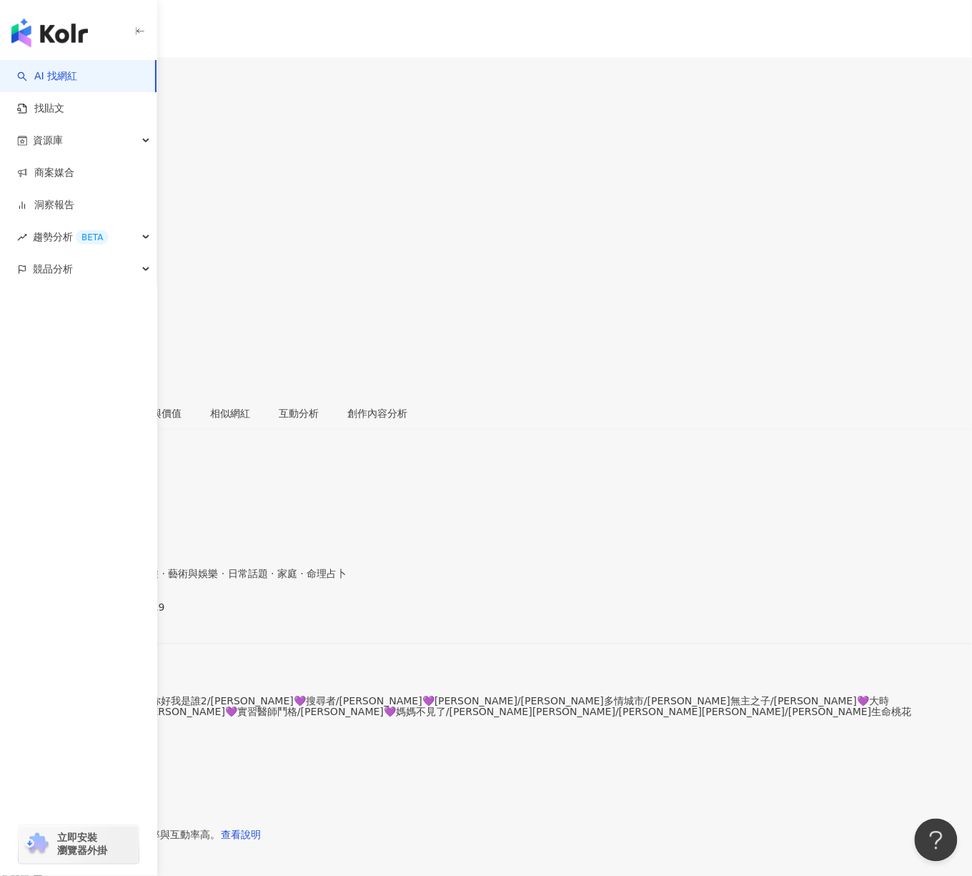
copy div "138% 不佳"
drag, startPoint x: 794, startPoint y: 538, endPoint x: 978, endPoint y: 377, distance: 244.7
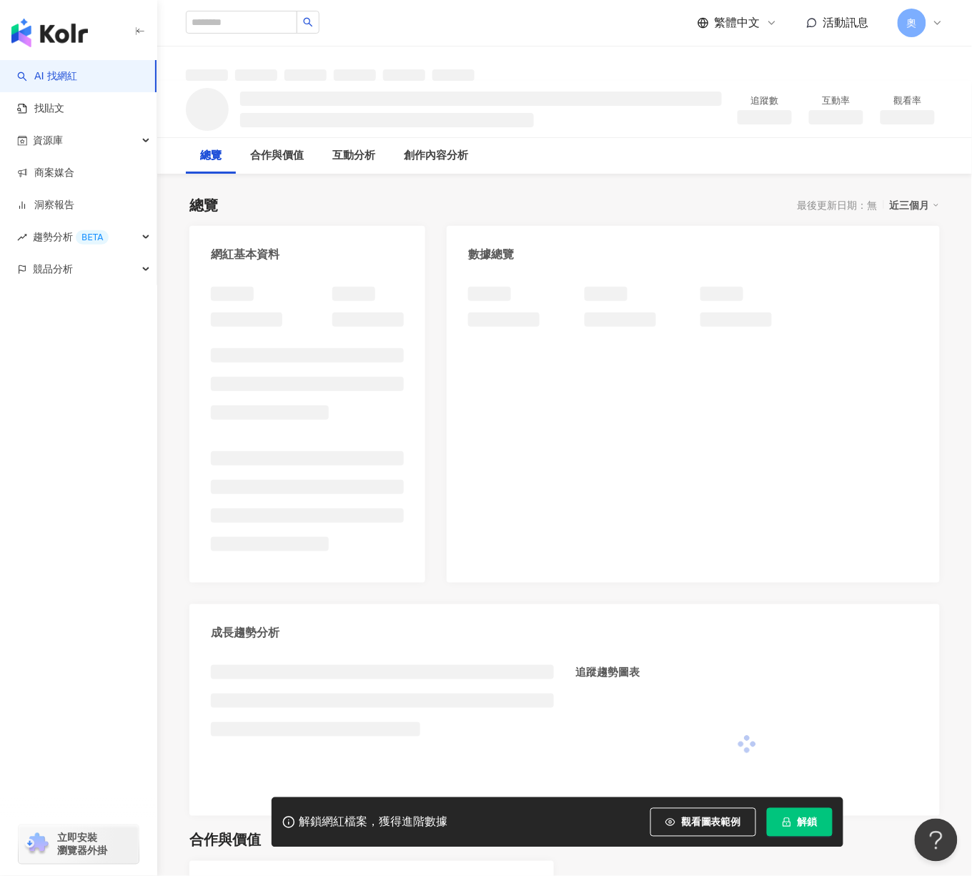
drag, startPoint x: 162, startPoint y: 525, endPoint x: 390, endPoint y: 460, distance: 236.5
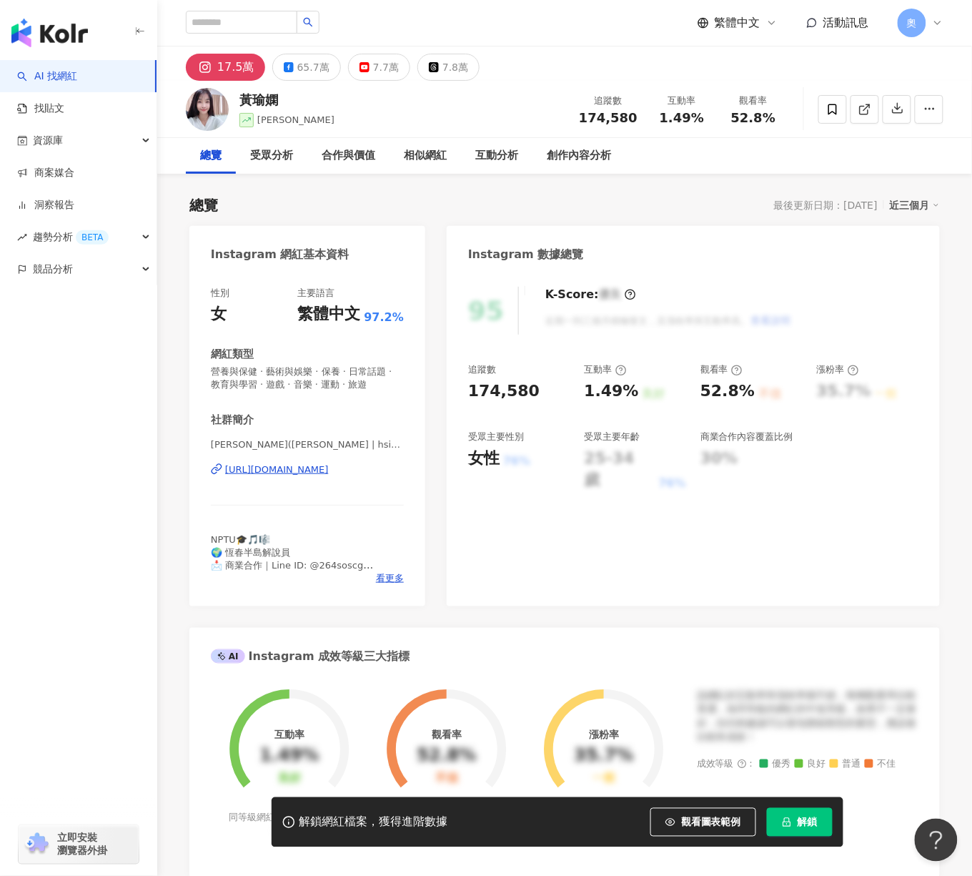
drag, startPoint x: 581, startPoint y: 387, endPoint x: 610, endPoint y: 390, distance: 29.4
click at [628, 387] on div "追蹤數 174,580 互動率 1.49% 良好 觀看率 52.8% 不佳 漲粉率 35.7% 一般 受眾主要性別 女性 76% 受眾主要年齡 25-34 歲…" at bounding box center [693, 427] width 450 height 128
click at [746, 394] on div "52.8%" at bounding box center [728, 391] width 54 height 22
